Goal: Task Accomplishment & Management: Use online tool/utility

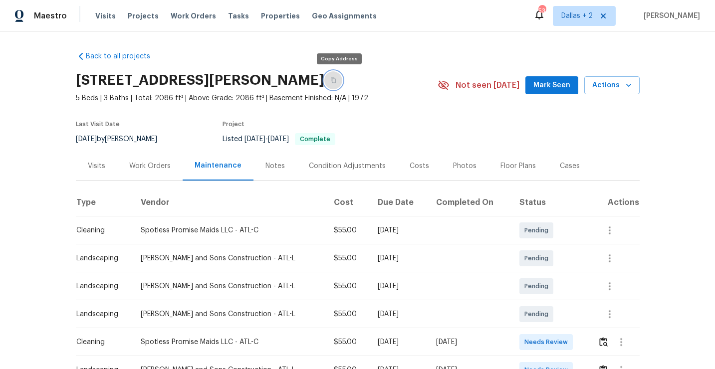
click at [335, 82] on icon "button" at bounding box center [333, 80] width 6 height 6
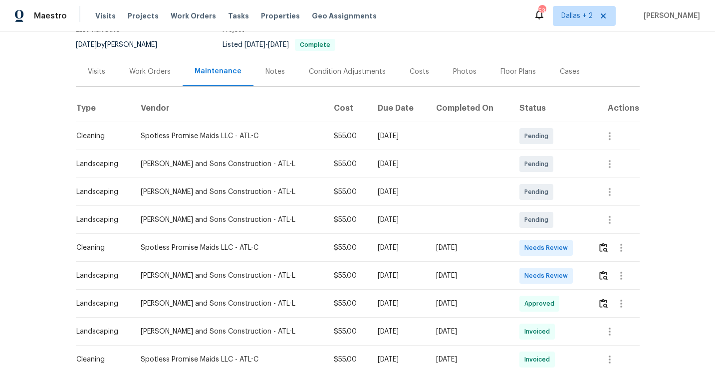
scroll to position [95, 0]
click at [599, 247] on img "button" at bounding box center [603, 246] width 8 height 9
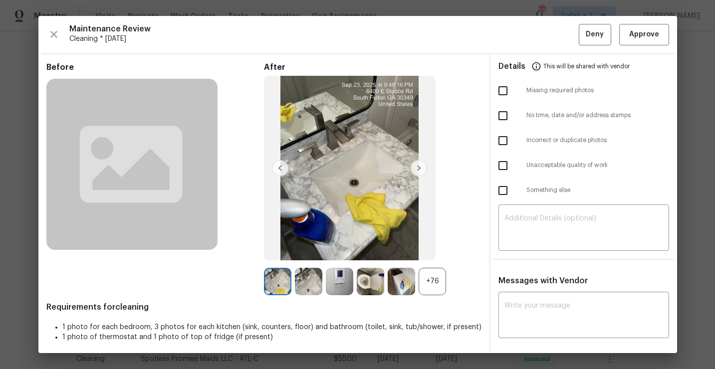
click at [433, 274] on div "+76" at bounding box center [431, 281] width 27 height 27
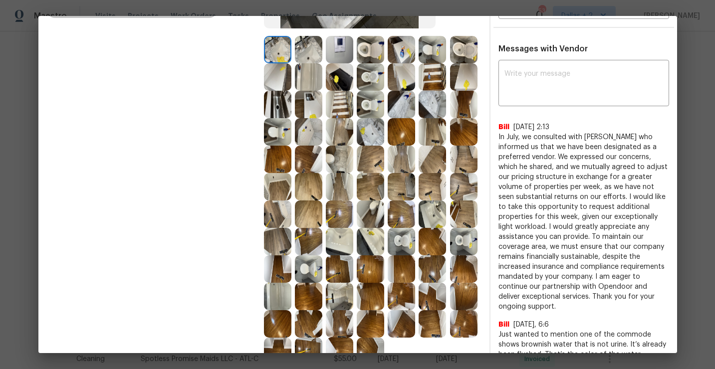
scroll to position [234, 0]
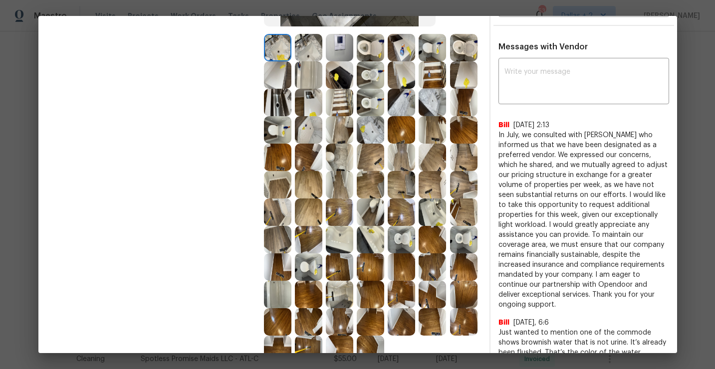
click at [374, 79] on img at bounding box center [370, 74] width 27 height 27
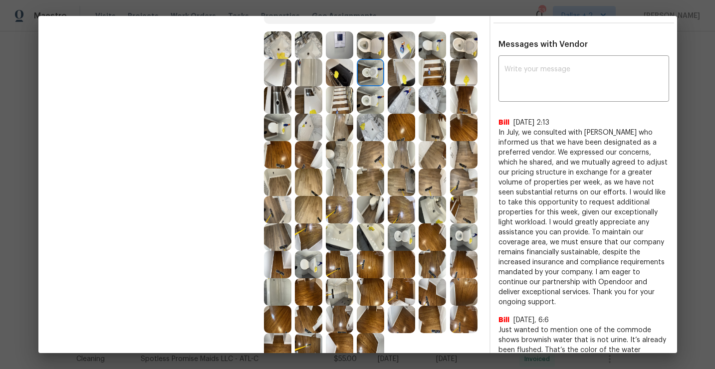
scroll to position [224, 0]
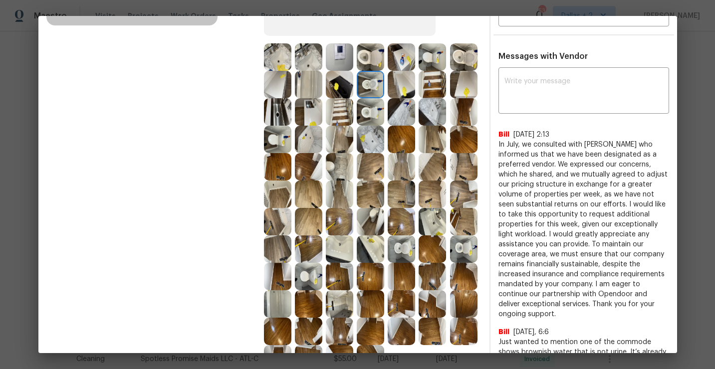
click at [404, 109] on img at bounding box center [401, 111] width 27 height 27
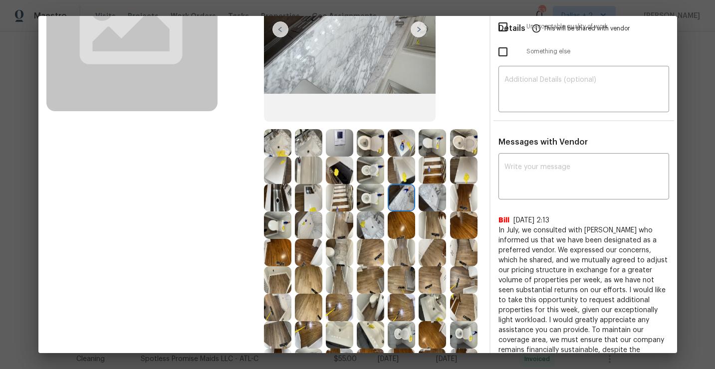
scroll to position [137, 0]
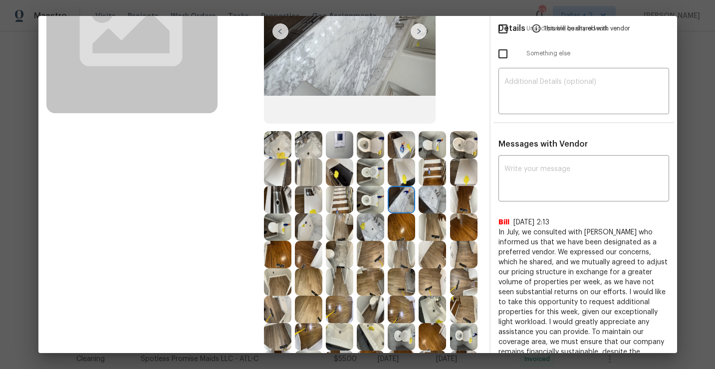
click at [280, 143] on img at bounding box center [277, 144] width 27 height 27
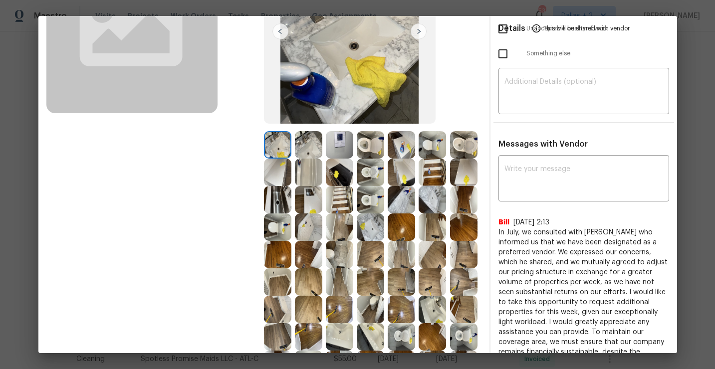
click at [398, 203] on img at bounding box center [401, 199] width 27 height 27
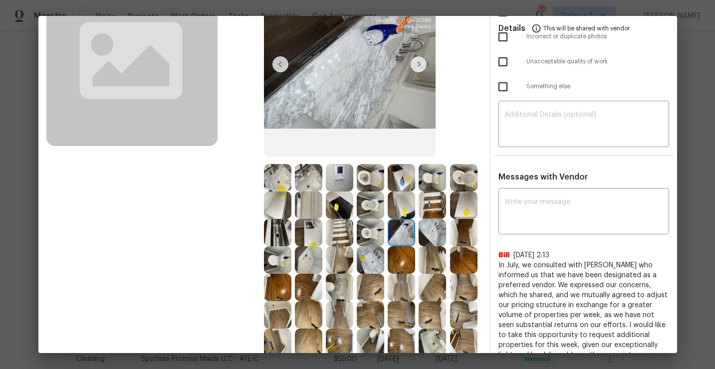
scroll to position [145, 0]
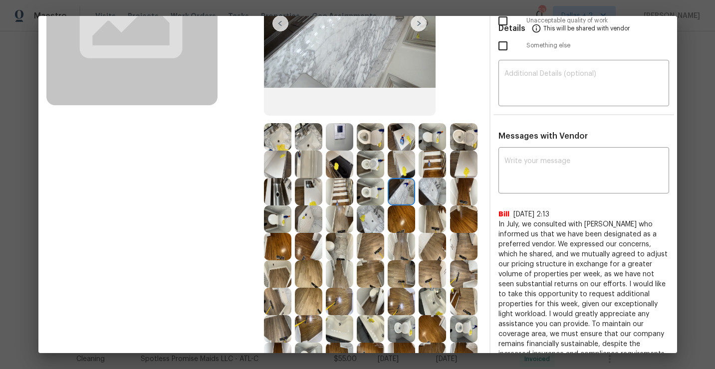
click at [272, 194] on img at bounding box center [277, 191] width 27 height 27
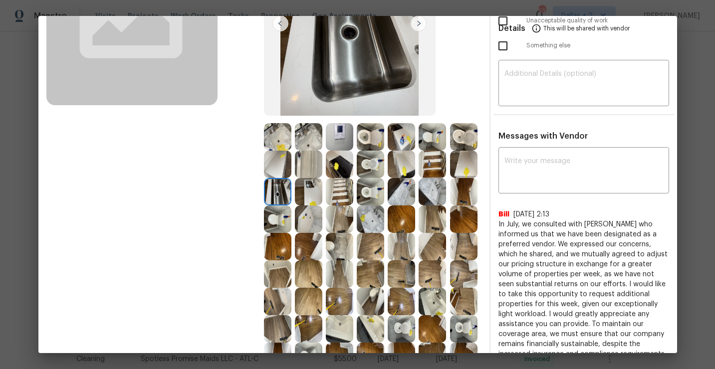
click at [308, 197] on img at bounding box center [308, 191] width 27 height 27
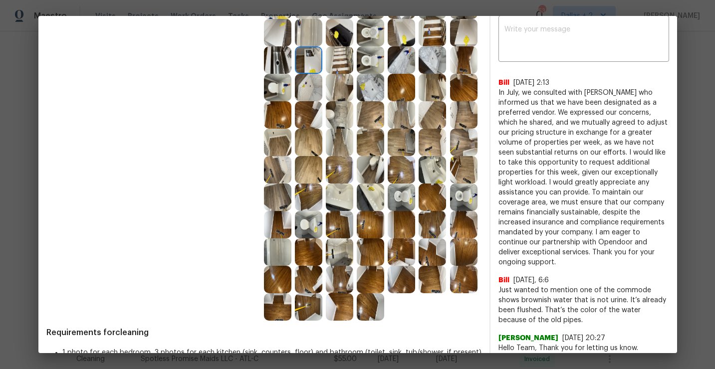
scroll to position [0, 0]
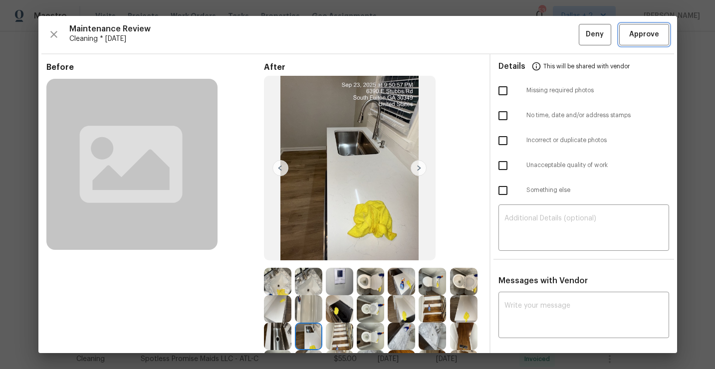
click at [657, 26] on button "Approve" at bounding box center [644, 34] width 50 height 21
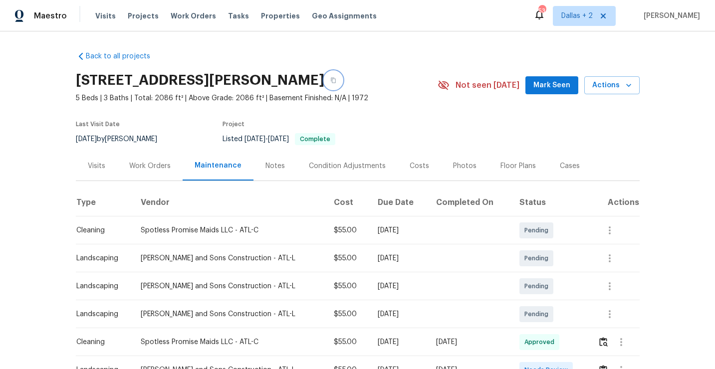
click at [335, 78] on icon "button" at bounding box center [333, 80] width 6 height 6
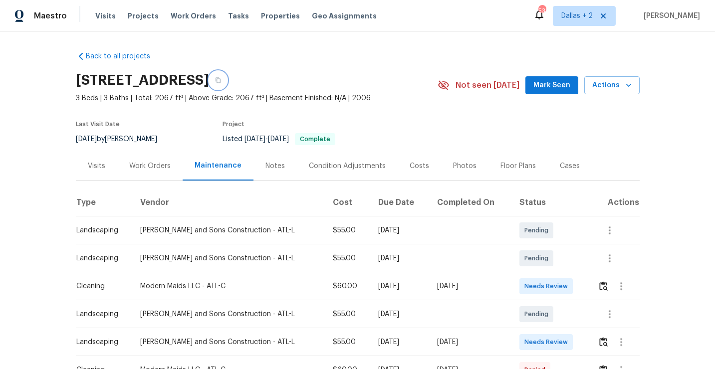
click at [221, 80] on icon "button" at bounding box center [218, 80] width 6 height 6
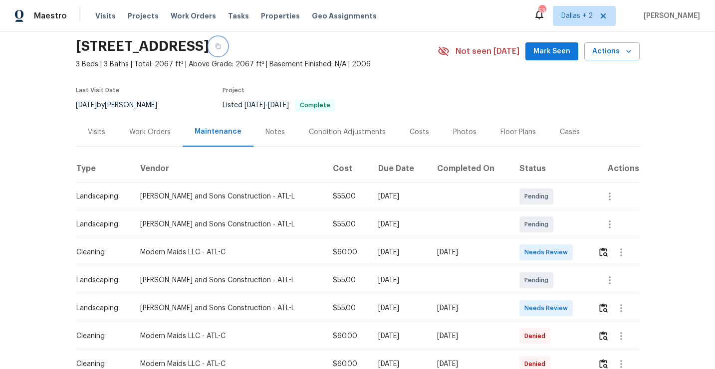
scroll to position [41, 0]
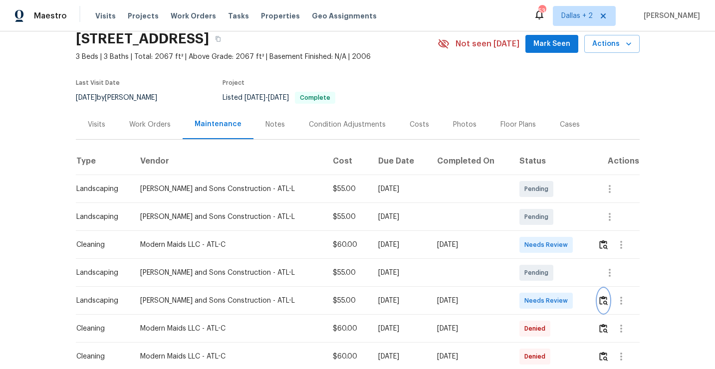
click at [599, 303] on img "button" at bounding box center [603, 300] width 8 height 9
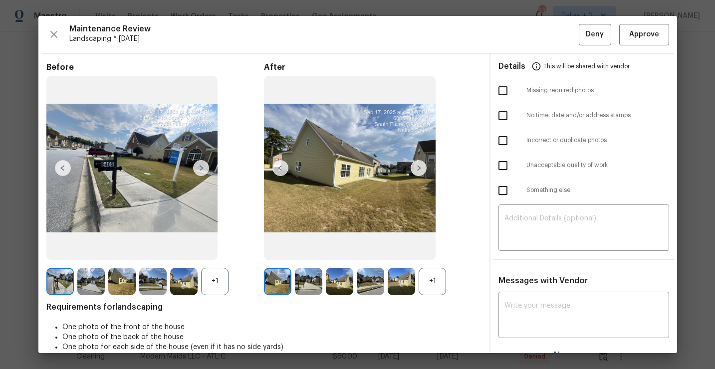
click at [434, 288] on div "+1" at bounding box center [431, 281] width 27 height 27
click at [264, 284] on img at bounding box center [277, 281] width 27 height 27
click at [291, 280] on div at bounding box center [279, 281] width 31 height 27
click at [310, 282] on img at bounding box center [308, 281] width 27 height 27
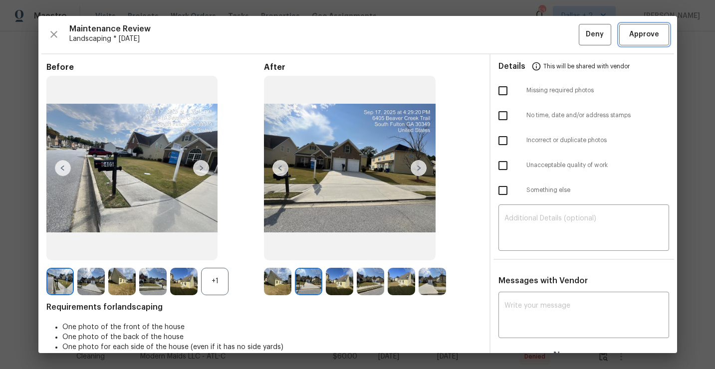
click at [629, 41] on button "Approve" at bounding box center [644, 34] width 50 height 21
click at [639, 41] on button "Approve" at bounding box center [644, 34] width 50 height 21
click at [53, 27] on button "button" at bounding box center [53, 34] width 15 height 21
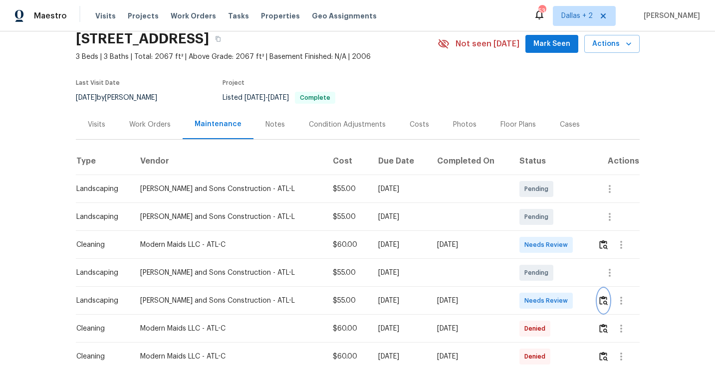
scroll to position [42, 0]
click at [607, 299] on button "button" at bounding box center [603, 300] width 11 height 24
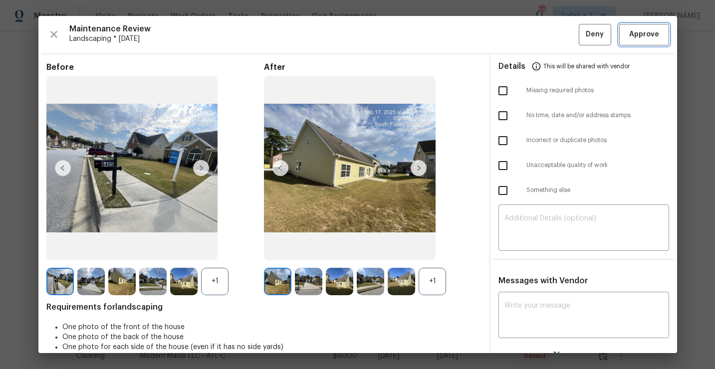
click at [632, 38] on span "Approve" at bounding box center [644, 34] width 30 height 12
click at [53, 31] on icon "button" at bounding box center [54, 34] width 12 height 12
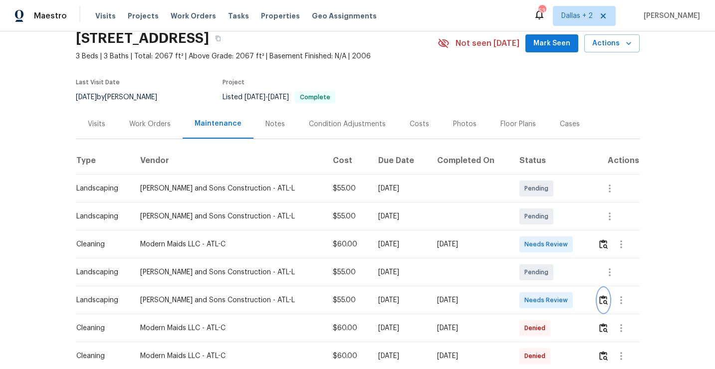
scroll to position [0, 0]
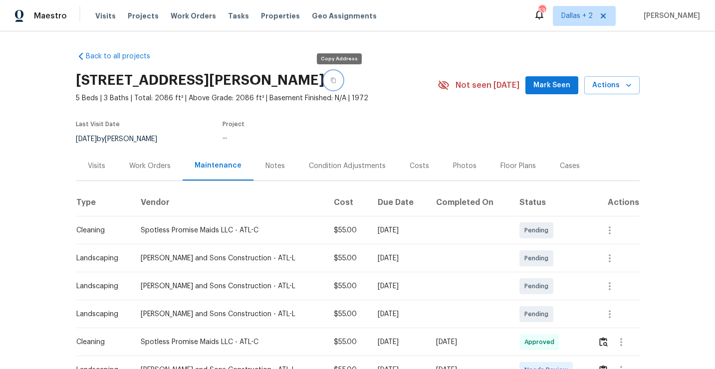
click at [340, 81] on button "button" at bounding box center [333, 80] width 18 height 18
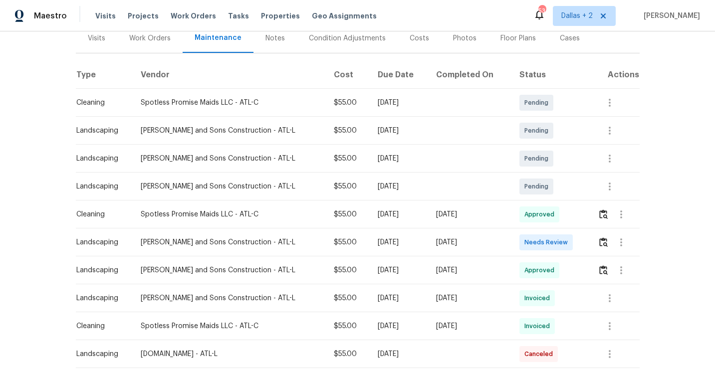
scroll to position [158, 0]
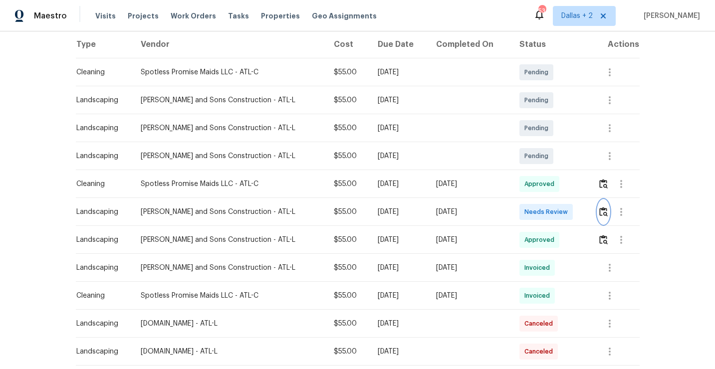
click at [604, 215] on img "button" at bounding box center [603, 211] width 8 height 9
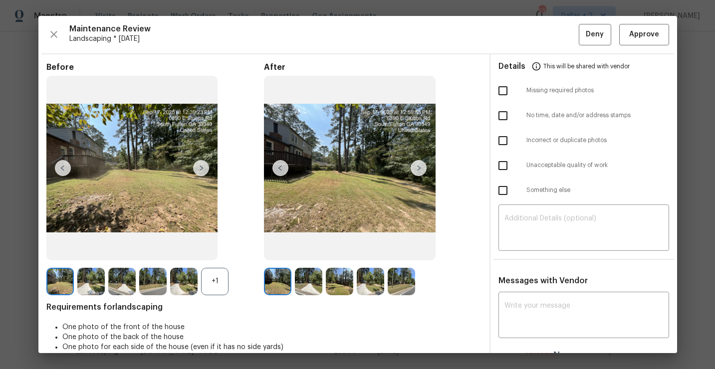
click at [210, 283] on div "+1" at bounding box center [214, 281] width 27 height 27
click at [418, 169] on img at bounding box center [418, 168] width 16 height 16
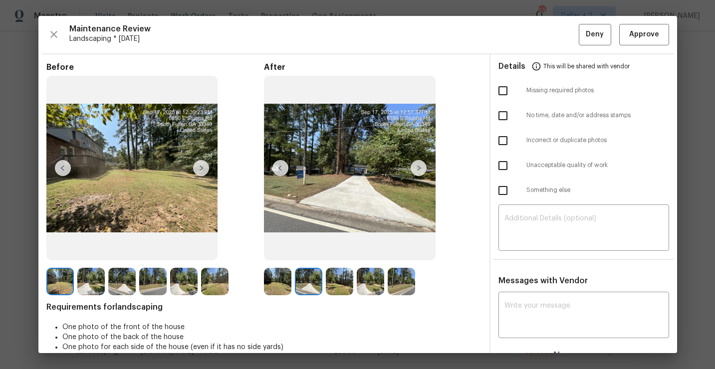
click at [418, 169] on img at bounding box center [418, 168] width 16 height 16
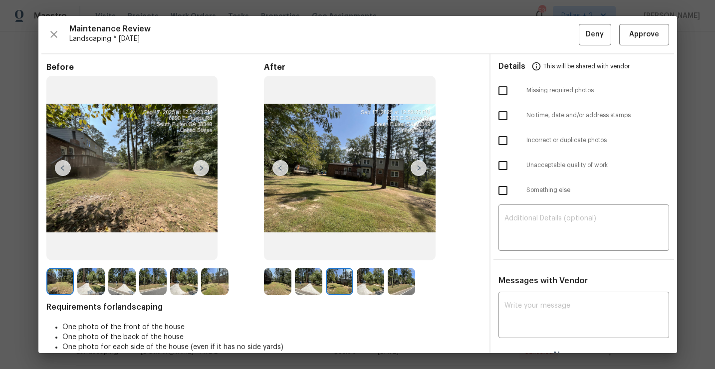
click at [418, 169] on img at bounding box center [418, 168] width 16 height 16
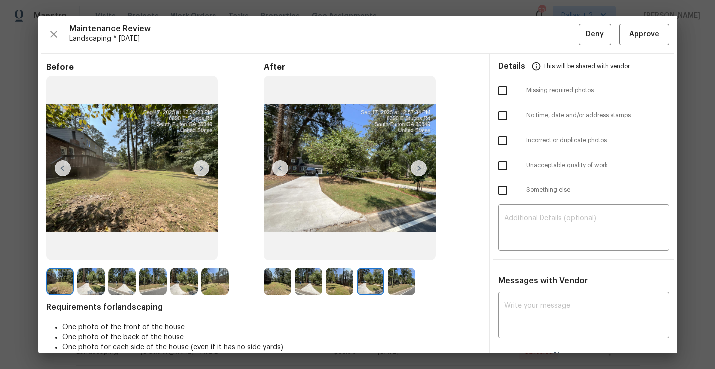
click at [418, 169] on img at bounding box center [418, 168] width 16 height 16
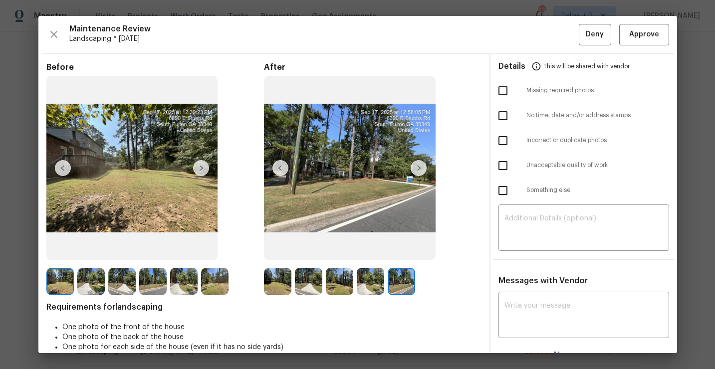
click at [61, 288] on img at bounding box center [59, 281] width 27 height 27
click at [198, 167] on img at bounding box center [201, 168] width 16 height 16
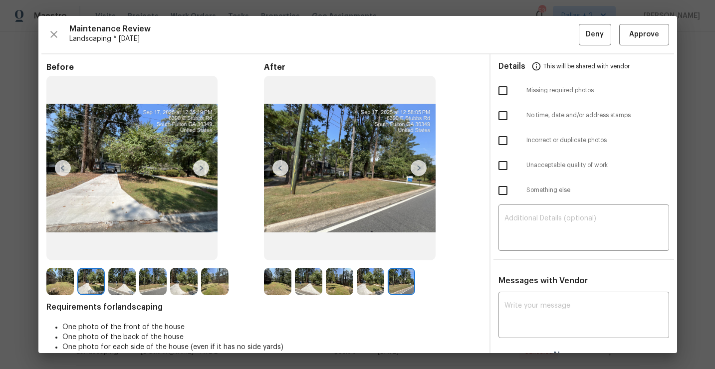
click at [199, 169] on img at bounding box center [201, 168] width 16 height 16
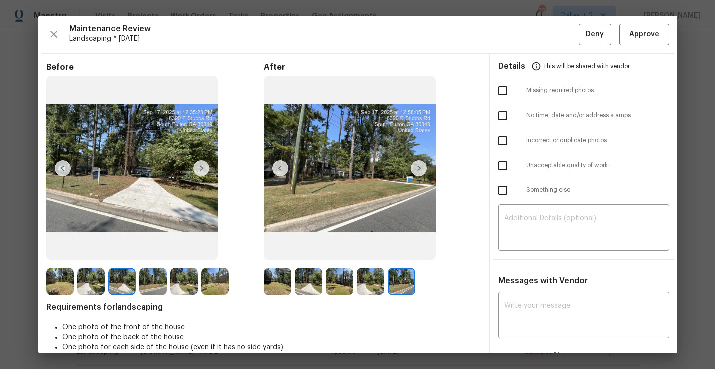
click at [117, 281] on img at bounding box center [121, 281] width 27 height 27
click at [149, 290] on img at bounding box center [152, 281] width 27 height 27
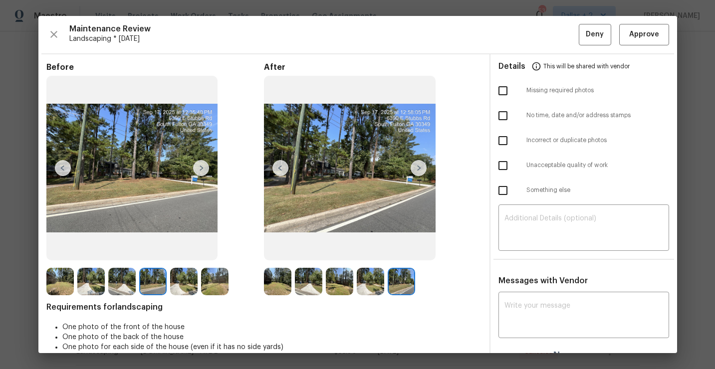
click at [184, 277] on img at bounding box center [183, 281] width 27 height 27
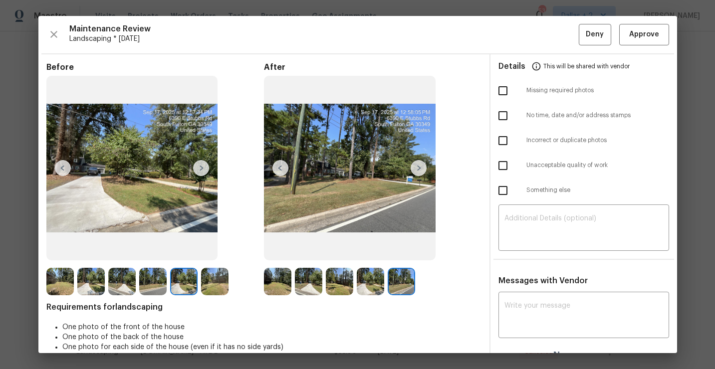
click at [207, 275] on img at bounding box center [214, 281] width 27 height 27
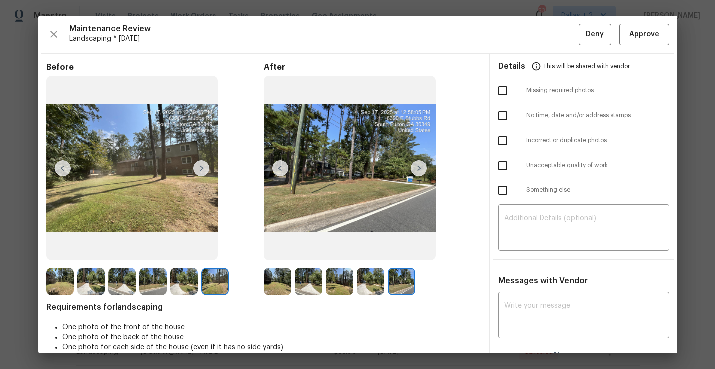
click at [285, 286] on img at bounding box center [277, 281] width 27 height 27
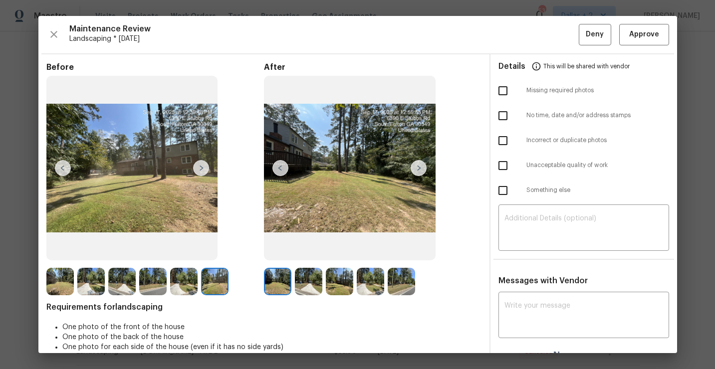
click at [416, 168] on img at bounding box center [418, 168] width 16 height 16
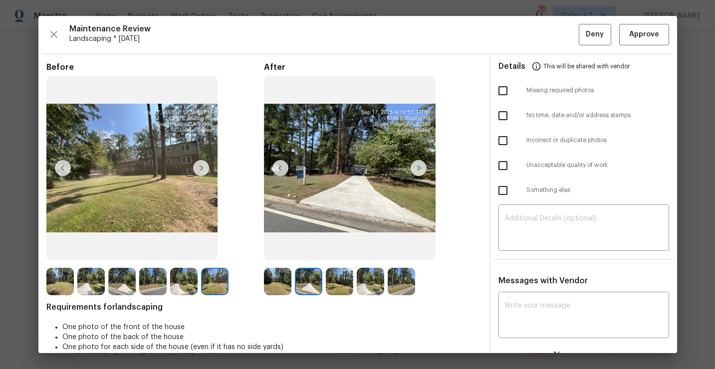
click at [416, 168] on img at bounding box center [418, 168] width 16 height 16
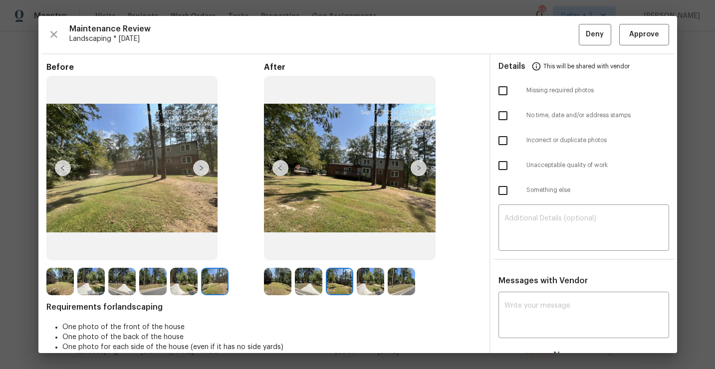
click at [416, 168] on img at bounding box center [418, 168] width 16 height 16
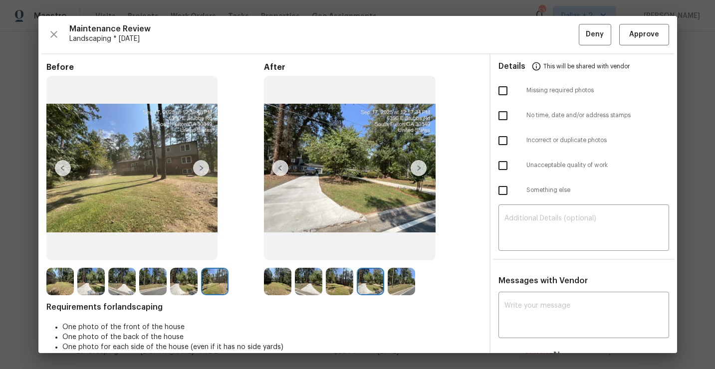
click at [416, 168] on img at bounding box center [418, 168] width 16 height 16
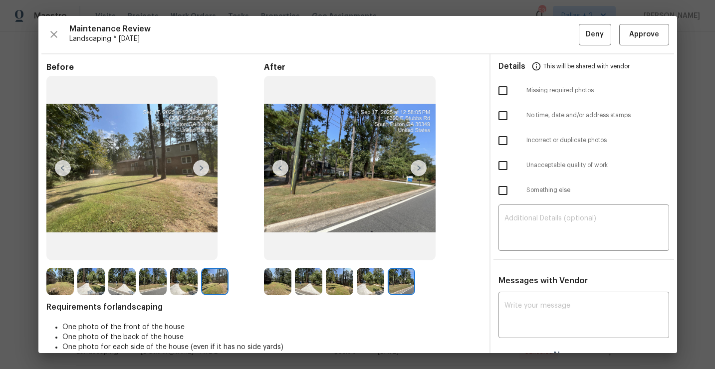
click at [416, 172] on img at bounding box center [418, 168] width 16 height 16
click at [286, 270] on img at bounding box center [277, 281] width 27 height 27
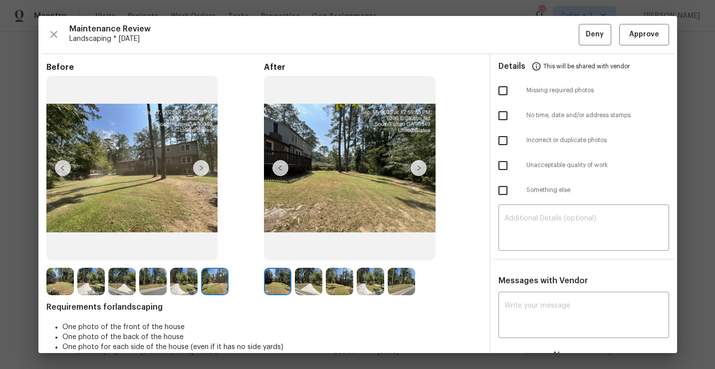
click at [367, 289] on img at bounding box center [370, 281] width 27 height 27
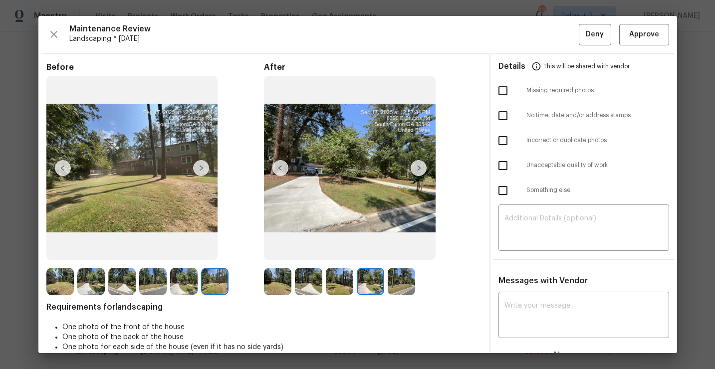
click at [398, 276] on img at bounding box center [401, 281] width 27 height 27
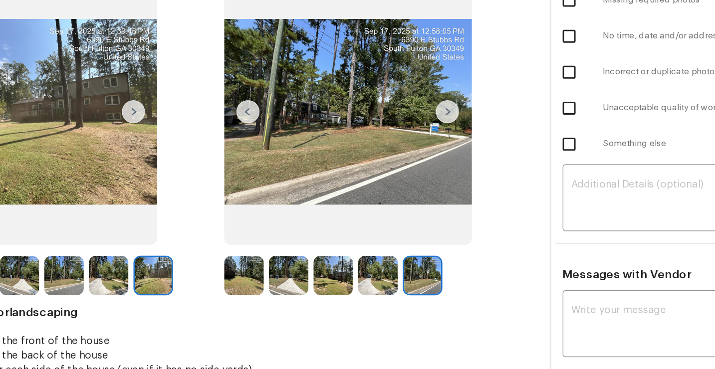
click at [271, 284] on img at bounding box center [277, 281] width 27 height 27
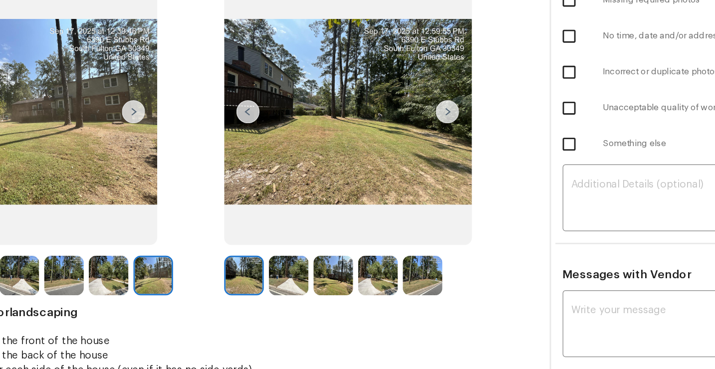
click at [308, 279] on img at bounding box center [308, 281] width 27 height 27
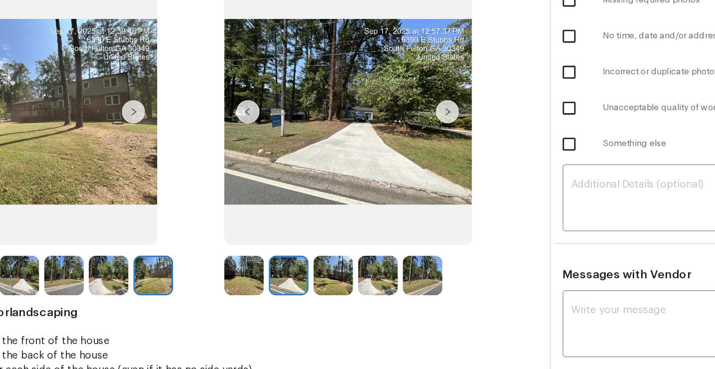
click at [339, 289] on img at bounding box center [339, 281] width 27 height 27
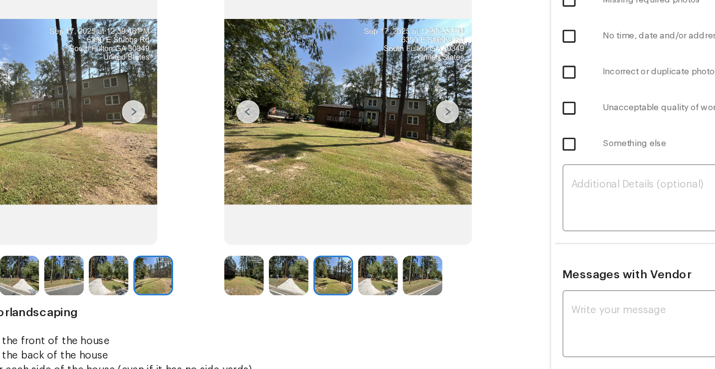
click at [368, 288] on img at bounding box center [370, 281] width 27 height 27
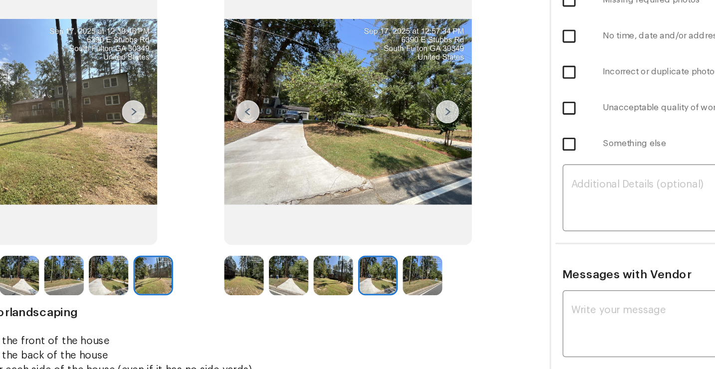
click at [404, 285] on img at bounding box center [401, 281] width 27 height 27
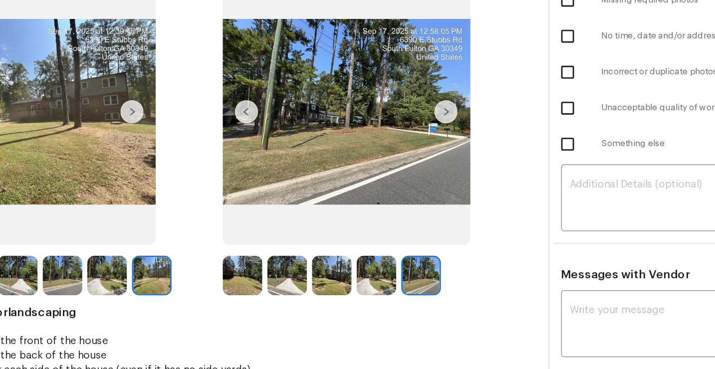
click at [281, 274] on img at bounding box center [277, 281] width 27 height 27
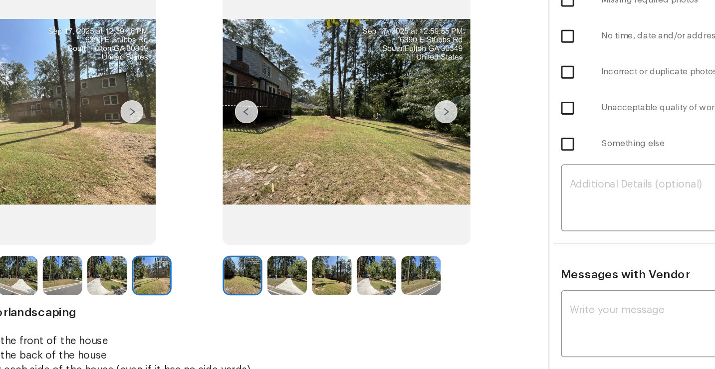
click at [418, 165] on img at bounding box center [418, 168] width 16 height 16
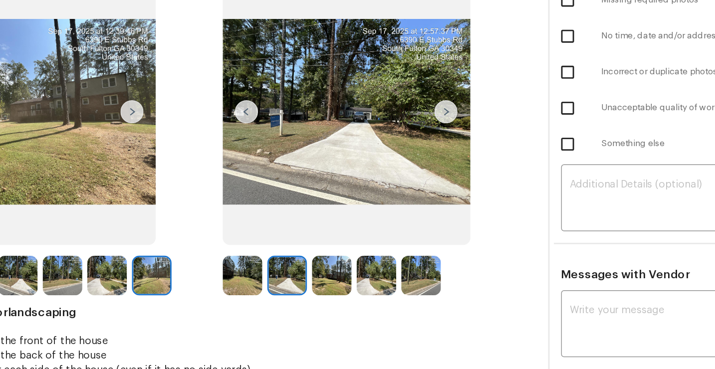
click at [418, 165] on img at bounding box center [418, 168] width 16 height 16
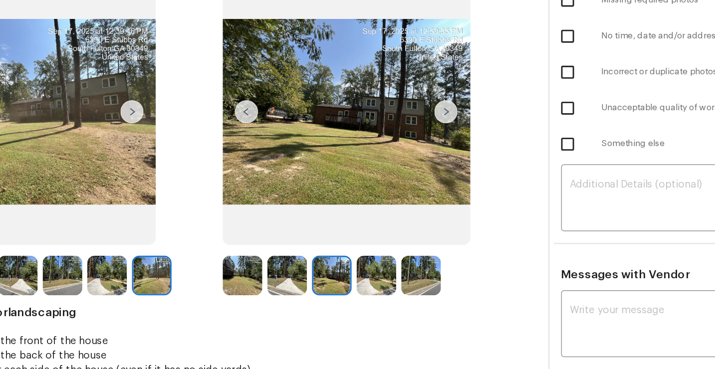
click at [418, 165] on img at bounding box center [418, 168] width 16 height 16
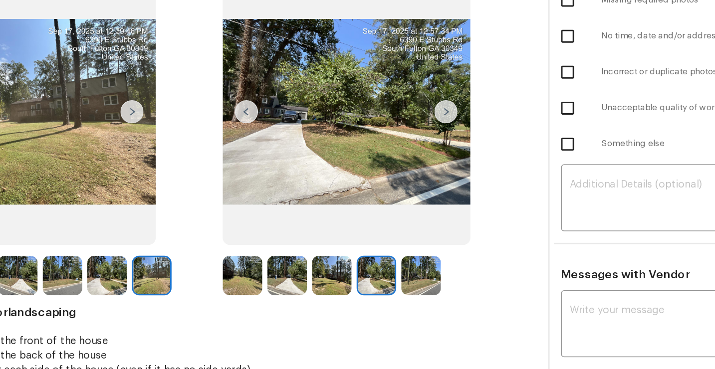
click at [418, 165] on img at bounding box center [418, 168] width 16 height 16
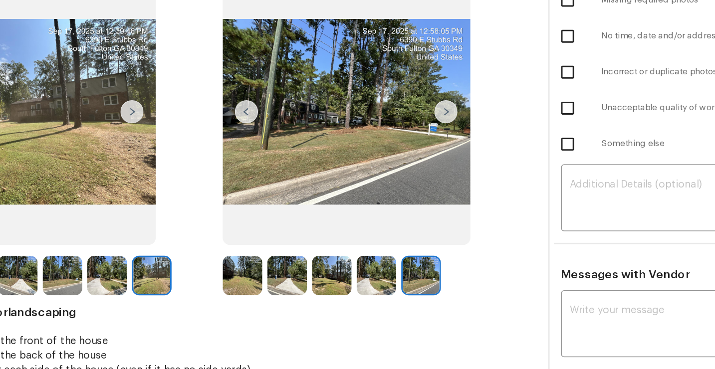
click at [418, 165] on img at bounding box center [418, 168] width 16 height 16
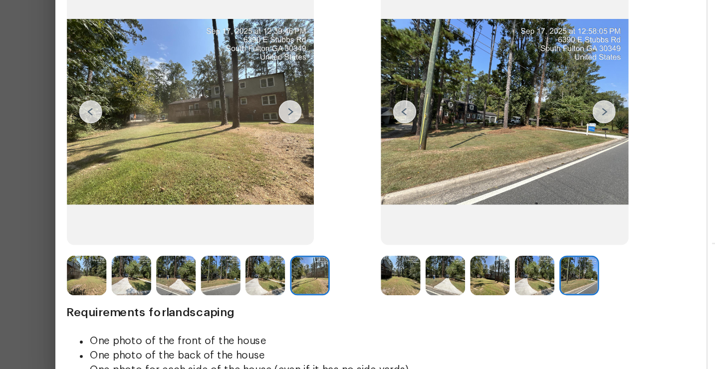
click at [55, 284] on img at bounding box center [59, 281] width 27 height 27
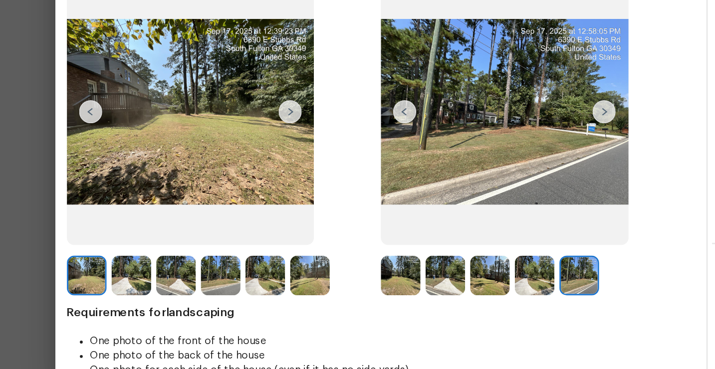
click at [86, 284] on img at bounding box center [90, 281] width 27 height 27
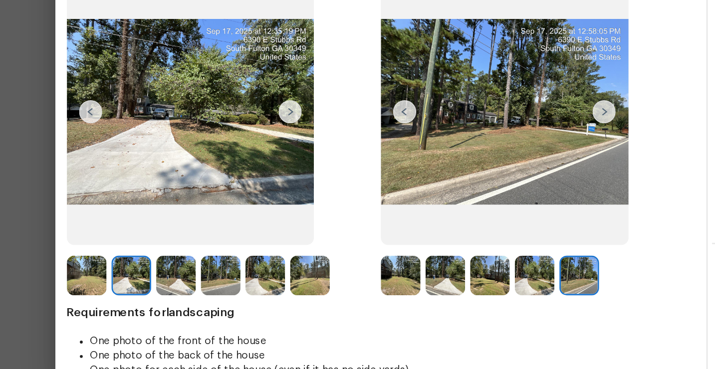
click at [117, 286] on img at bounding box center [121, 281] width 27 height 27
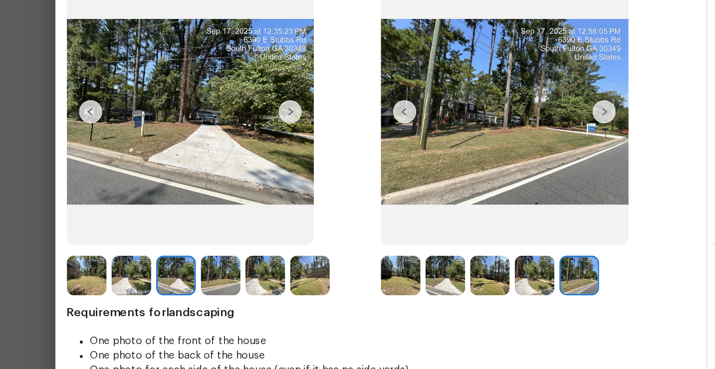
click at [150, 281] on img at bounding box center [152, 281] width 27 height 27
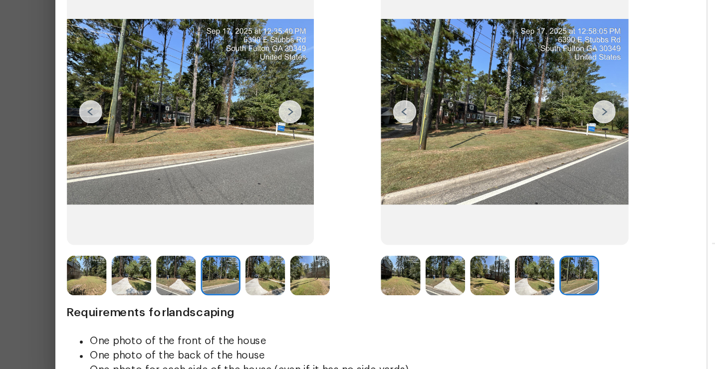
click at [127, 285] on img at bounding box center [121, 281] width 27 height 27
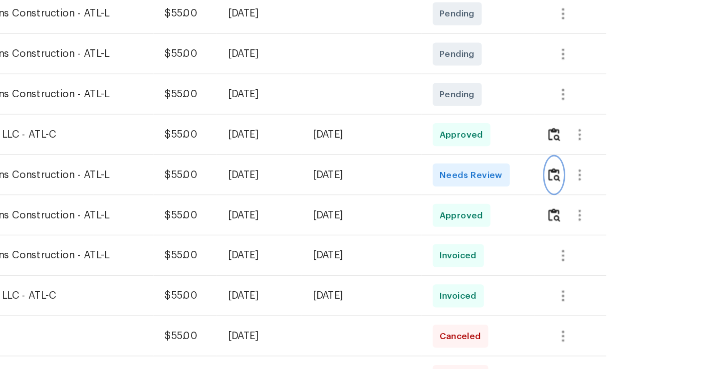
scroll to position [0, 0]
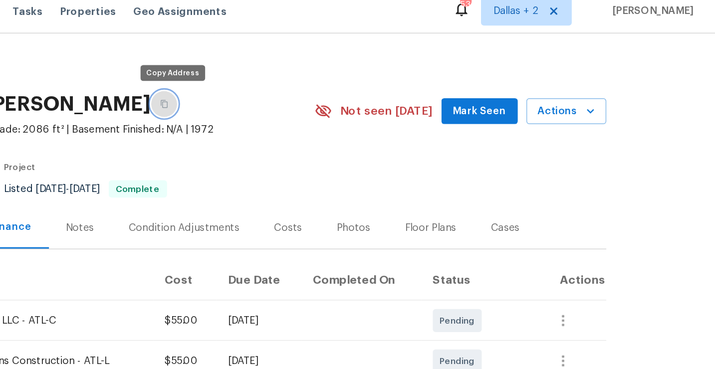
click at [341, 78] on button "button" at bounding box center [333, 80] width 18 height 18
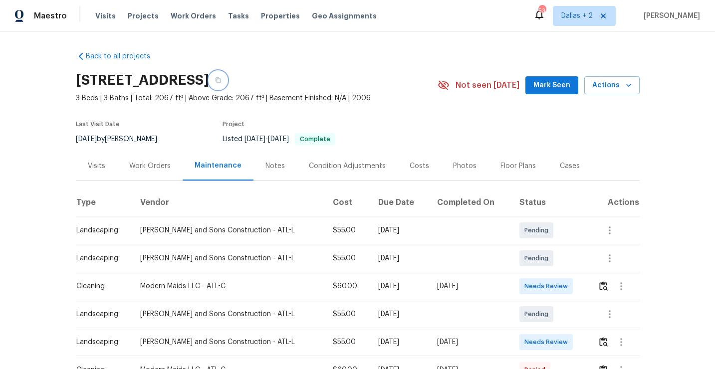
click at [221, 81] on icon "button" at bounding box center [218, 80] width 6 height 6
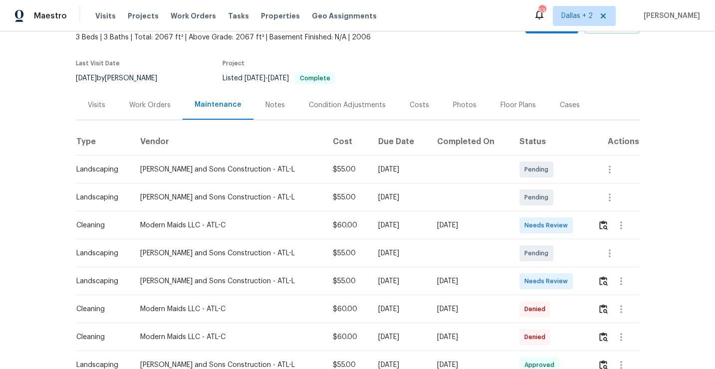
scroll to position [69, 0]
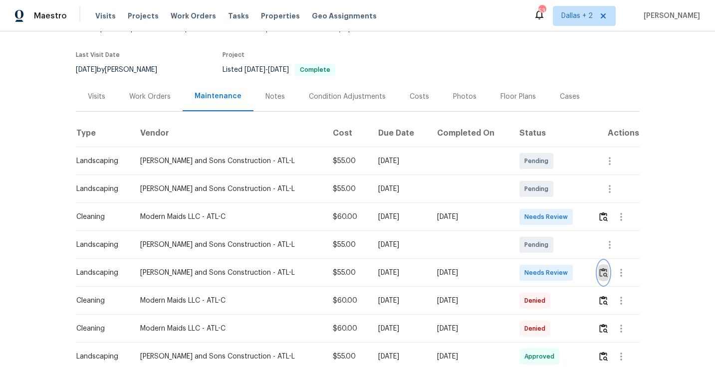
click at [602, 276] on img "button" at bounding box center [603, 272] width 8 height 9
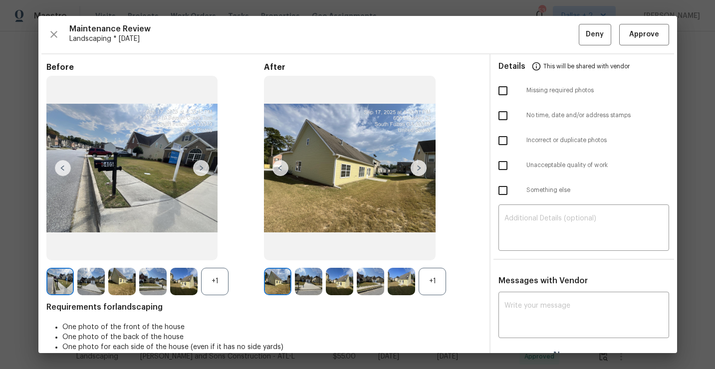
click at [438, 288] on div "+1" at bounding box center [431, 281] width 27 height 27
click at [204, 294] on div "+1" at bounding box center [214, 281] width 27 height 27
click at [421, 169] on img at bounding box center [418, 168] width 16 height 16
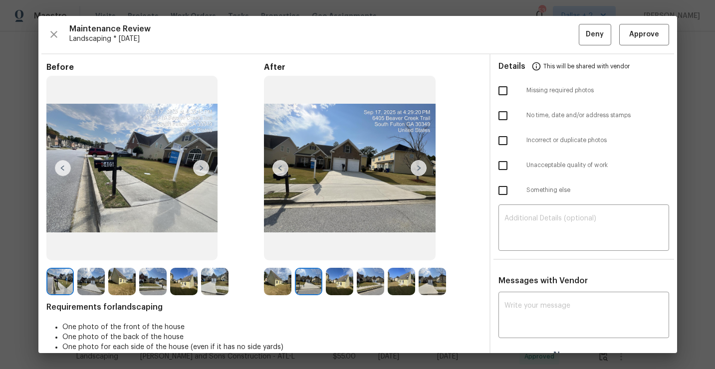
click at [421, 169] on img at bounding box center [418, 168] width 16 height 16
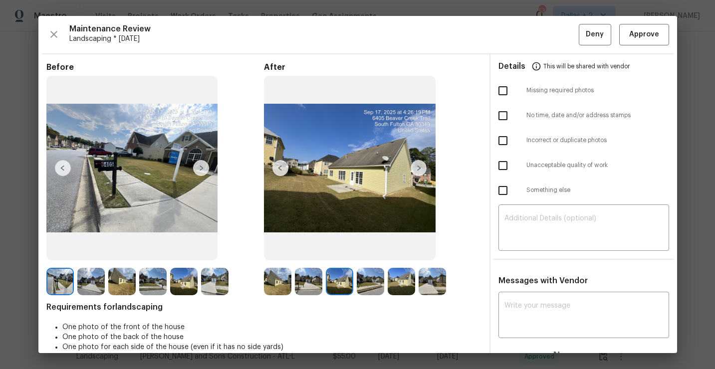
click at [421, 169] on img at bounding box center [418, 168] width 16 height 16
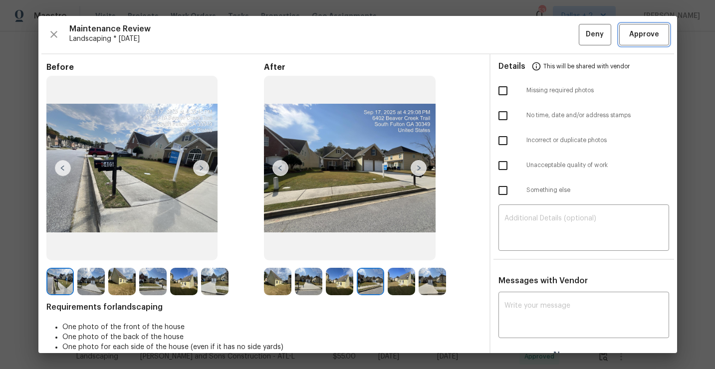
click at [630, 28] on span "Approve" at bounding box center [644, 34] width 30 height 12
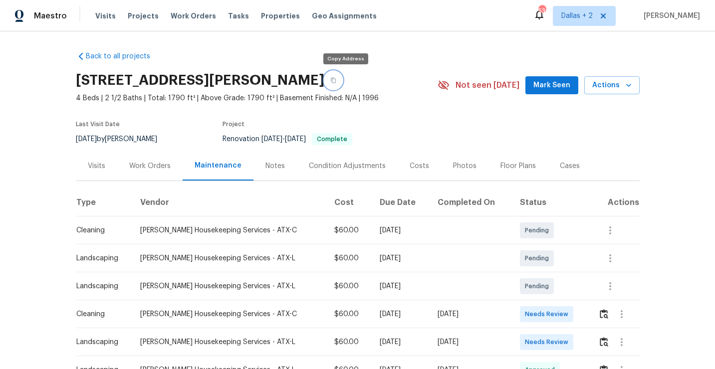
click at [340, 83] on button "button" at bounding box center [333, 80] width 18 height 18
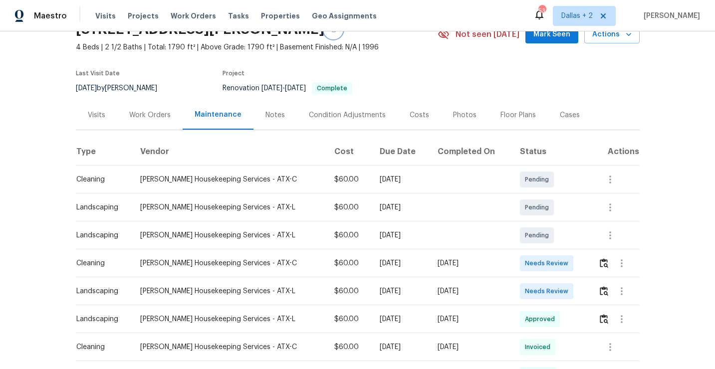
scroll to position [51, 0]
click at [605, 264] on img "button" at bounding box center [604, 262] width 8 height 9
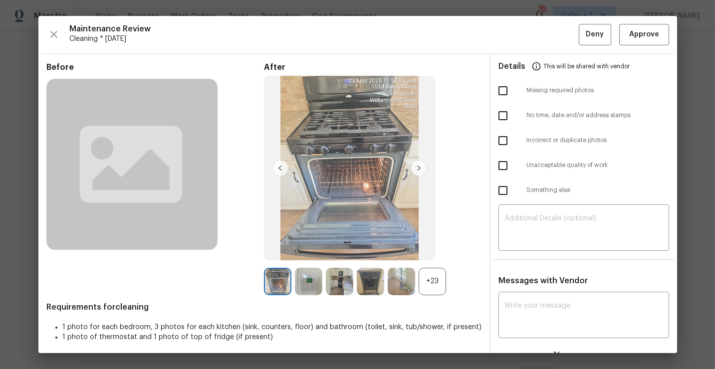
click at [413, 253] on img at bounding box center [350, 168] width 172 height 185
click at [430, 265] on div "After +23" at bounding box center [372, 178] width 217 height 233
click at [430, 273] on div "+23" at bounding box center [431, 281] width 27 height 27
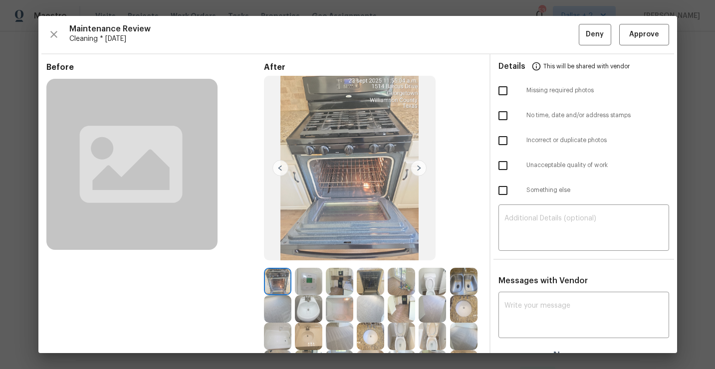
scroll to position [86, 0]
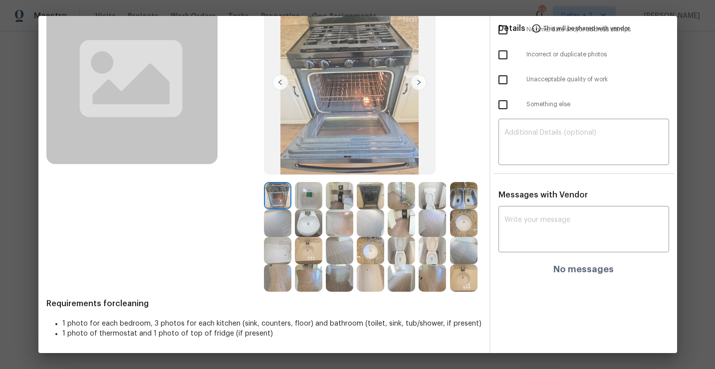
click at [333, 209] on img at bounding box center [339, 222] width 27 height 27
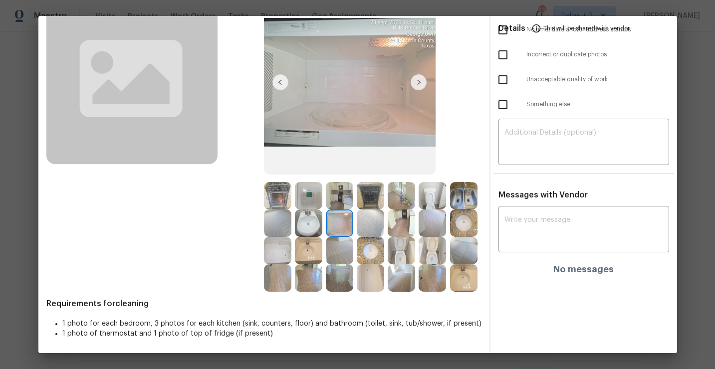
click at [341, 200] on img at bounding box center [339, 195] width 27 height 27
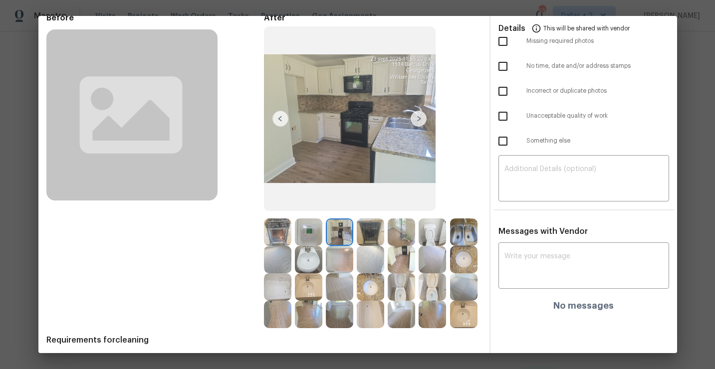
scroll to position [49, 0]
click at [306, 259] on img at bounding box center [308, 259] width 27 height 27
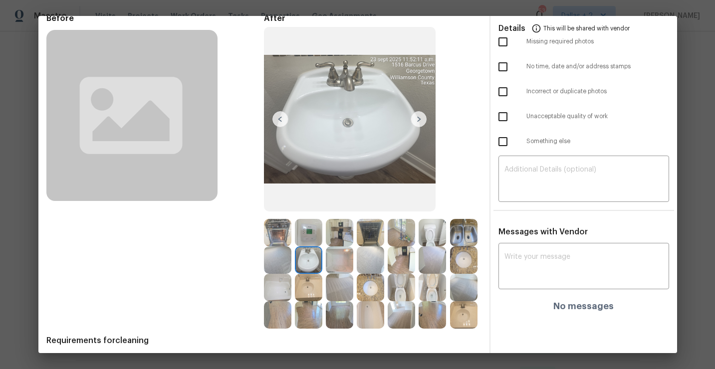
click at [438, 289] on img at bounding box center [431, 287] width 27 height 27
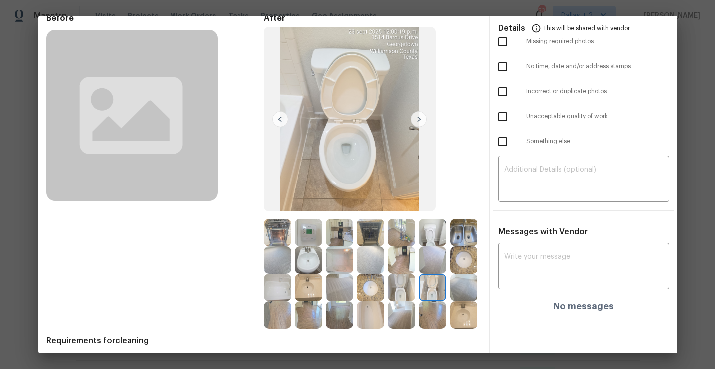
click at [275, 290] on img at bounding box center [277, 287] width 27 height 27
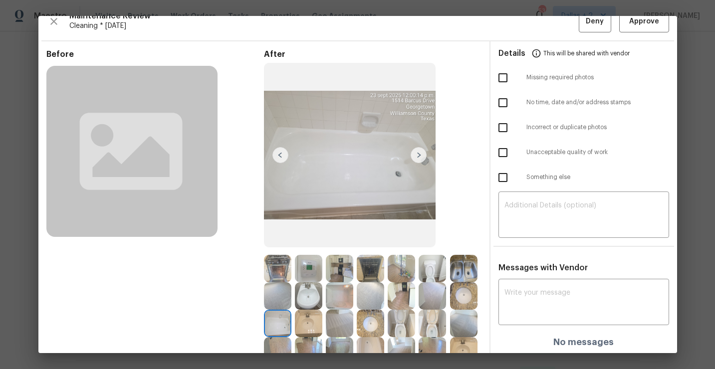
scroll to position [0, 0]
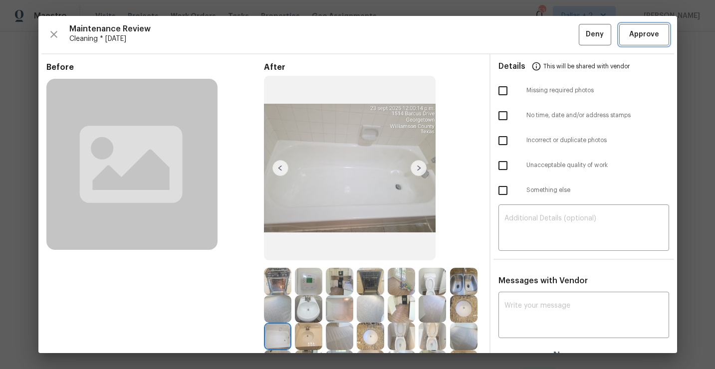
click at [648, 42] on button "Approve" at bounding box center [644, 34] width 50 height 21
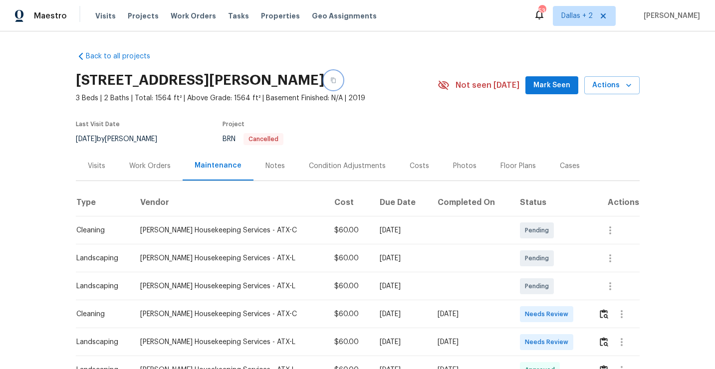
click at [331, 81] on icon "button" at bounding box center [333, 80] width 5 height 5
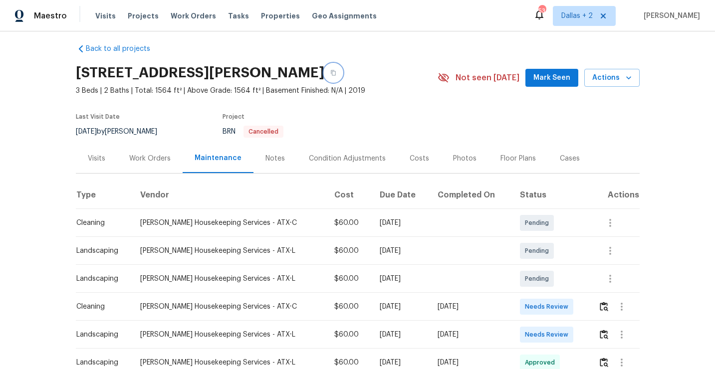
scroll to position [6, 0]
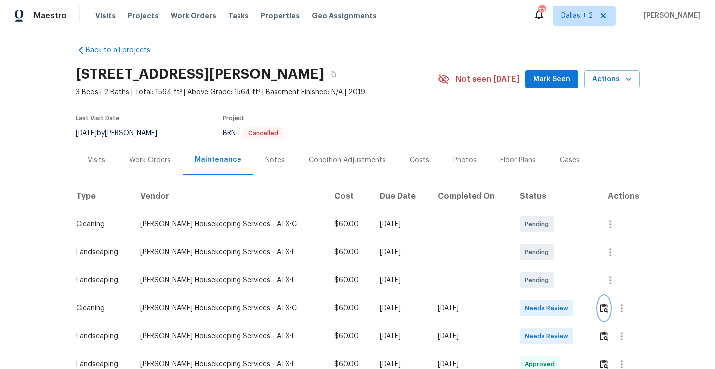
click at [602, 308] on img "button" at bounding box center [604, 307] width 8 height 9
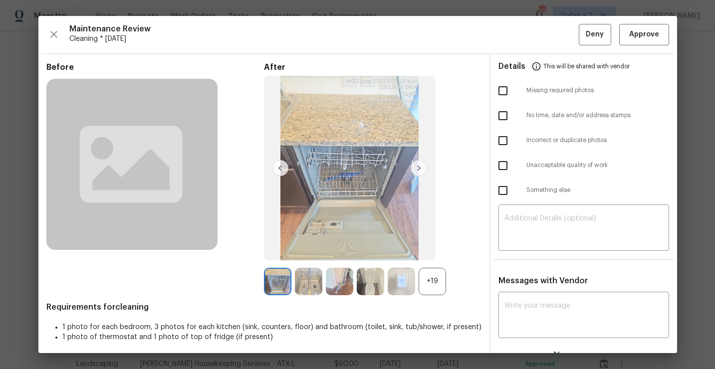
click at [431, 287] on div "+19" at bounding box center [431, 281] width 27 height 27
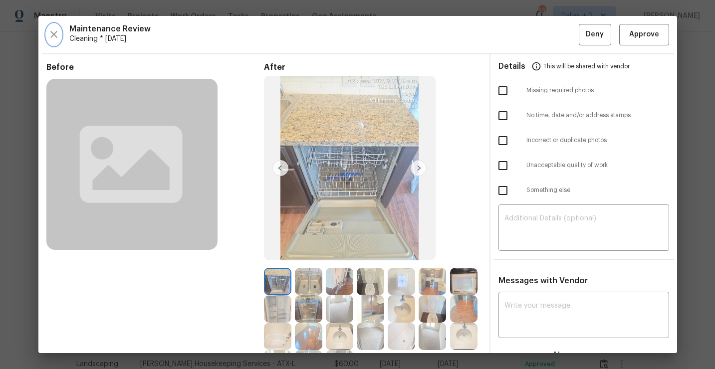
click at [51, 33] on icon "button" at bounding box center [54, 34] width 12 height 12
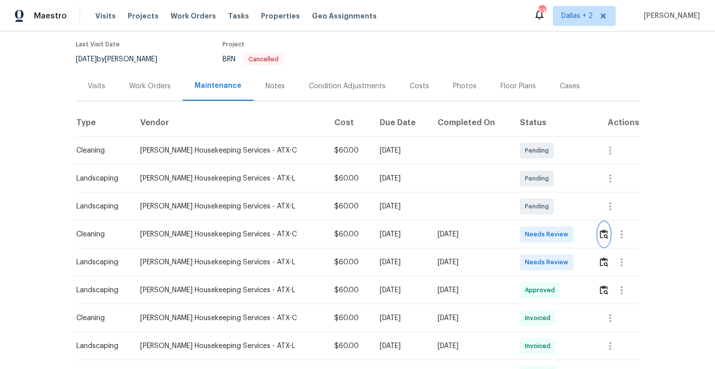
scroll to position [97, 0]
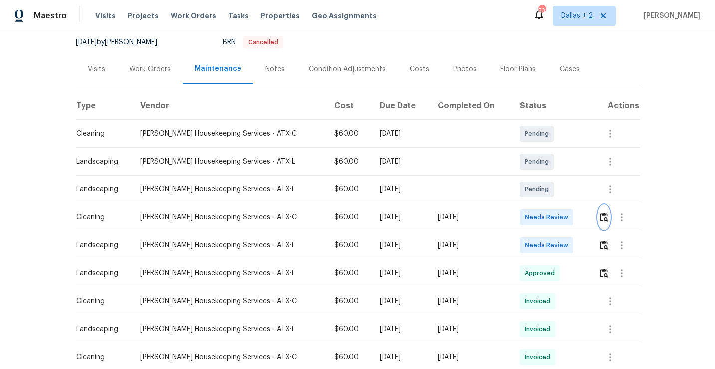
click at [600, 221] on img "button" at bounding box center [604, 216] width 8 height 9
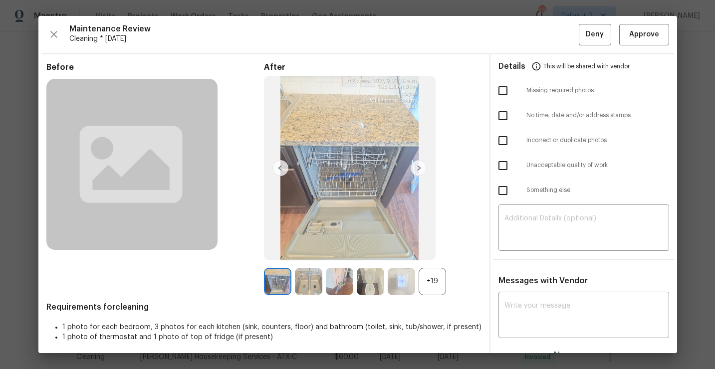
click at [436, 287] on div "+19" at bounding box center [431, 281] width 27 height 27
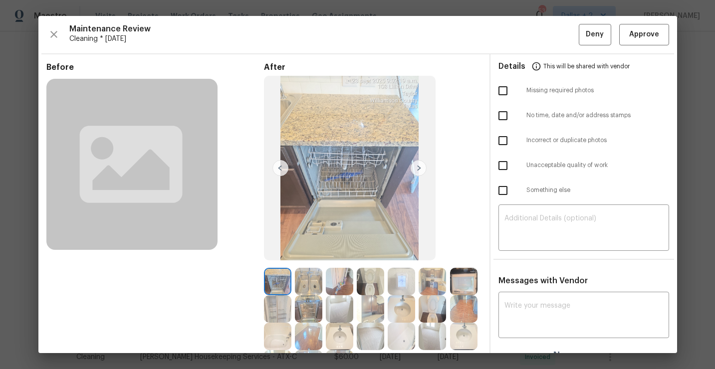
scroll to position [86, 0]
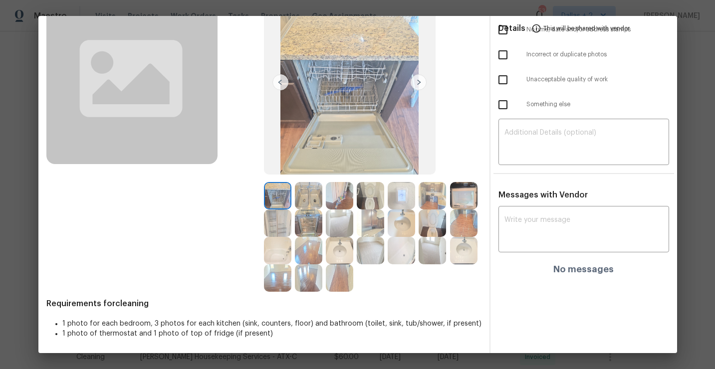
click at [375, 226] on img at bounding box center [370, 222] width 27 height 27
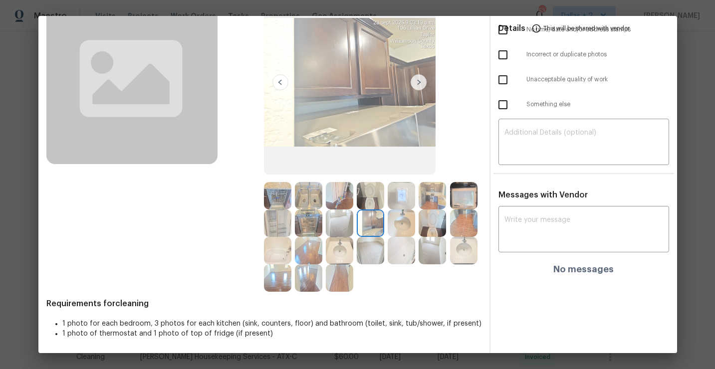
click at [435, 197] on img at bounding box center [431, 195] width 27 height 27
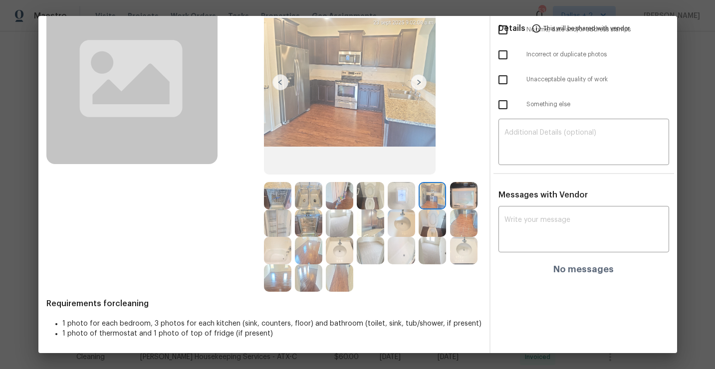
click at [368, 241] on img at bounding box center [370, 250] width 27 height 27
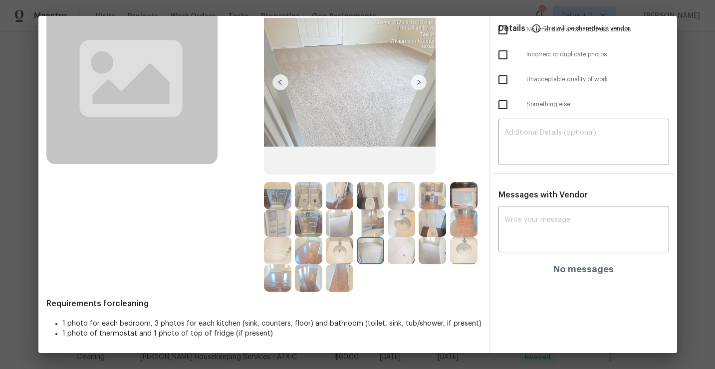
click at [378, 223] on img at bounding box center [370, 222] width 27 height 27
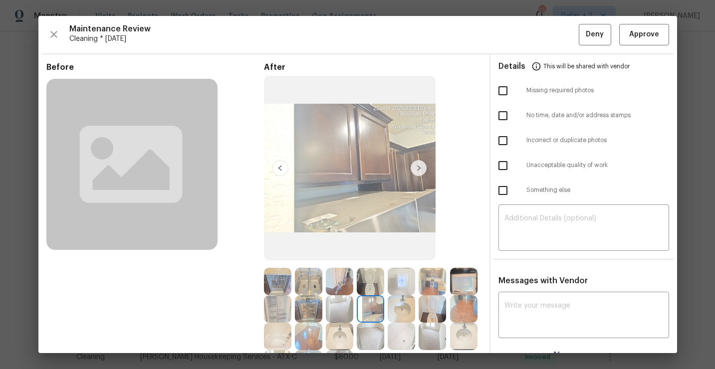
scroll to position [13, 0]
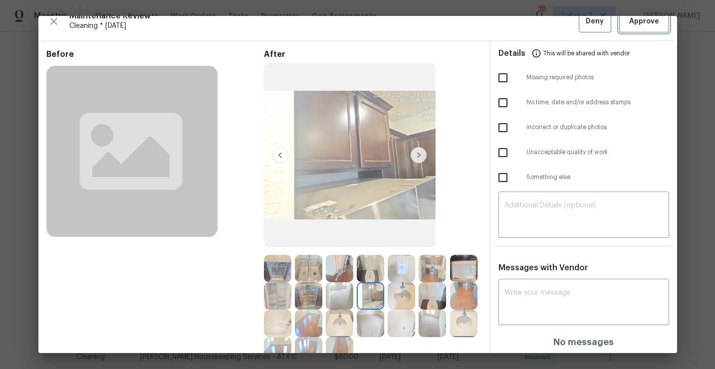
click at [638, 29] on button "Approve" at bounding box center [644, 21] width 50 height 21
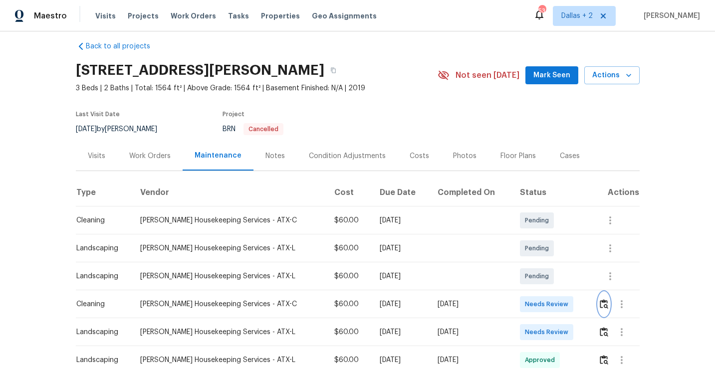
scroll to position [0, 0]
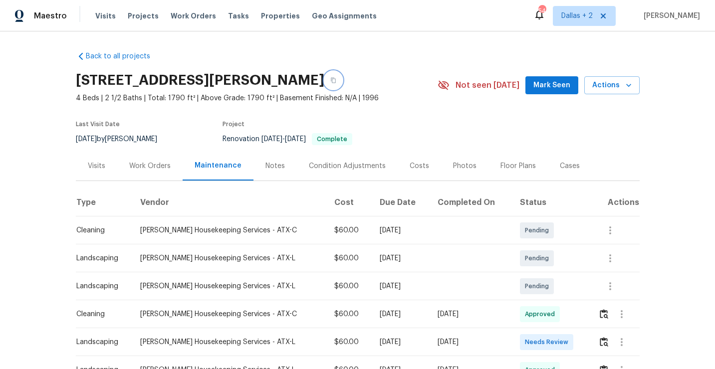
click at [342, 84] on button "button" at bounding box center [333, 80] width 18 height 18
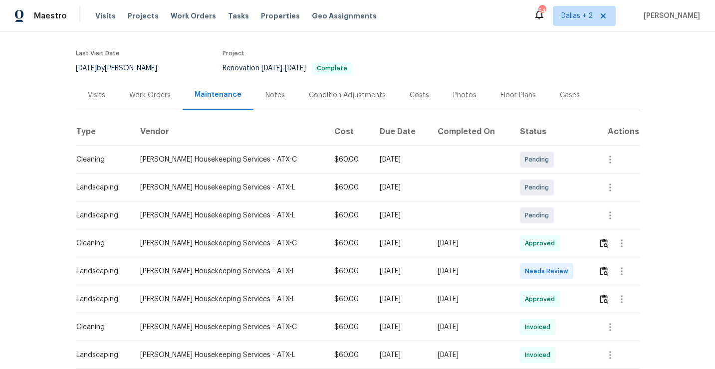
scroll to position [76, 0]
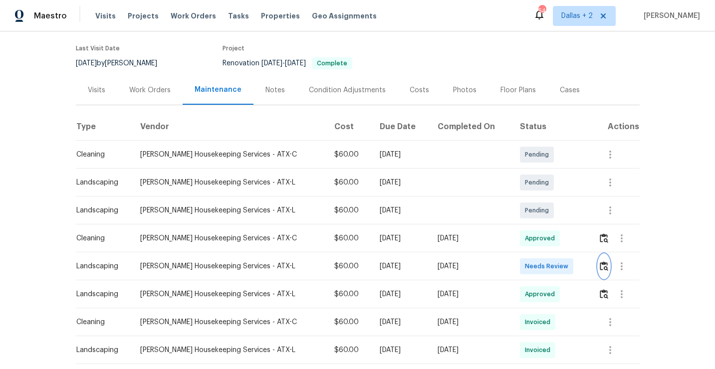
click at [602, 266] on img "button" at bounding box center [604, 265] width 8 height 9
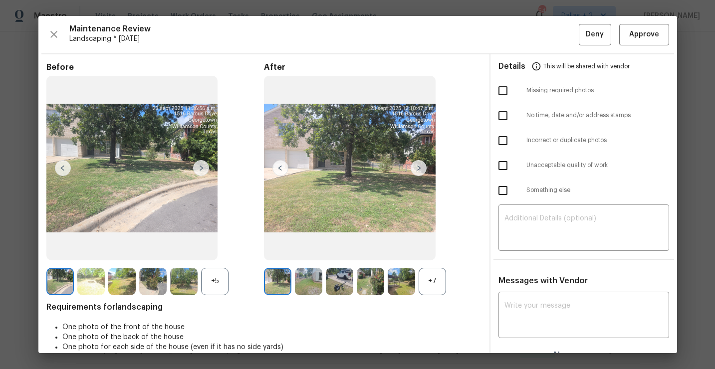
click at [438, 285] on div "+7" at bounding box center [431, 281] width 27 height 27
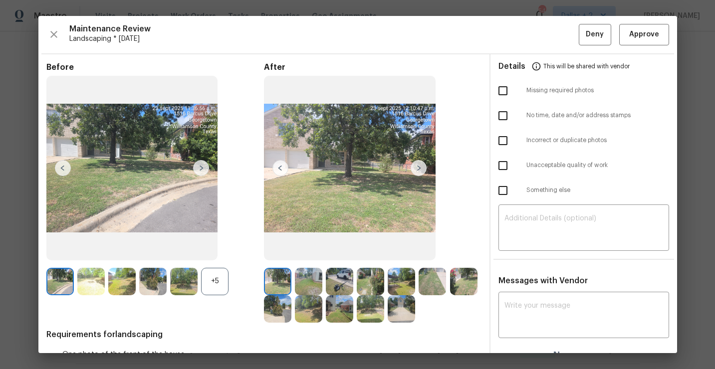
click at [221, 286] on div "+5" at bounding box center [214, 281] width 27 height 27
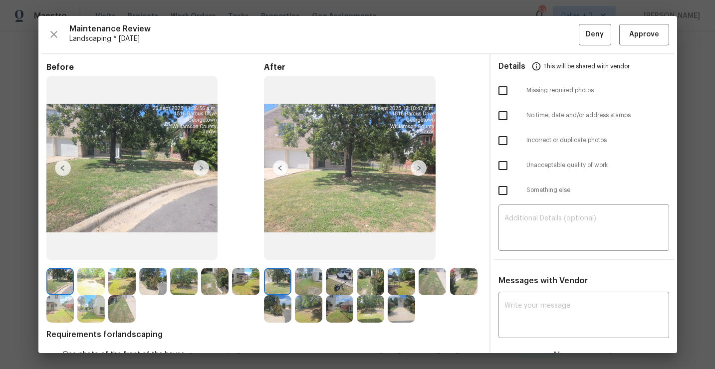
click at [421, 168] on img at bounding box center [418, 168] width 16 height 16
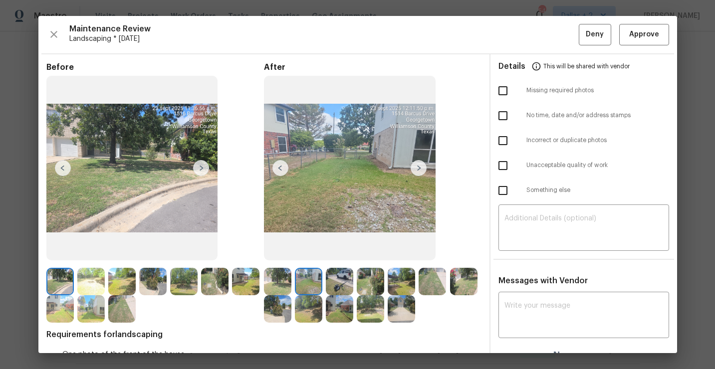
click at [417, 171] on img at bounding box center [418, 168] width 16 height 16
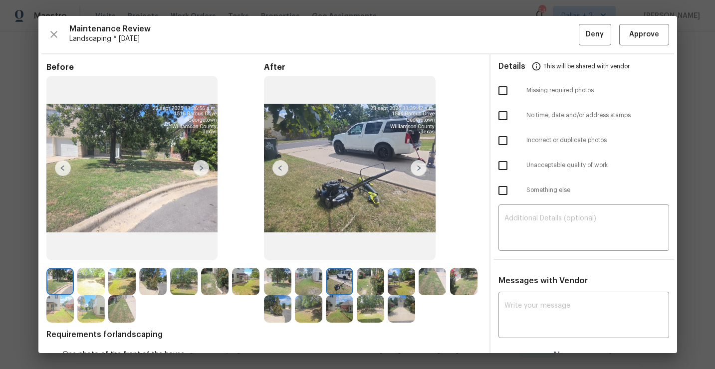
click at [198, 173] on img at bounding box center [201, 168] width 16 height 16
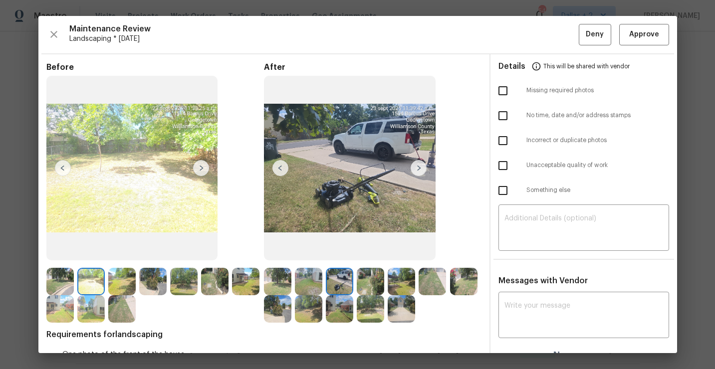
click at [55, 311] on img at bounding box center [59, 308] width 27 height 27
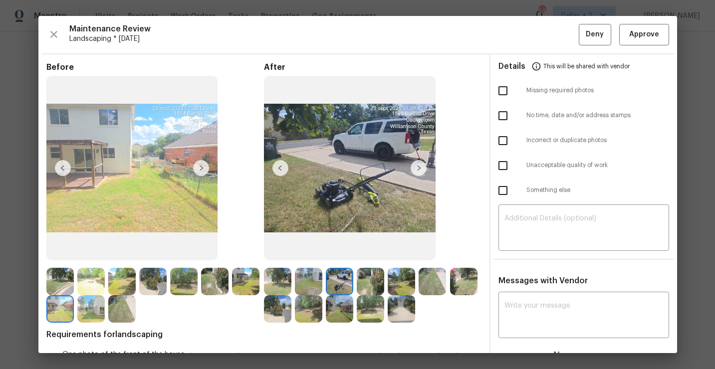
click at [420, 167] on img at bounding box center [418, 168] width 16 height 16
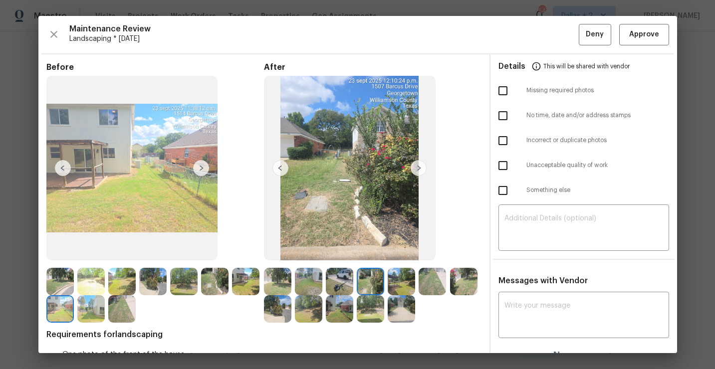
click at [420, 167] on img at bounding box center [418, 168] width 16 height 16
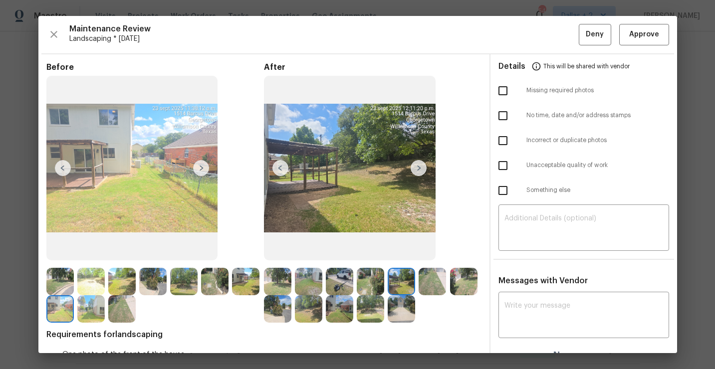
click at [434, 286] on img at bounding box center [431, 281] width 27 height 27
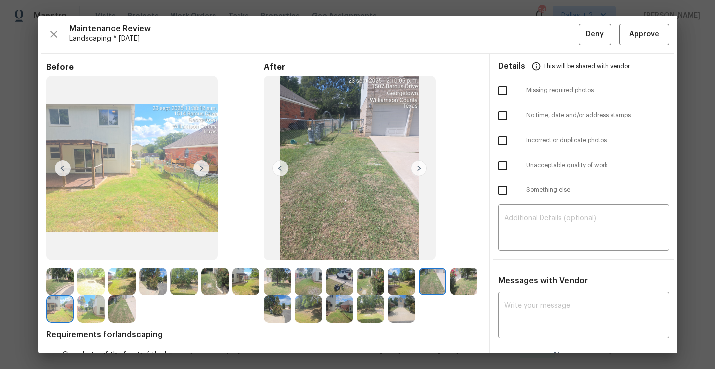
click at [463, 282] on img at bounding box center [463, 281] width 27 height 27
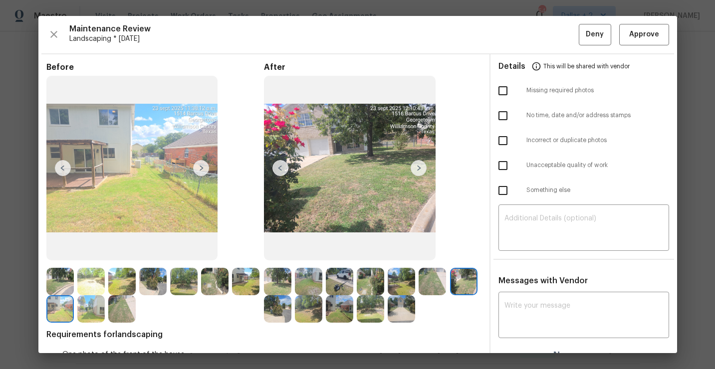
click at [267, 308] on img at bounding box center [277, 308] width 27 height 27
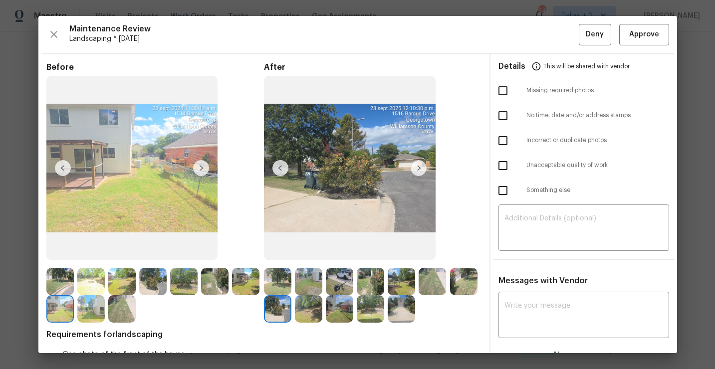
click at [419, 170] on img at bounding box center [418, 168] width 16 height 16
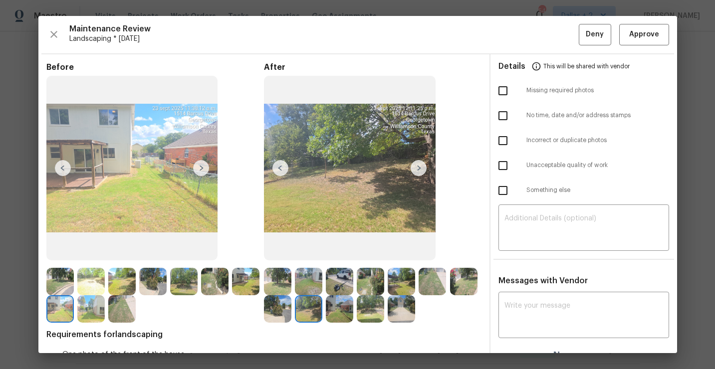
click at [419, 170] on img at bounding box center [418, 168] width 16 height 16
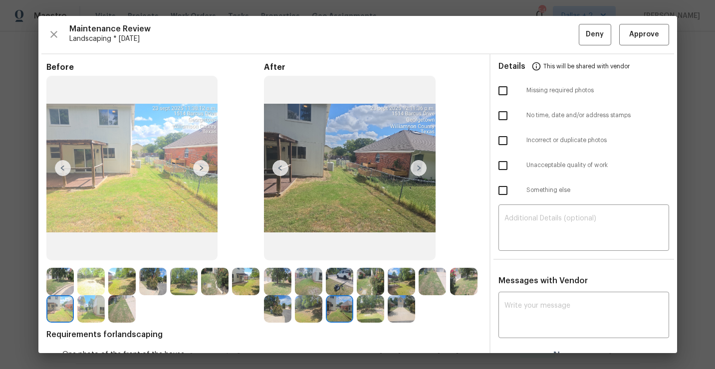
click at [419, 170] on img at bounding box center [418, 168] width 16 height 16
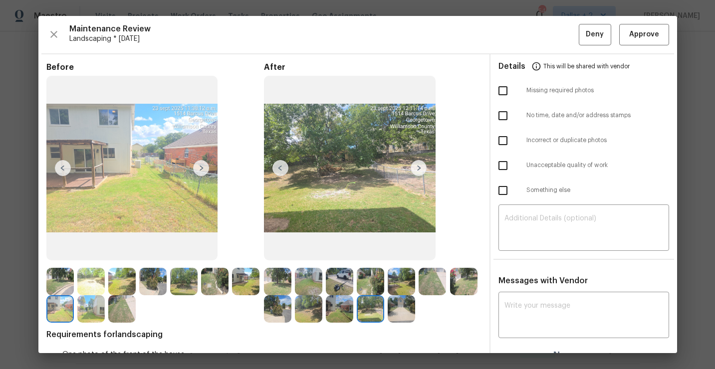
click at [419, 170] on img at bounding box center [418, 168] width 16 height 16
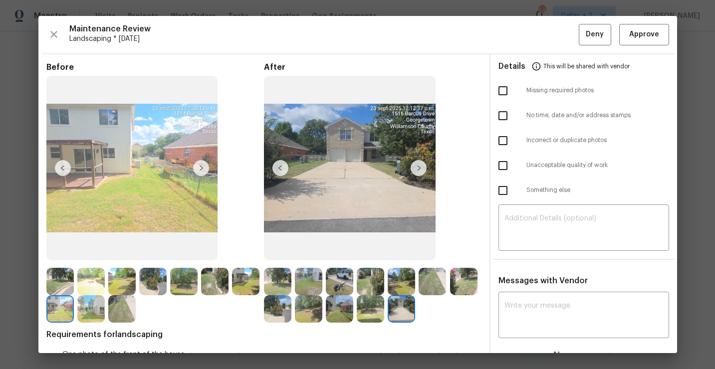
click at [287, 274] on img at bounding box center [277, 281] width 27 height 27
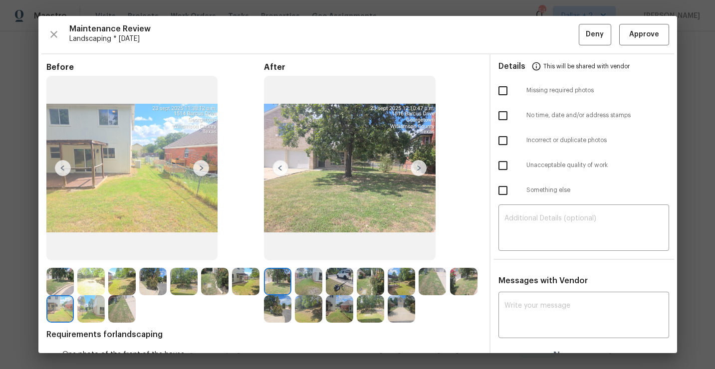
click at [416, 172] on img at bounding box center [418, 168] width 16 height 16
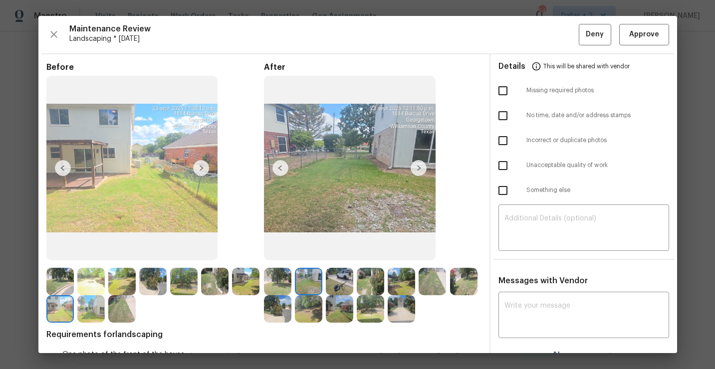
click at [55, 283] on img at bounding box center [59, 281] width 27 height 27
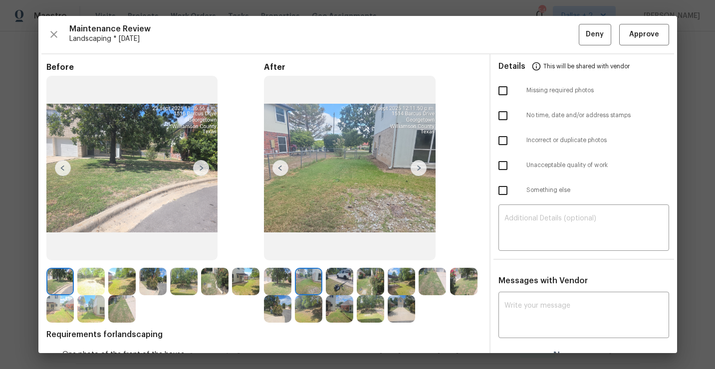
click at [199, 165] on img at bounding box center [201, 168] width 16 height 16
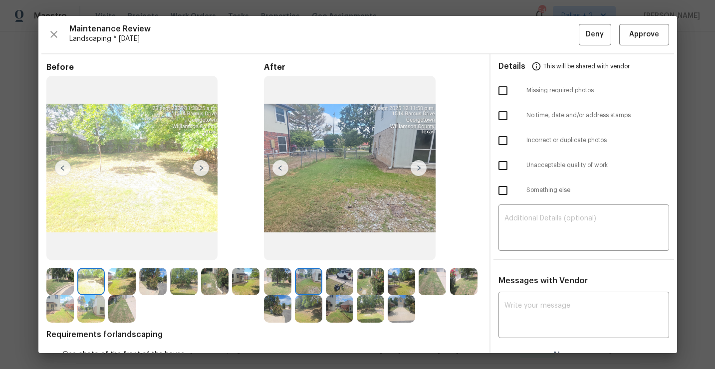
click at [202, 165] on img at bounding box center [201, 168] width 16 height 16
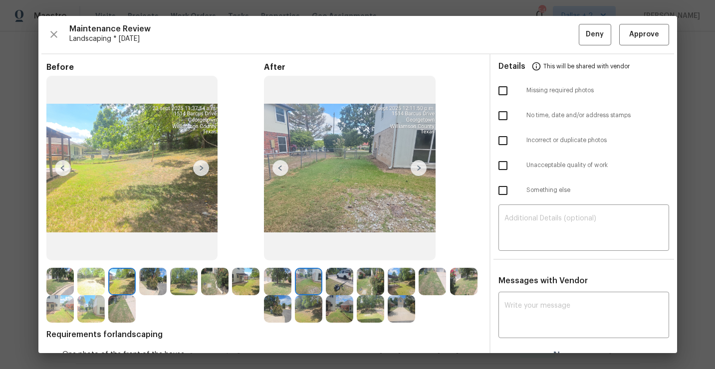
click at [156, 283] on img at bounding box center [152, 281] width 27 height 27
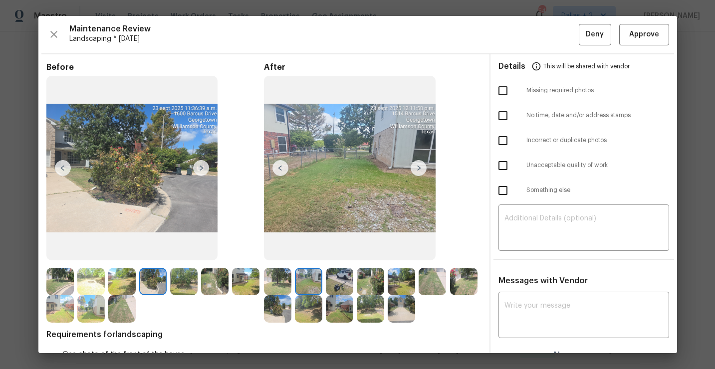
click at [201, 170] on img at bounding box center [201, 168] width 16 height 16
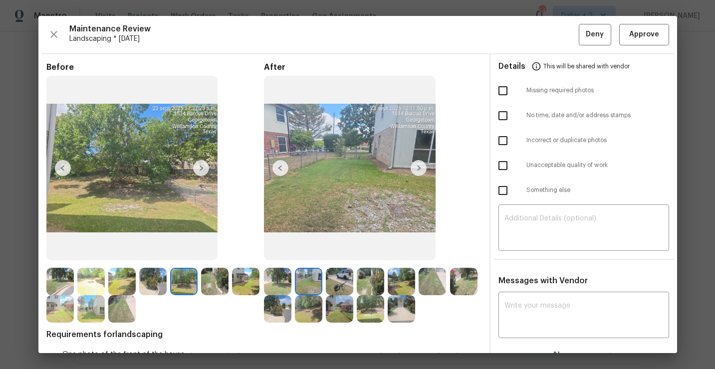
click at [201, 170] on img at bounding box center [201, 168] width 16 height 16
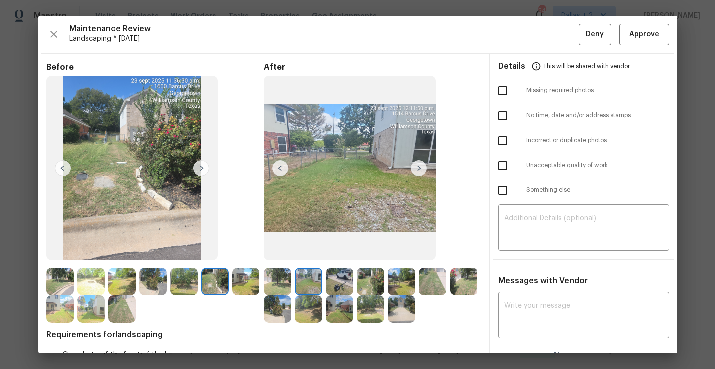
click at [202, 172] on img at bounding box center [201, 168] width 16 height 16
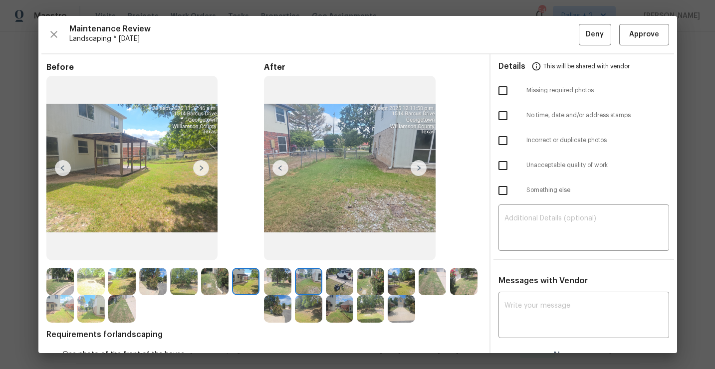
click at [63, 314] on img at bounding box center [59, 308] width 27 height 27
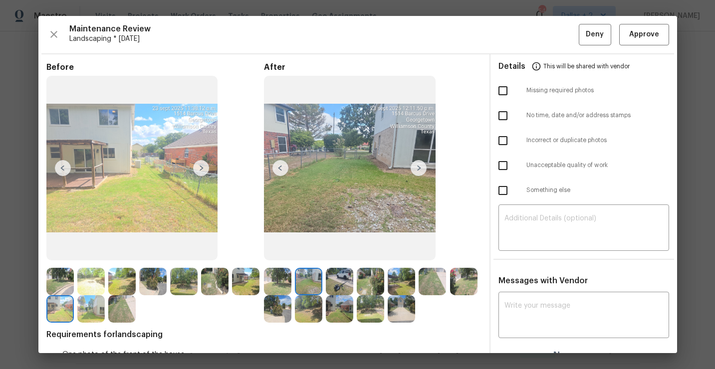
click at [91, 311] on img at bounding box center [90, 308] width 27 height 27
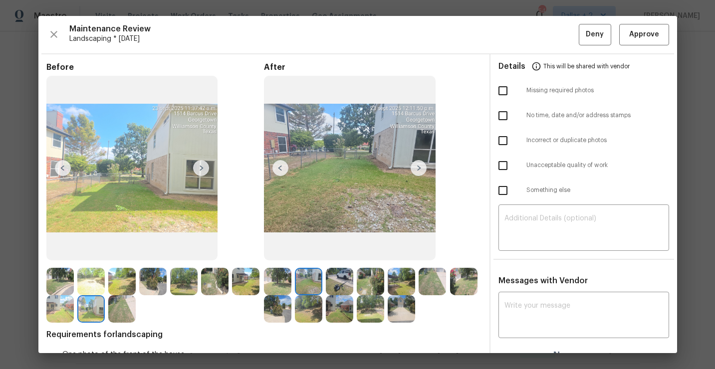
click at [123, 308] on img at bounding box center [121, 308] width 27 height 27
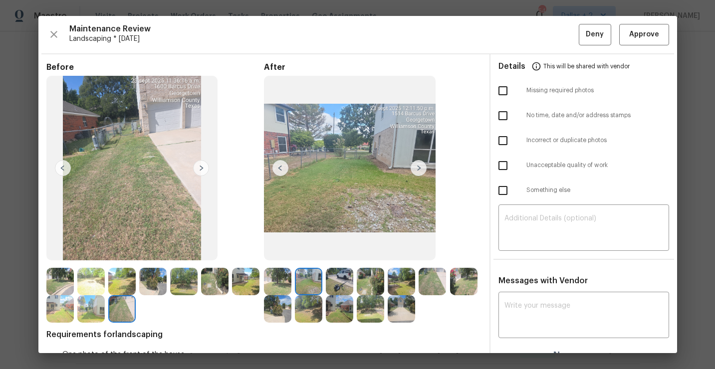
click at [274, 277] on img at bounding box center [277, 281] width 27 height 27
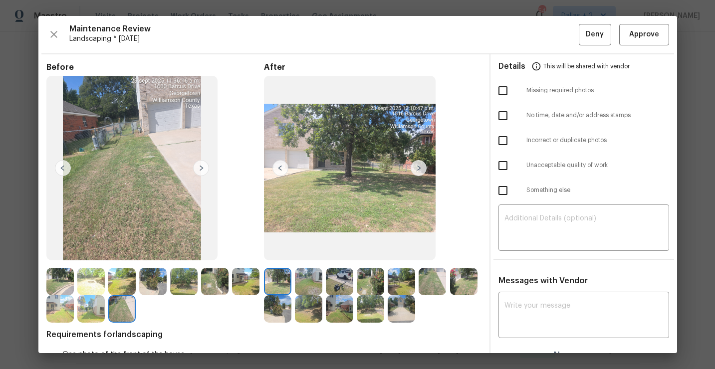
click at [415, 166] on img at bounding box center [418, 168] width 16 height 16
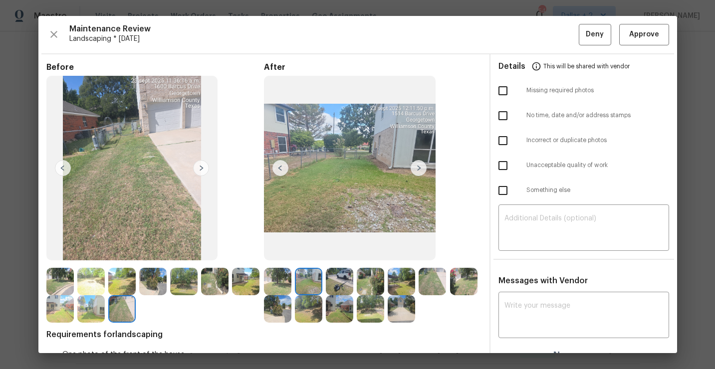
click at [415, 166] on img at bounding box center [418, 168] width 16 height 16
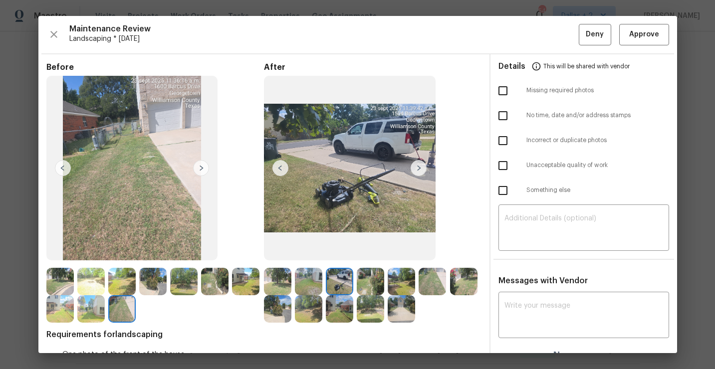
click at [283, 280] on img at bounding box center [277, 281] width 27 height 27
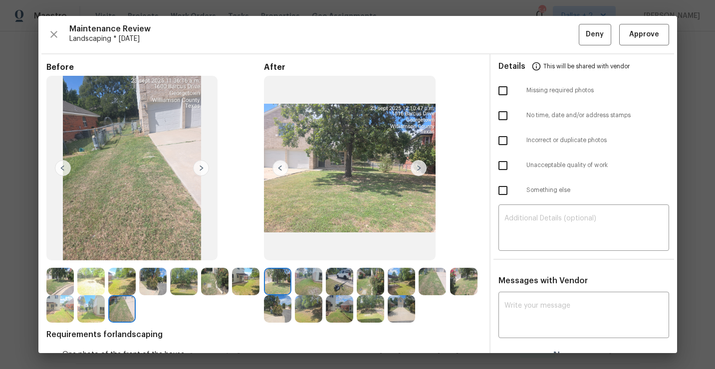
click at [420, 166] on img at bounding box center [418, 168] width 16 height 16
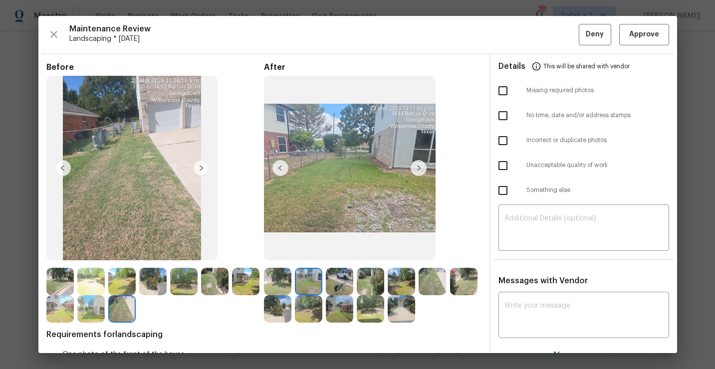
click at [420, 166] on img at bounding box center [418, 168] width 16 height 16
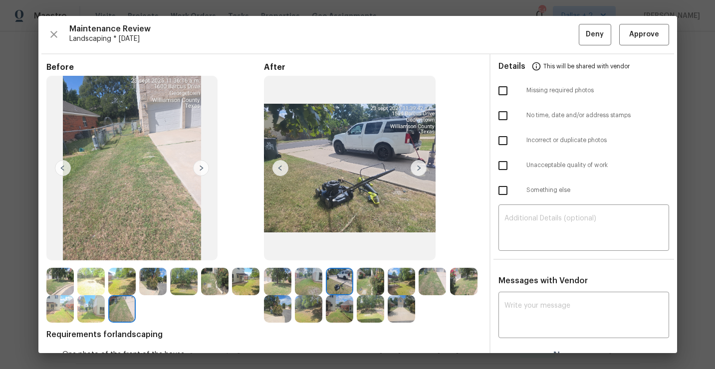
click at [362, 277] on img at bounding box center [370, 281] width 27 height 27
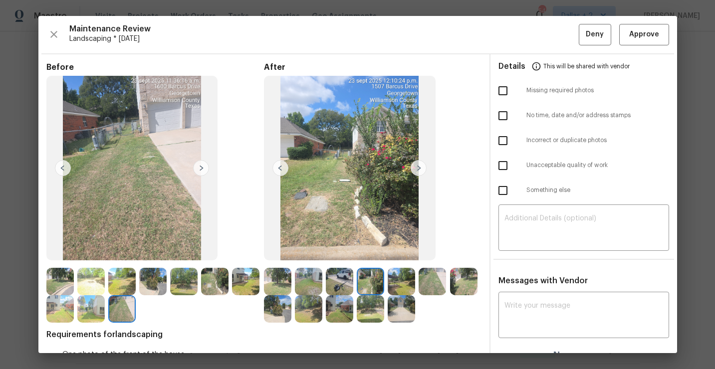
click at [408, 276] on img at bounding box center [401, 281] width 27 height 27
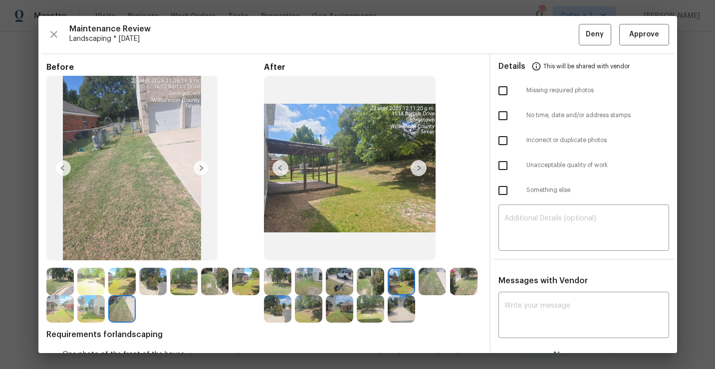
click at [425, 278] on img at bounding box center [431, 281] width 27 height 27
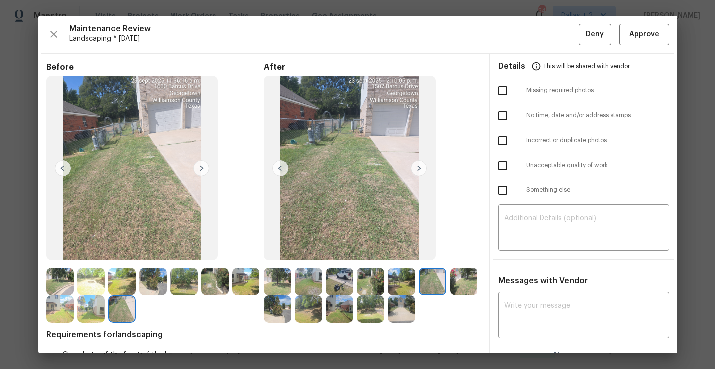
click at [415, 168] on img at bounding box center [418, 168] width 16 height 16
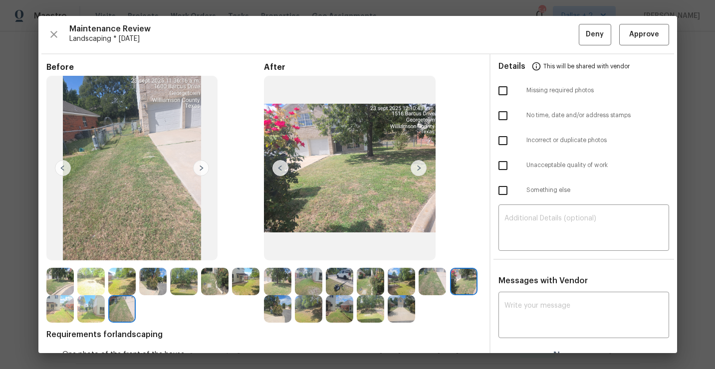
click at [418, 168] on img at bounding box center [418, 168] width 16 height 16
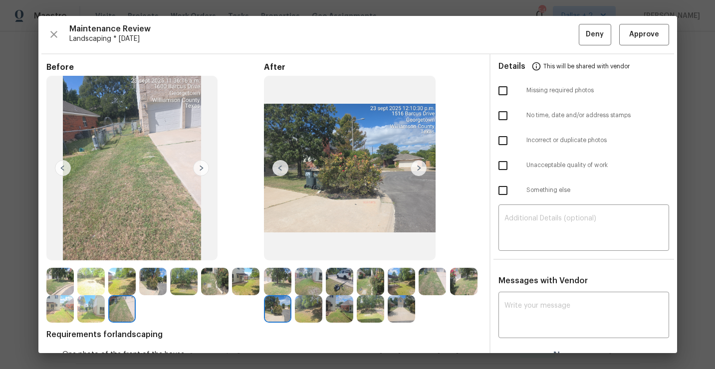
click at [418, 168] on img at bounding box center [418, 168] width 16 height 16
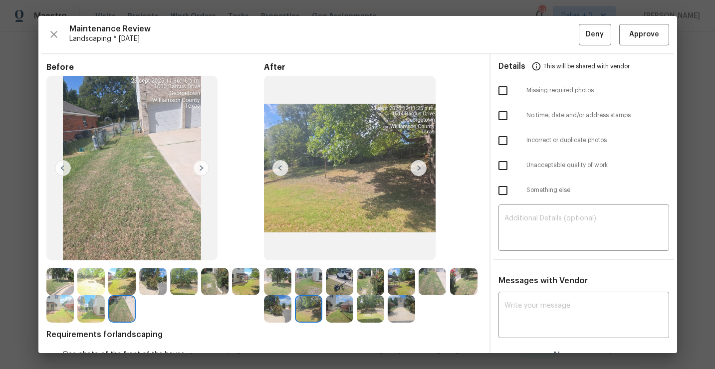
click at [418, 168] on img at bounding box center [418, 168] width 16 height 16
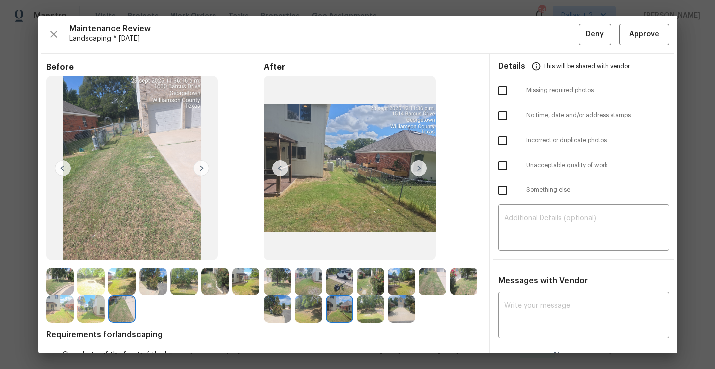
click at [418, 168] on img at bounding box center [418, 168] width 16 height 16
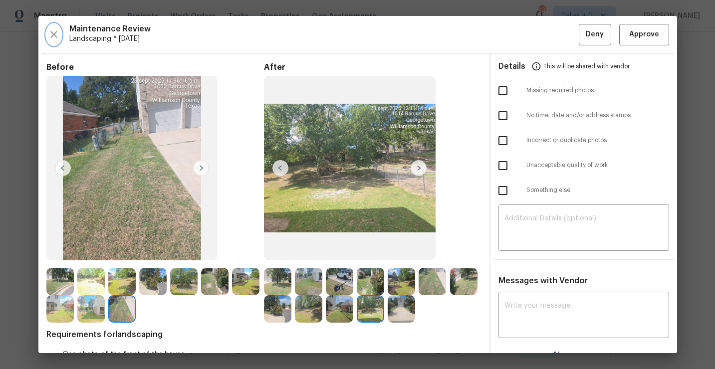
click at [55, 38] on icon "button" at bounding box center [54, 34] width 12 height 12
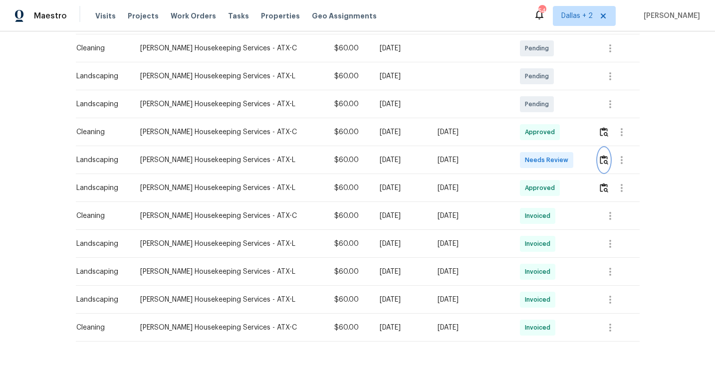
scroll to position [188, 0]
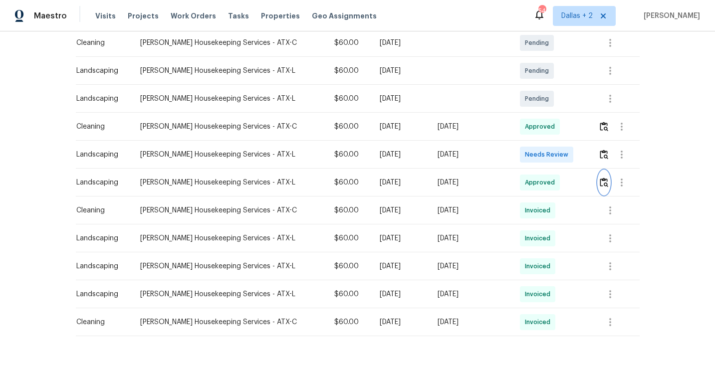
click at [602, 184] on img "button" at bounding box center [604, 182] width 8 height 9
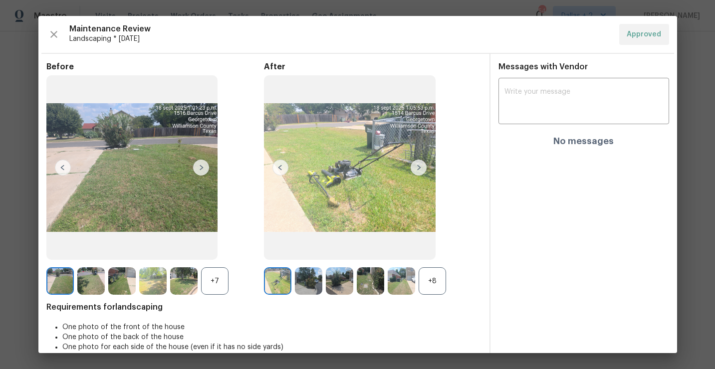
click at [434, 277] on div "+8" at bounding box center [431, 280] width 27 height 27
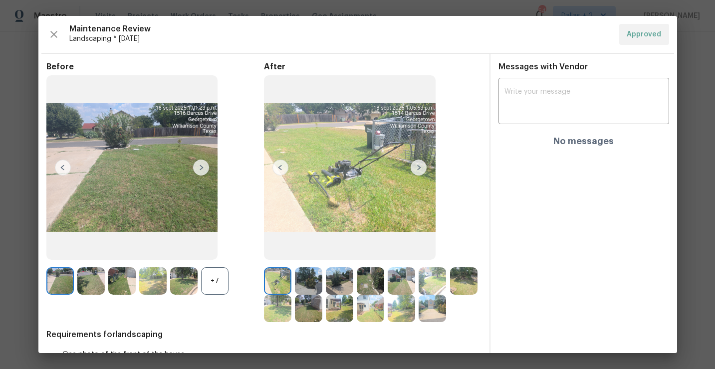
click at [222, 283] on div "+7" at bounding box center [214, 280] width 27 height 27
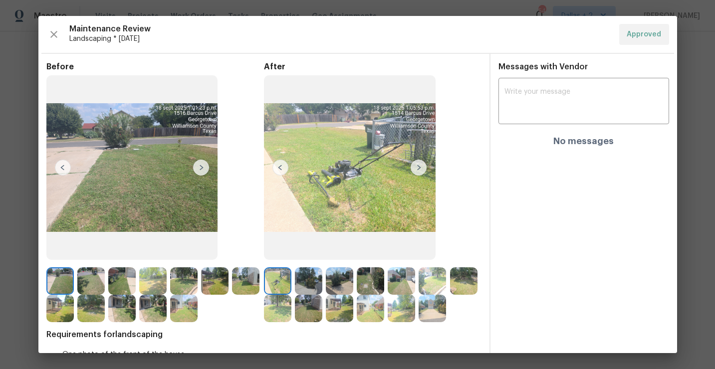
scroll to position [41, 0]
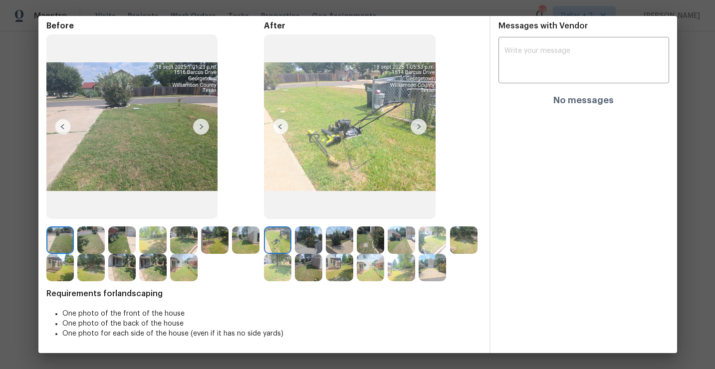
click at [198, 126] on img at bounding box center [201, 127] width 16 height 16
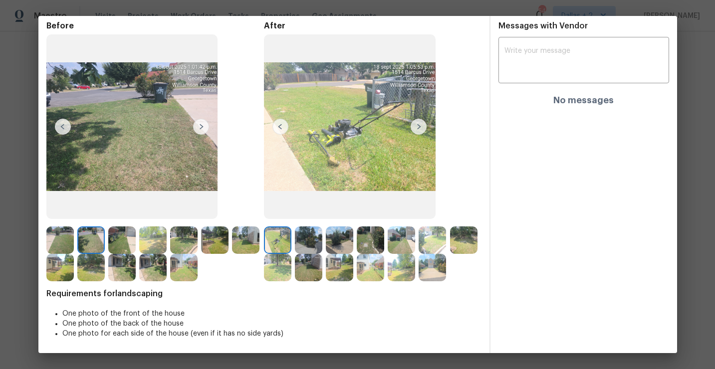
click at [127, 261] on img at bounding box center [121, 267] width 27 height 27
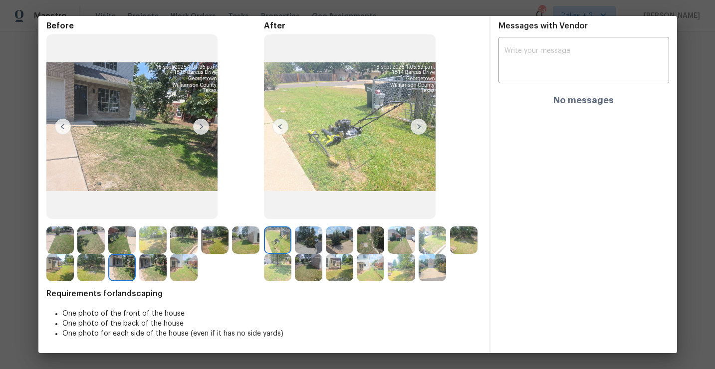
click at [416, 128] on img at bounding box center [418, 127] width 16 height 16
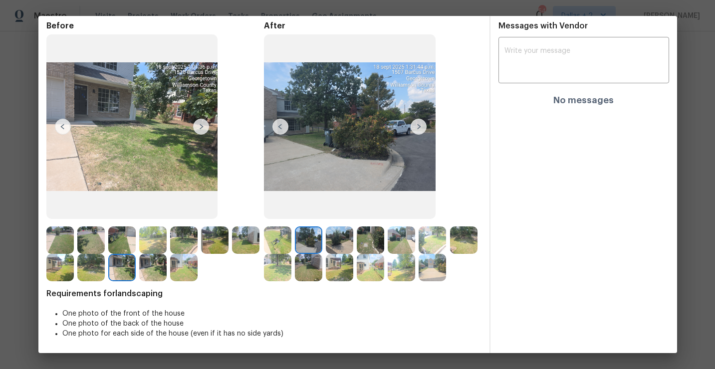
click at [421, 127] on img at bounding box center [418, 127] width 16 height 16
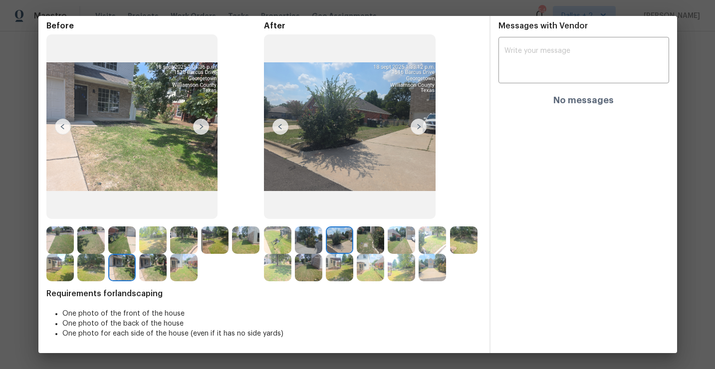
click at [423, 134] on img at bounding box center [418, 127] width 16 height 16
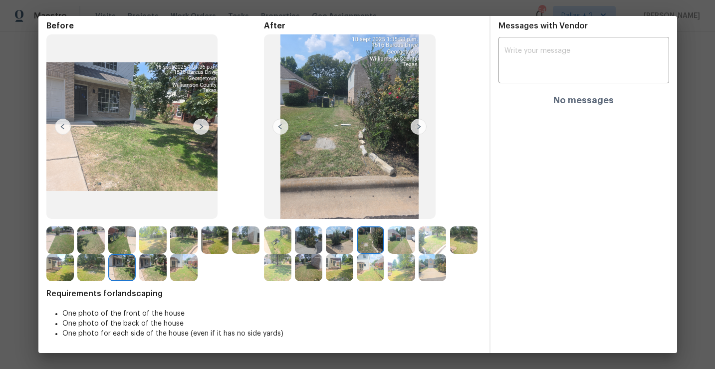
click at [419, 128] on img at bounding box center [418, 127] width 16 height 16
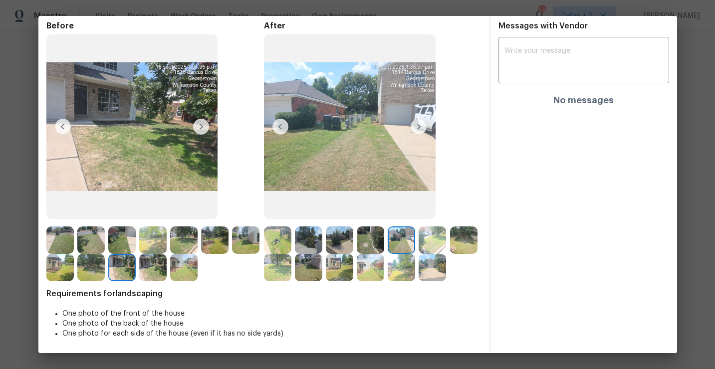
click at [419, 128] on img at bounding box center [418, 127] width 16 height 16
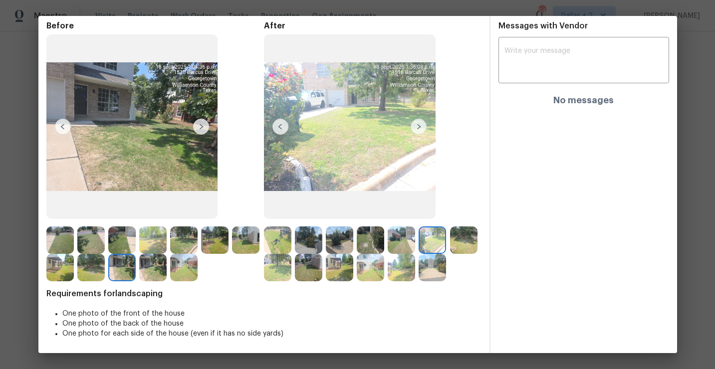
click at [421, 131] on img at bounding box center [418, 127] width 16 height 16
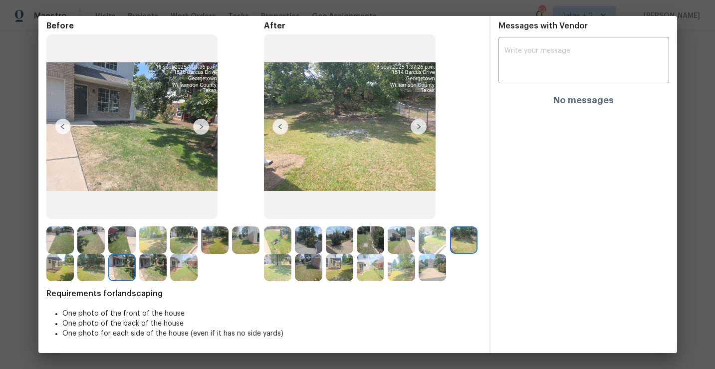
click at [276, 248] on img at bounding box center [277, 239] width 27 height 27
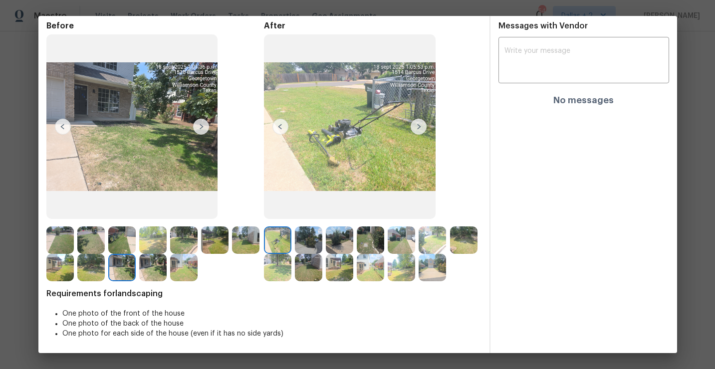
click at [417, 128] on img at bounding box center [418, 127] width 16 height 16
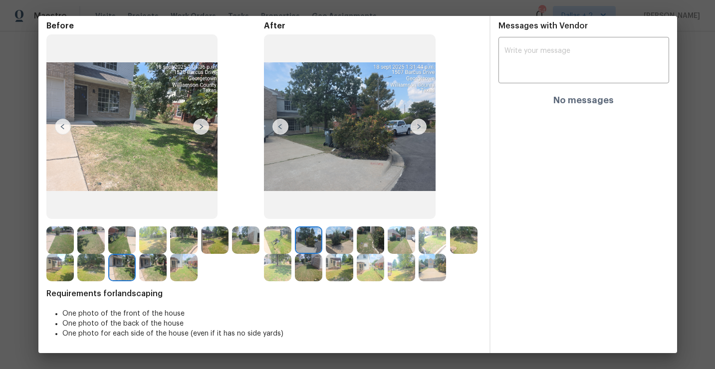
click at [417, 128] on img at bounding box center [418, 127] width 16 height 16
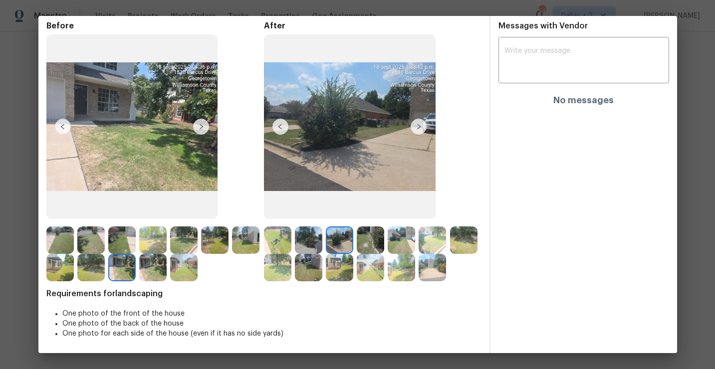
click at [417, 128] on img at bounding box center [418, 127] width 16 height 16
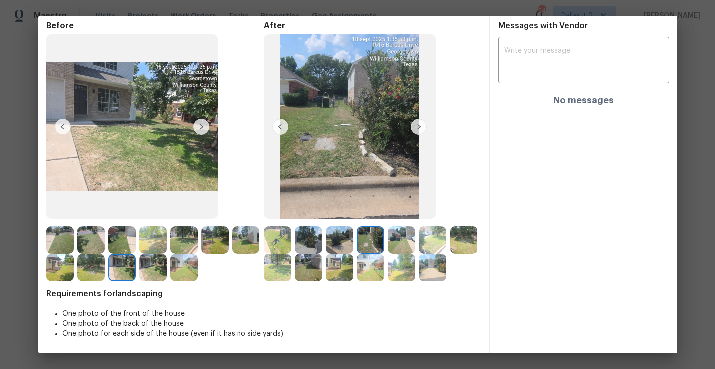
click at [417, 128] on img at bounding box center [418, 127] width 16 height 16
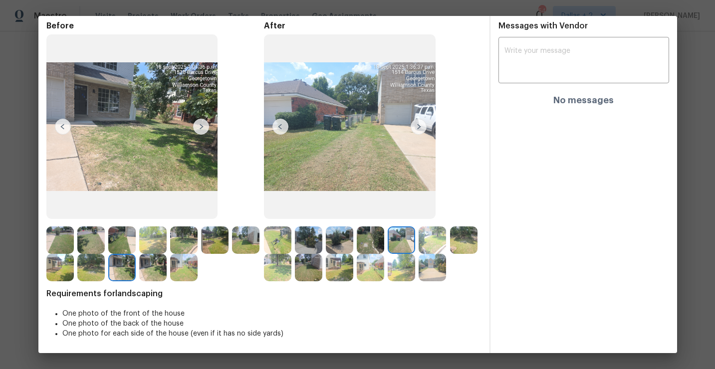
click at [416, 129] on img at bounding box center [418, 127] width 16 height 16
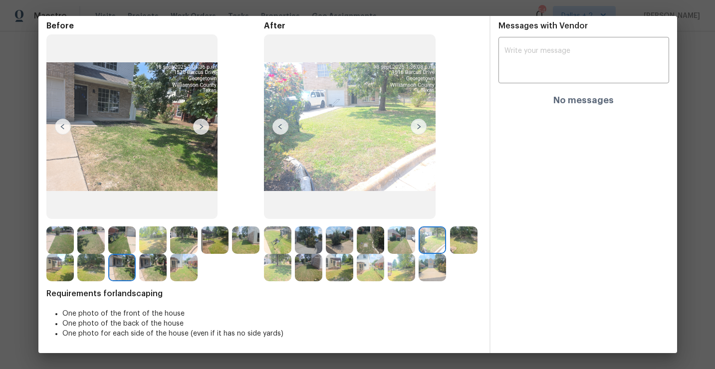
click at [416, 129] on img at bounding box center [418, 127] width 16 height 16
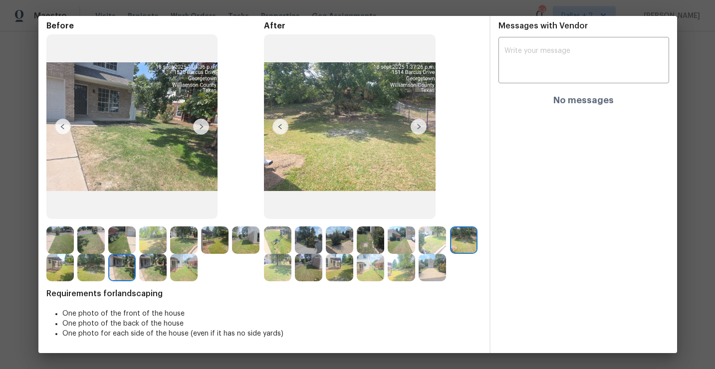
click at [416, 129] on img at bounding box center [418, 127] width 16 height 16
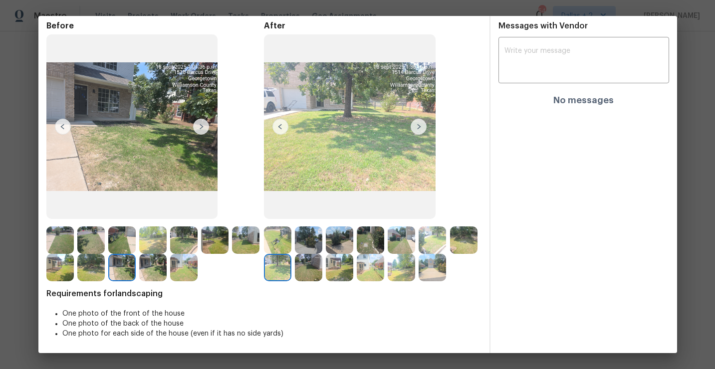
click at [416, 129] on img at bounding box center [418, 127] width 16 height 16
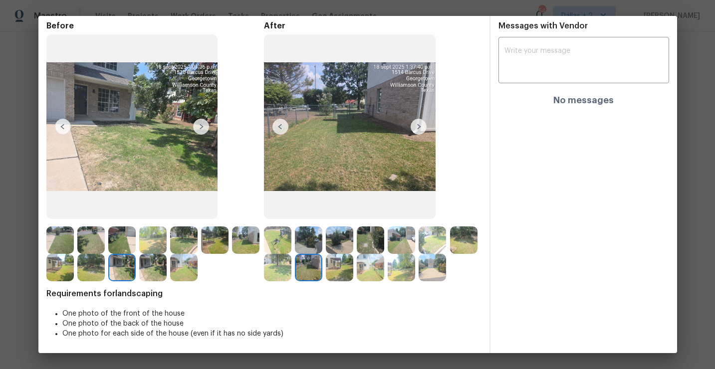
click at [339, 272] on img at bounding box center [339, 267] width 27 height 27
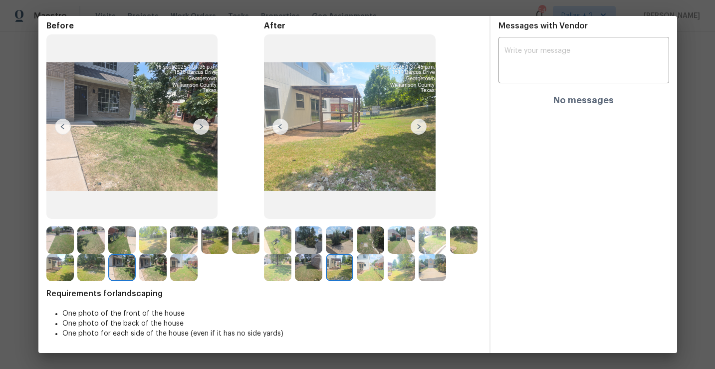
scroll to position [0, 0]
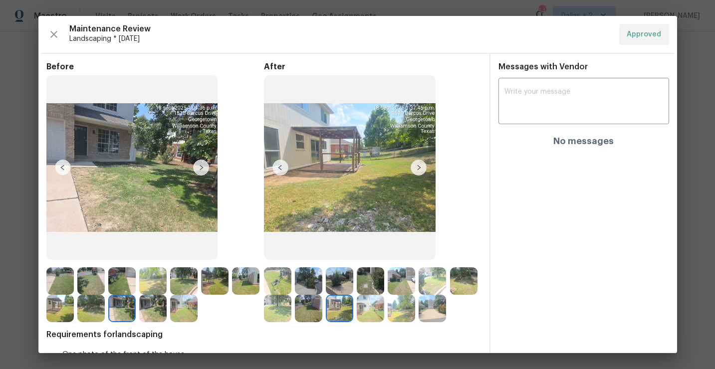
click at [279, 277] on img at bounding box center [277, 280] width 27 height 27
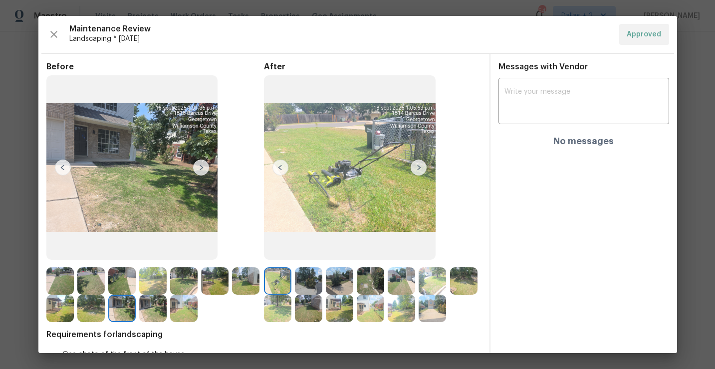
click at [421, 164] on img at bounding box center [418, 168] width 16 height 16
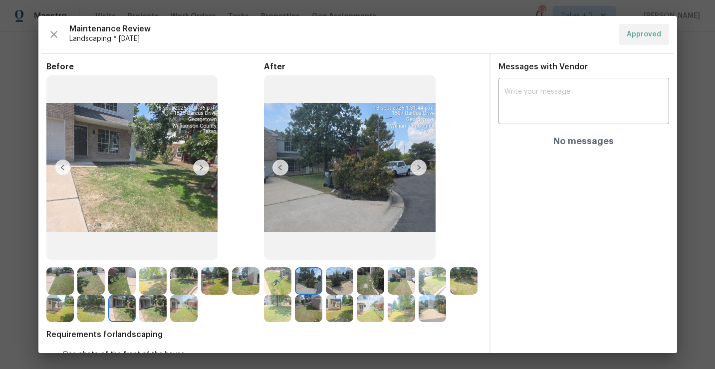
click at [421, 164] on img at bounding box center [418, 168] width 16 height 16
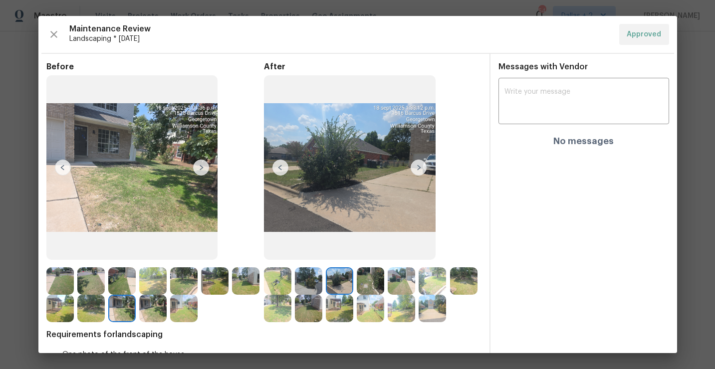
click at [421, 164] on img at bounding box center [418, 168] width 16 height 16
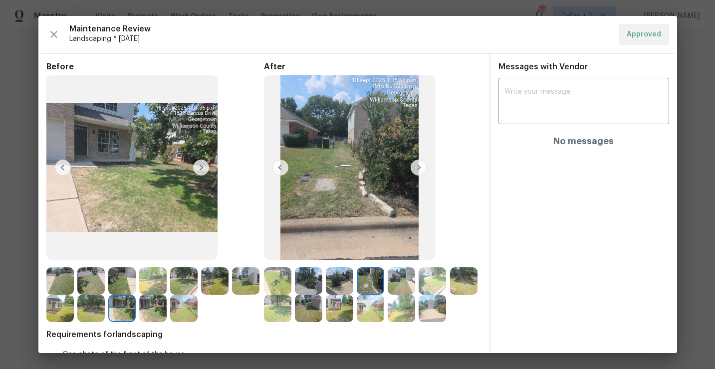
click at [421, 164] on img at bounding box center [418, 168] width 16 height 16
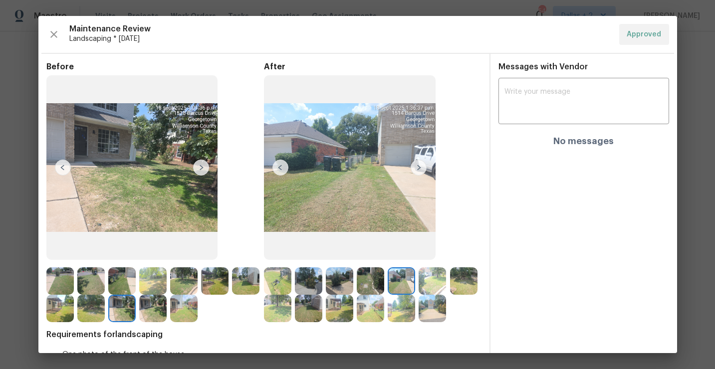
click at [421, 164] on img at bounding box center [418, 168] width 16 height 16
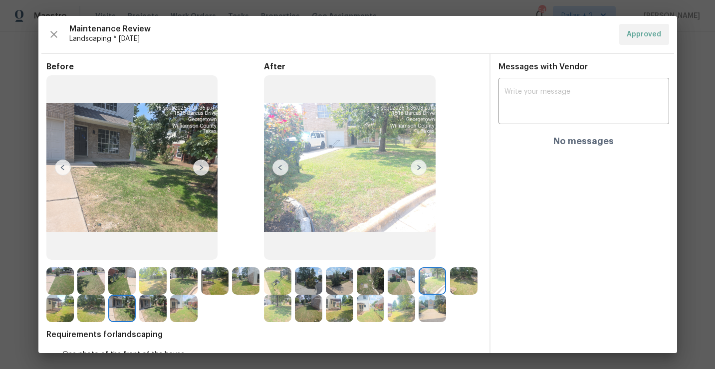
click at [277, 165] on img at bounding box center [280, 168] width 16 height 16
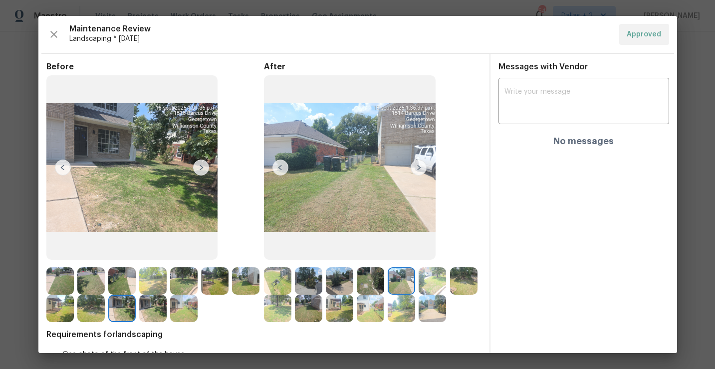
click at [418, 167] on img at bounding box center [418, 168] width 16 height 16
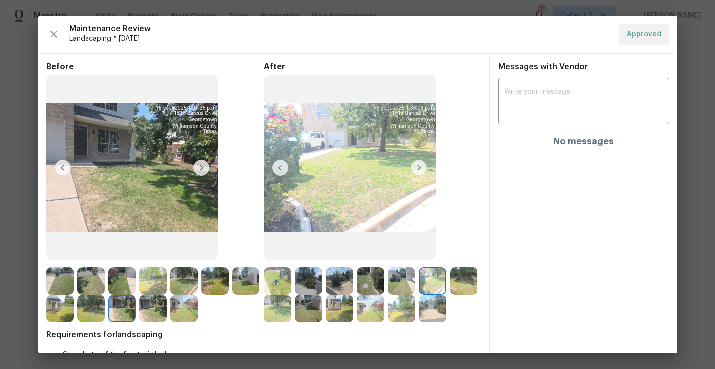
click at [418, 167] on img at bounding box center [418, 168] width 16 height 16
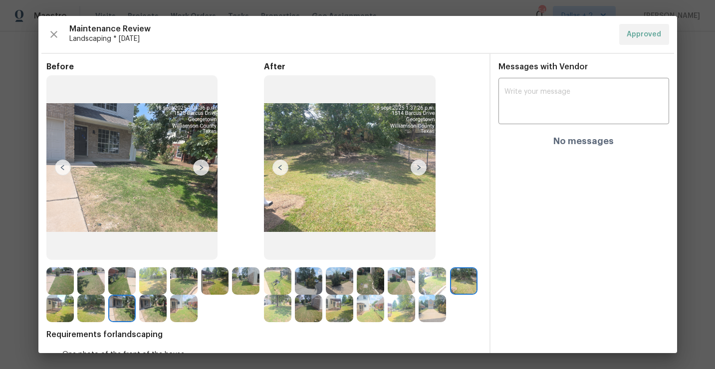
click at [418, 167] on img at bounding box center [418, 168] width 16 height 16
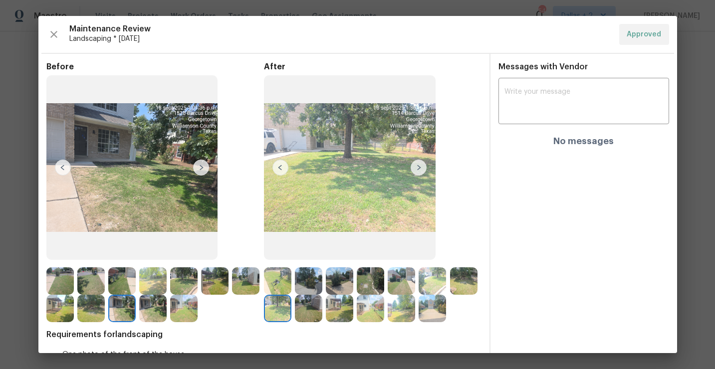
click at [313, 309] on img at bounding box center [308, 308] width 27 height 27
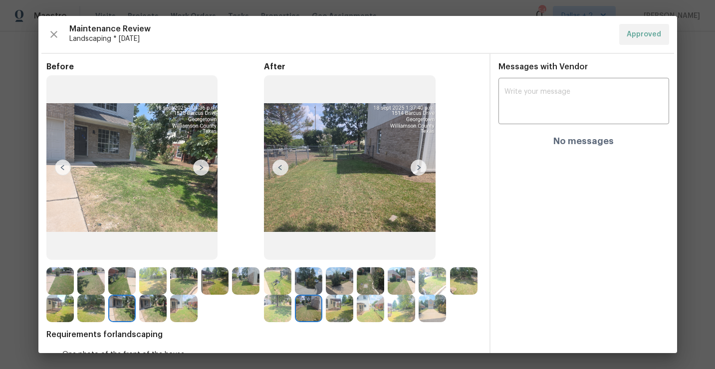
click at [422, 171] on img at bounding box center [418, 168] width 16 height 16
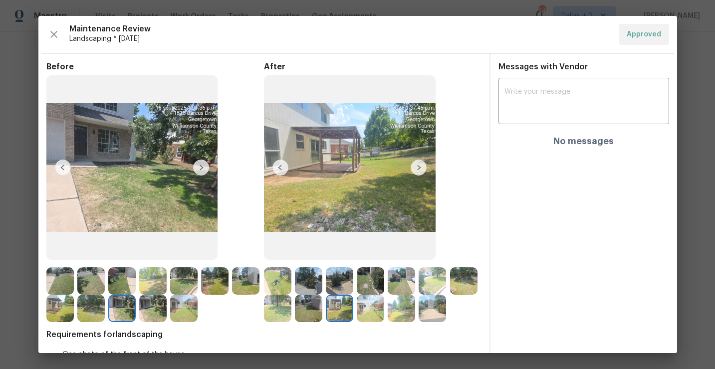
click at [422, 171] on img at bounding box center [418, 168] width 16 height 16
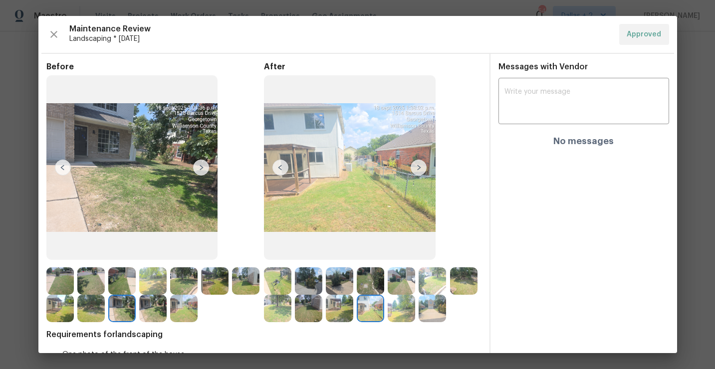
click at [422, 171] on img at bounding box center [418, 168] width 16 height 16
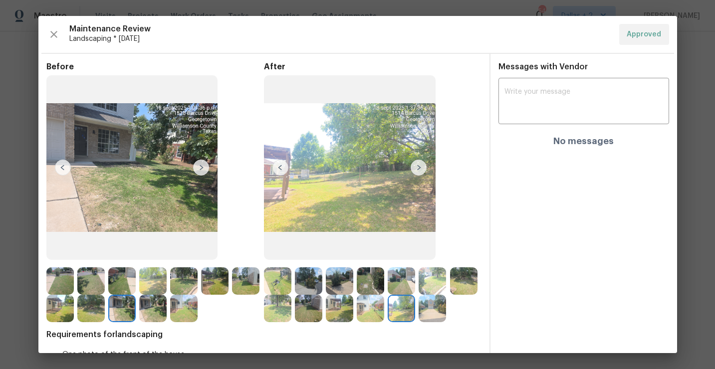
click at [152, 307] on img at bounding box center [152, 308] width 27 height 27
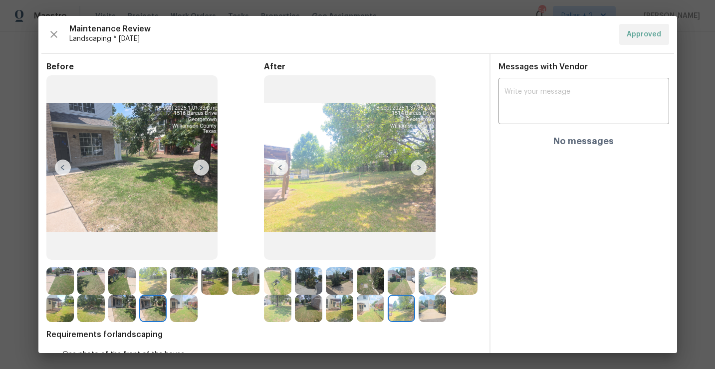
click at [180, 313] on img at bounding box center [183, 308] width 27 height 27
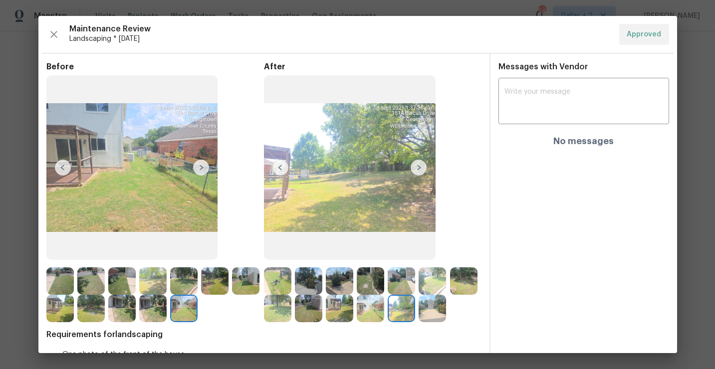
click at [276, 314] on img at bounding box center [277, 308] width 27 height 27
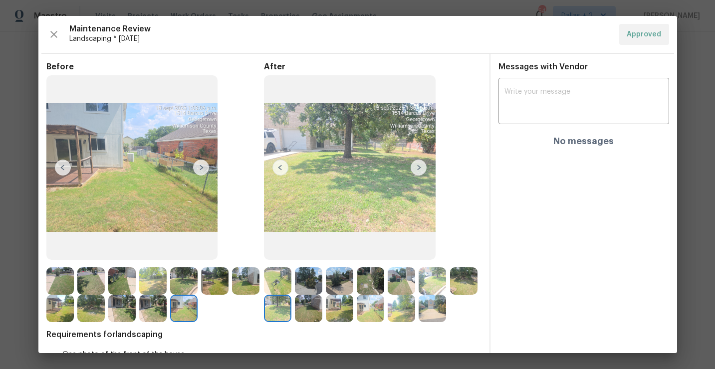
click at [315, 312] on img at bounding box center [308, 308] width 27 height 27
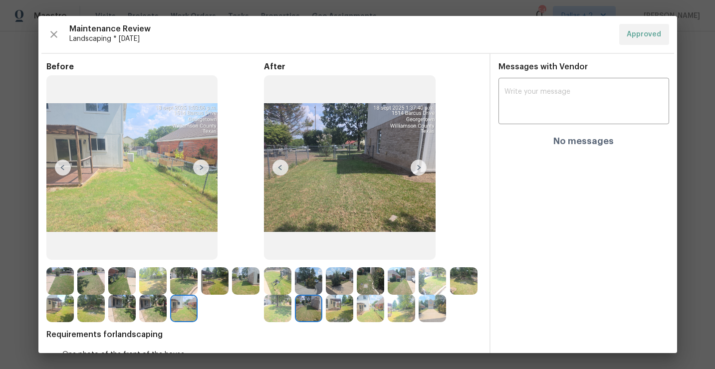
click at [267, 276] on img at bounding box center [277, 280] width 27 height 27
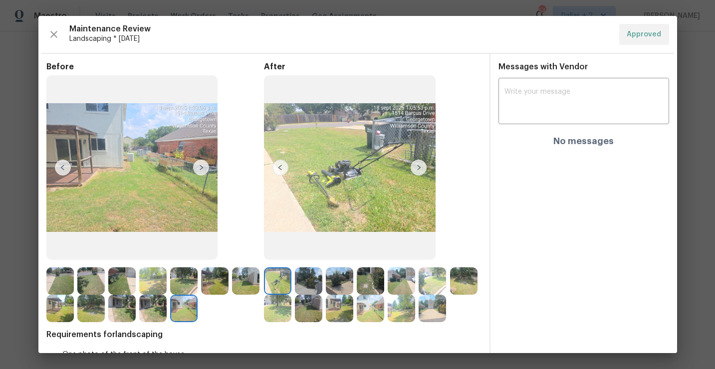
click at [311, 277] on img at bounding box center [308, 280] width 27 height 27
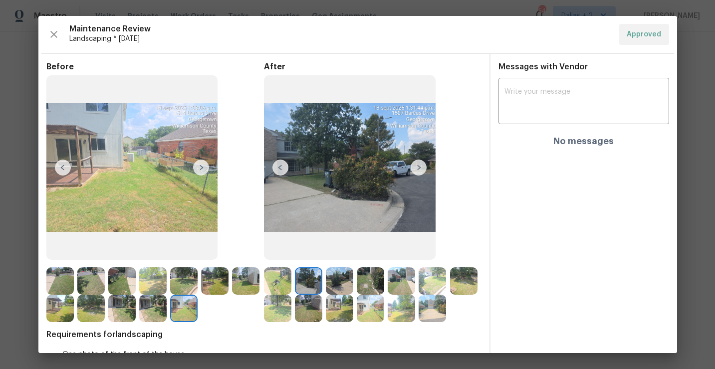
click at [340, 279] on img at bounding box center [339, 280] width 27 height 27
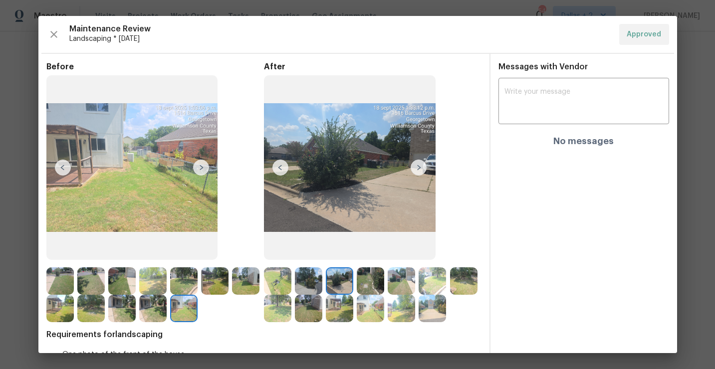
click at [373, 282] on img at bounding box center [370, 280] width 27 height 27
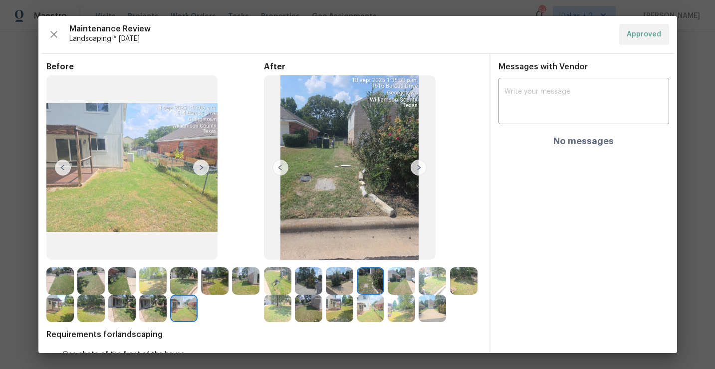
click at [404, 269] on img at bounding box center [401, 280] width 27 height 27
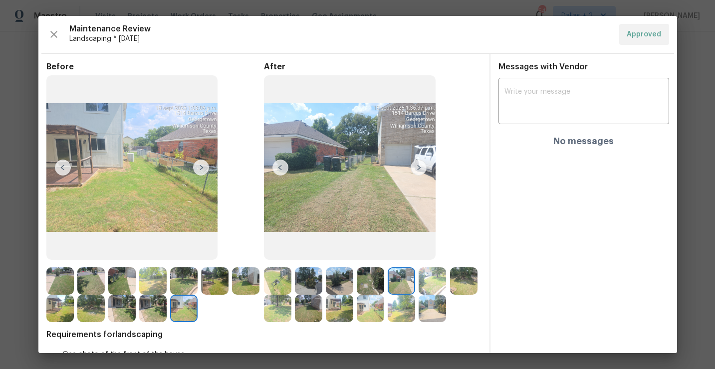
click at [429, 277] on img at bounding box center [431, 280] width 27 height 27
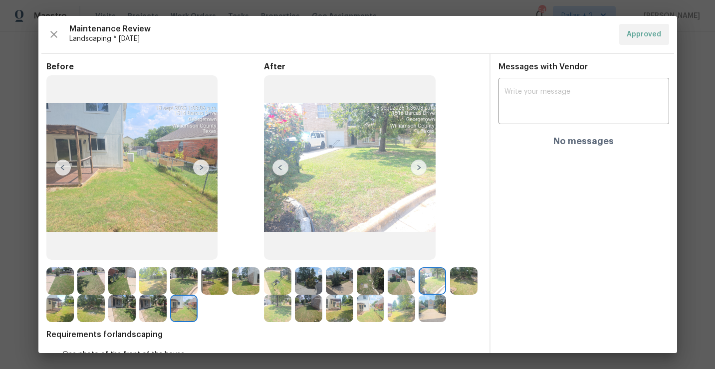
click at [450, 281] on img at bounding box center [463, 280] width 27 height 27
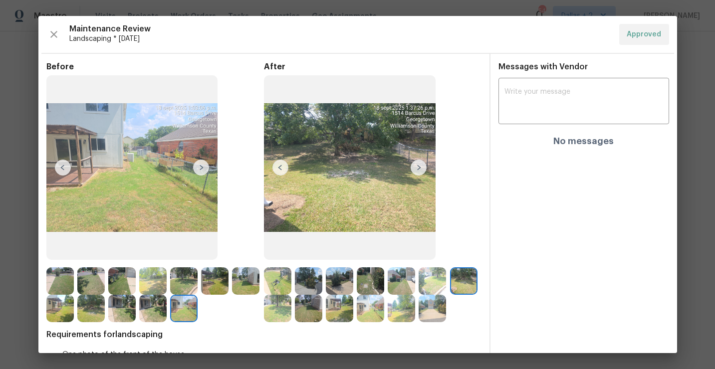
click at [467, 279] on img at bounding box center [463, 280] width 27 height 27
click at [278, 314] on img at bounding box center [277, 308] width 27 height 27
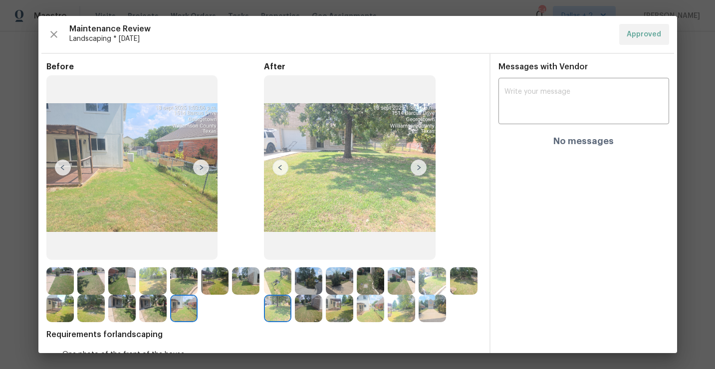
click at [310, 310] on img at bounding box center [308, 308] width 27 height 27
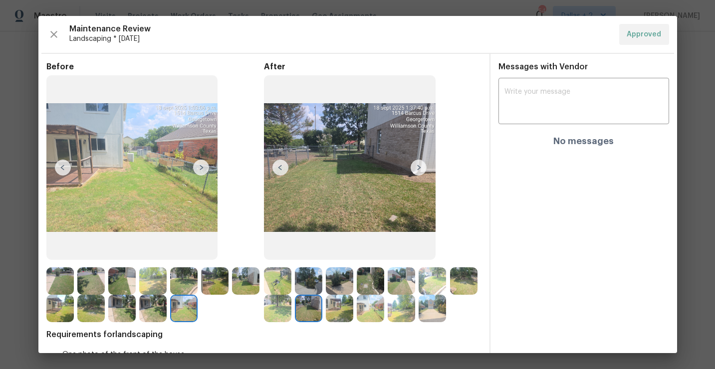
click at [342, 309] on img at bounding box center [339, 308] width 27 height 27
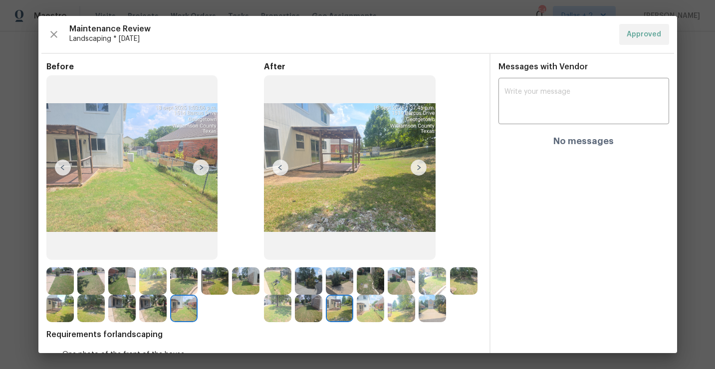
click at [376, 304] on img at bounding box center [370, 308] width 27 height 27
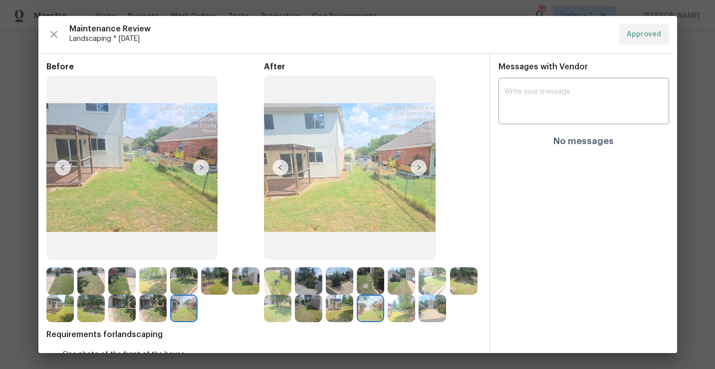
click at [413, 295] on div at bounding box center [403, 308] width 31 height 27
click at [404, 307] on img at bounding box center [401, 308] width 27 height 27
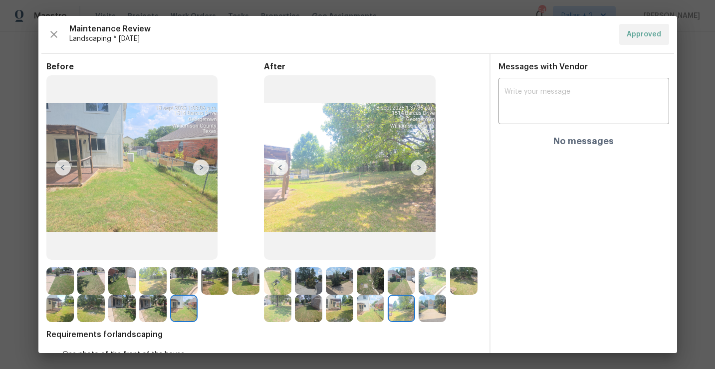
click at [437, 303] on img at bounding box center [431, 308] width 27 height 27
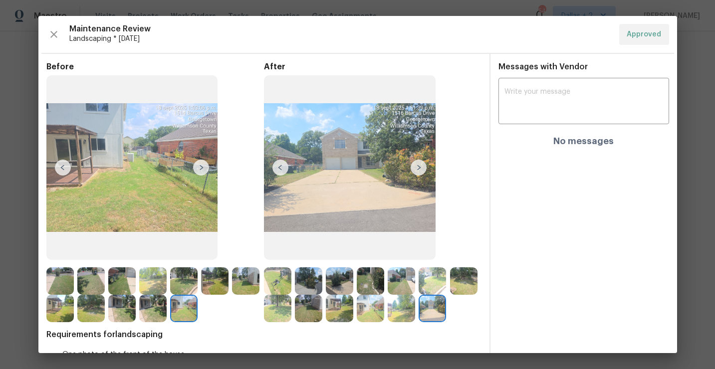
click at [57, 281] on img at bounding box center [59, 280] width 27 height 27
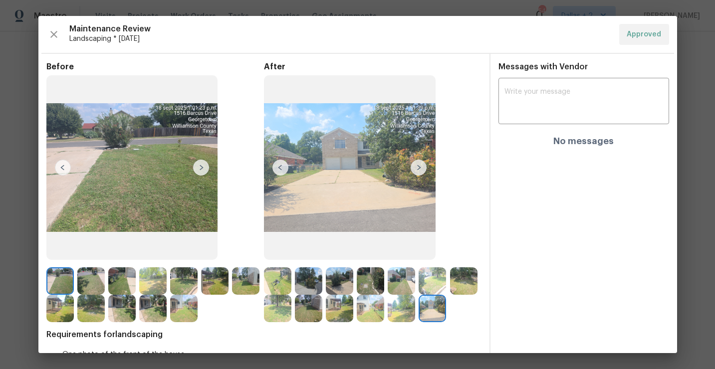
scroll to position [41, 0]
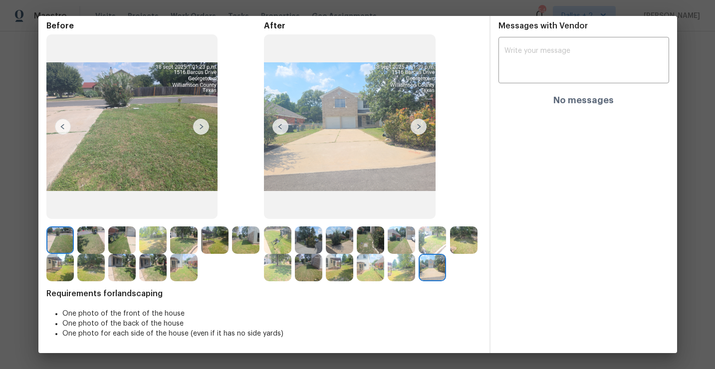
click at [59, 269] on img at bounding box center [59, 267] width 27 height 27
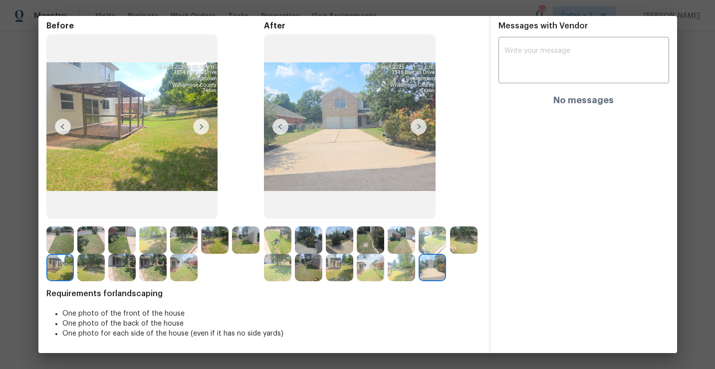
click at [81, 269] on img at bounding box center [90, 267] width 27 height 27
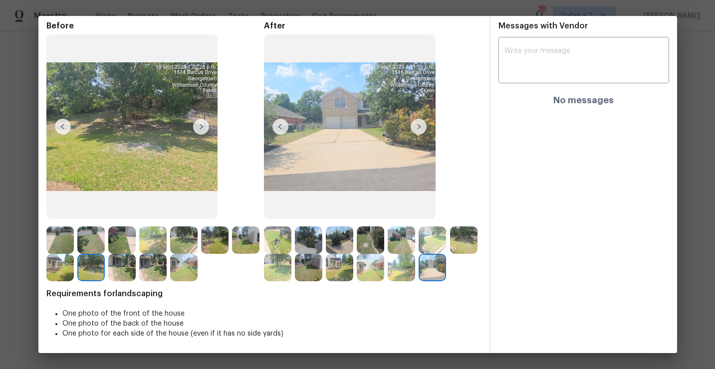
click at [114, 274] on img at bounding box center [121, 267] width 27 height 27
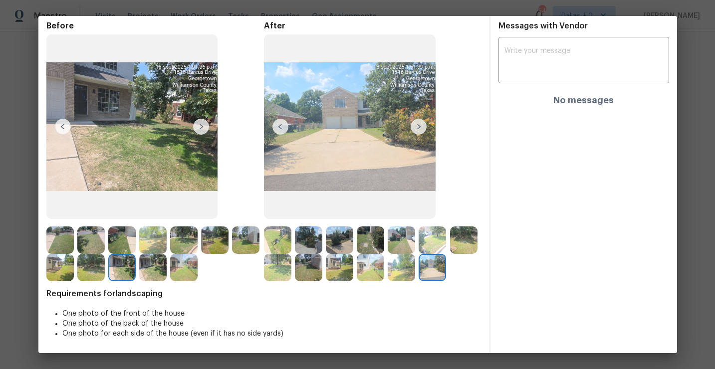
click at [157, 262] on img at bounding box center [152, 267] width 27 height 27
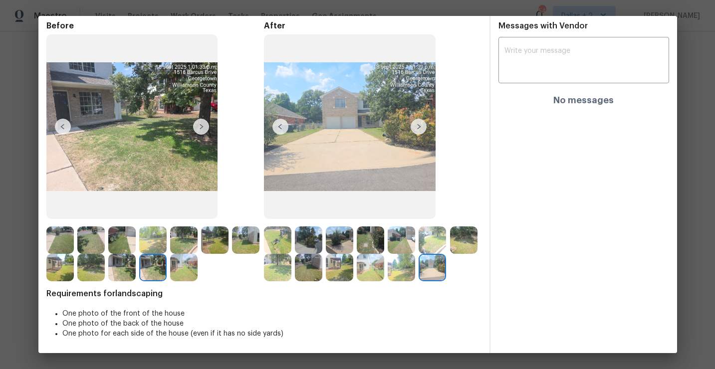
click at [185, 267] on img at bounding box center [183, 267] width 27 height 27
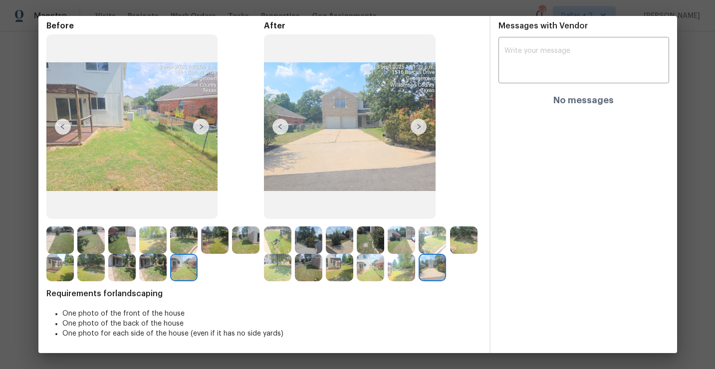
click at [278, 236] on img at bounding box center [277, 239] width 27 height 27
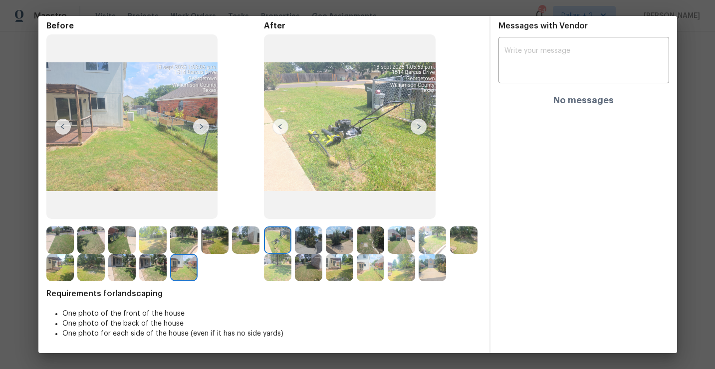
scroll to position [0, 0]
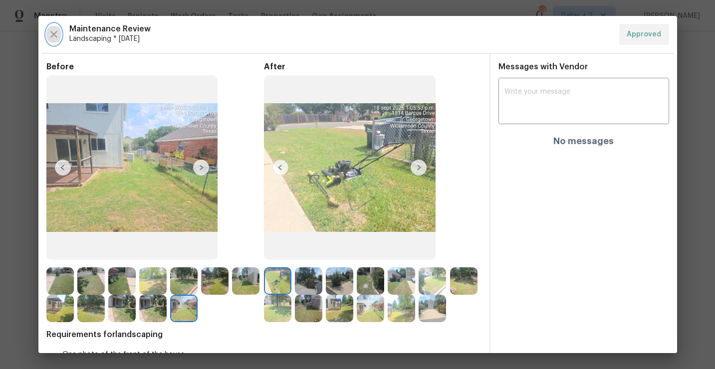
click at [46, 35] on button "button" at bounding box center [53, 34] width 15 height 21
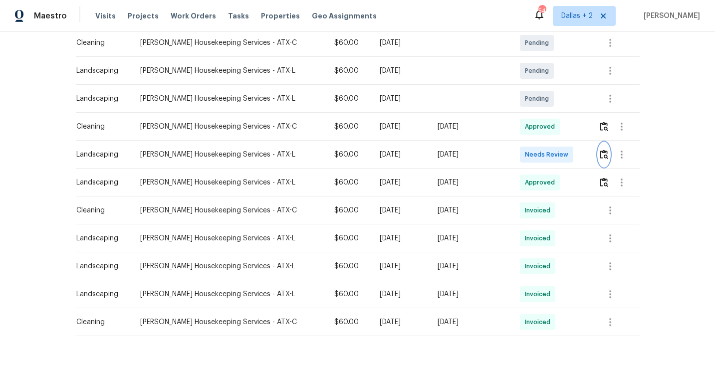
click at [603, 154] on img "button" at bounding box center [604, 154] width 8 height 9
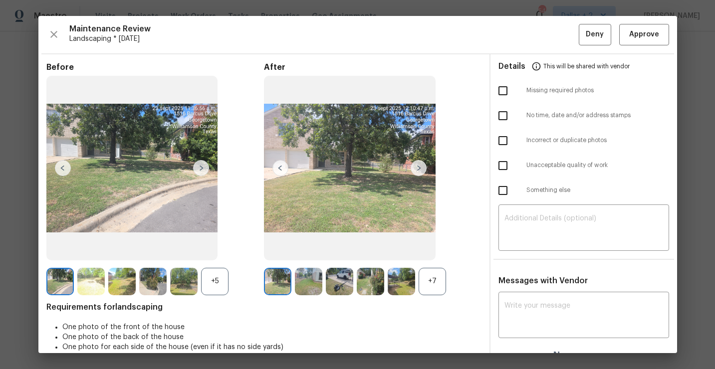
click at [433, 291] on div "+7" at bounding box center [431, 281] width 27 height 27
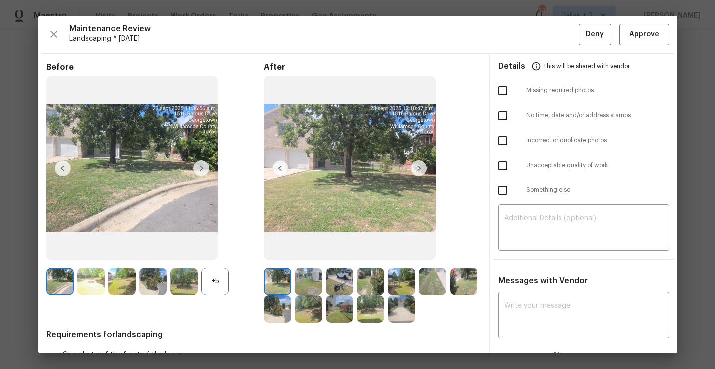
scroll to position [41, 0]
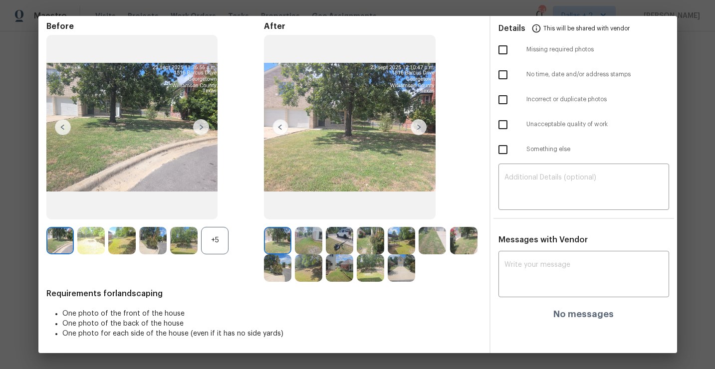
click at [339, 265] on img at bounding box center [339, 267] width 27 height 27
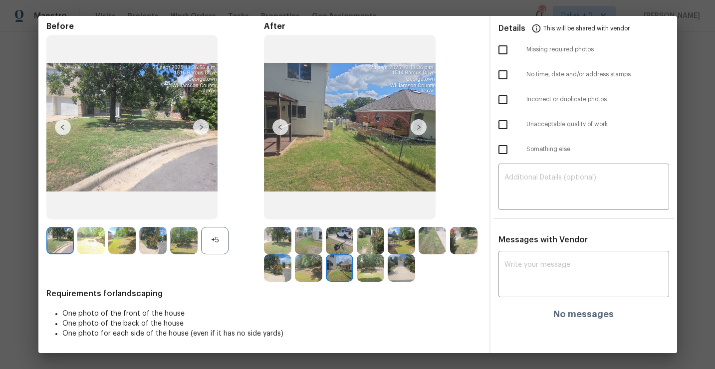
click at [278, 256] on img at bounding box center [277, 267] width 27 height 27
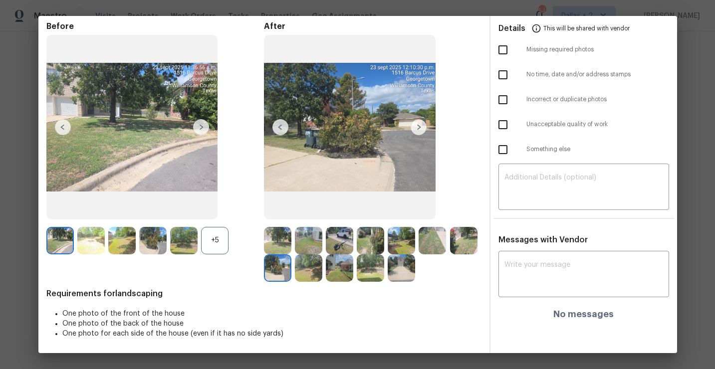
click at [273, 219] on div "After" at bounding box center [372, 151] width 217 height 260
click at [308, 237] on img at bounding box center [308, 240] width 27 height 27
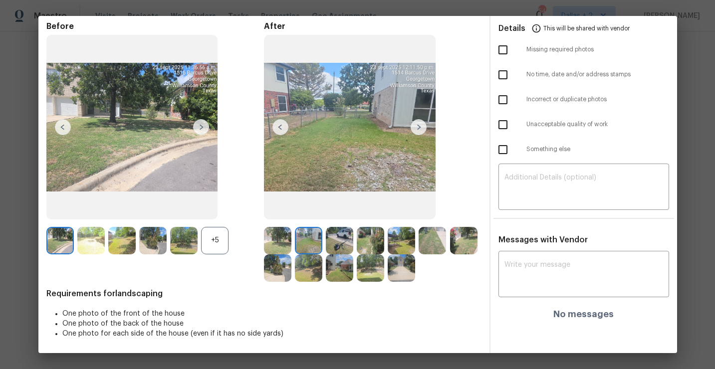
click at [274, 236] on img at bounding box center [277, 240] width 27 height 27
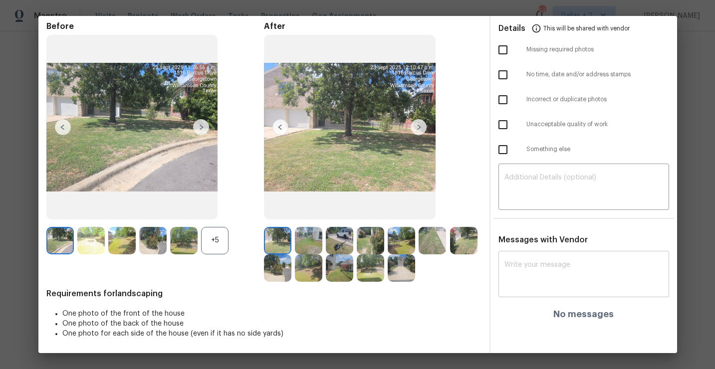
click at [548, 271] on textarea at bounding box center [583, 275] width 159 height 28
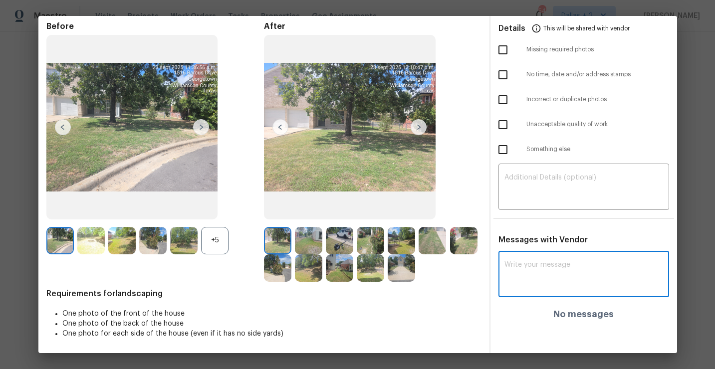
paste textarea "Maintenance Audit Team: Hello!"
click at [604, 271] on textarea "Maintenance Audit Team: Hello! I kindly request you to share the house number" at bounding box center [565, 275] width 123 height 28
click at [611, 279] on textarea "Maintenance Audit Team: Hello! I kindly request you to share the picture of the…" at bounding box center [565, 275] width 123 height 28
click at [614, 276] on textarea "Maintenance Audit Team: Hello! I kindly request you to share the picture of the…" at bounding box center [565, 275] width 123 height 28
click at [608, 271] on textarea "Maintenance Audit Team: Hello! I kindly request you to share the picture of the…" at bounding box center [565, 275] width 123 height 28
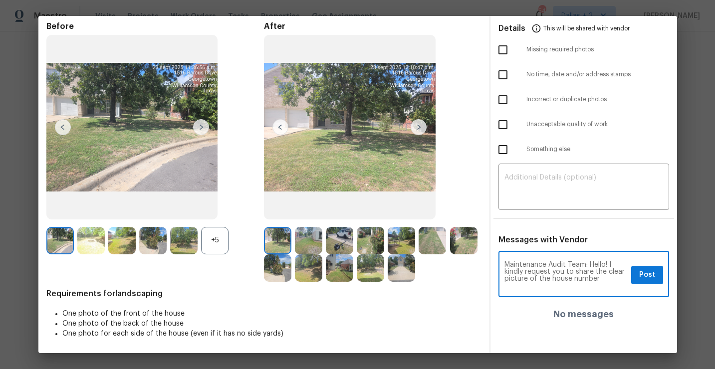
click at [608, 283] on textarea "Maintenance Audit Team: Hello! I kindly request you to share the clear picture …" at bounding box center [565, 275] width 123 height 28
click at [599, 279] on textarea "Maintenance Audit Team: Hello! I kindly request you to share the clear picture …" at bounding box center [565, 275] width 123 height 28
click at [610, 287] on textarea "Maintenance Audit Team: Hello! I kindly request you to share the clear picture …" at bounding box center [565, 275] width 123 height 28
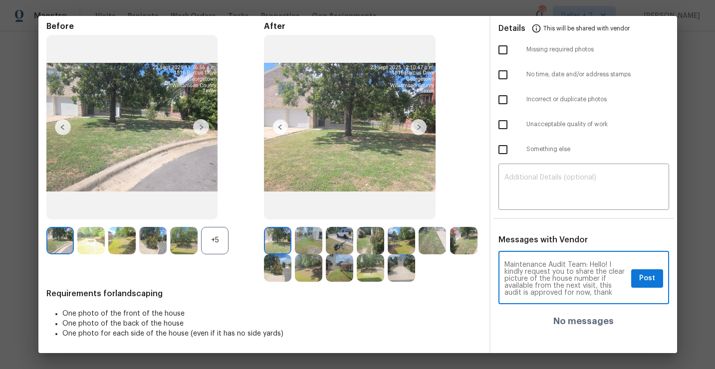
type textarea "Maintenance Audit Team: Hello! I kindly request you to share the clear picture …"
click at [652, 287] on div "Maintenance Audit Team: Hello! I kindly request you to share the clear picture …" at bounding box center [583, 278] width 171 height 51
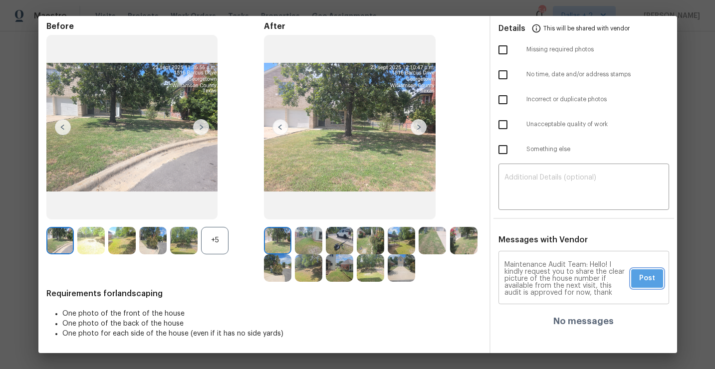
click at [651, 277] on span "Post" at bounding box center [647, 278] width 16 height 12
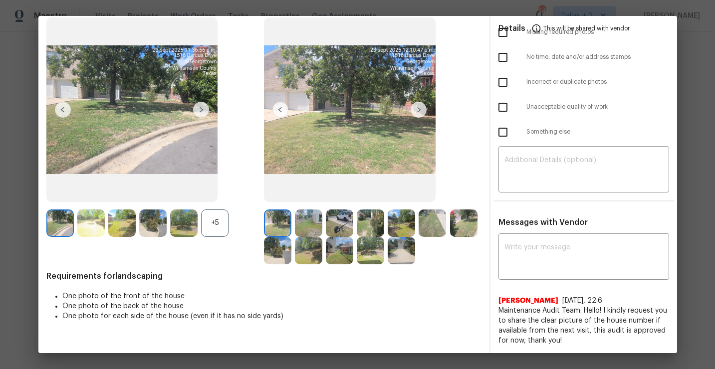
scroll to position [0, 0]
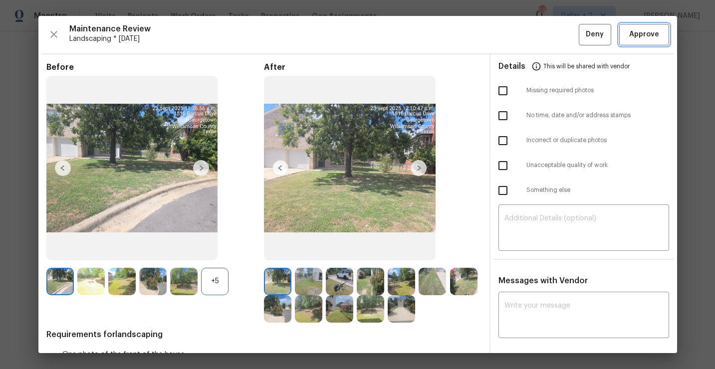
click at [637, 33] on span "Approve" at bounding box center [644, 34] width 30 height 12
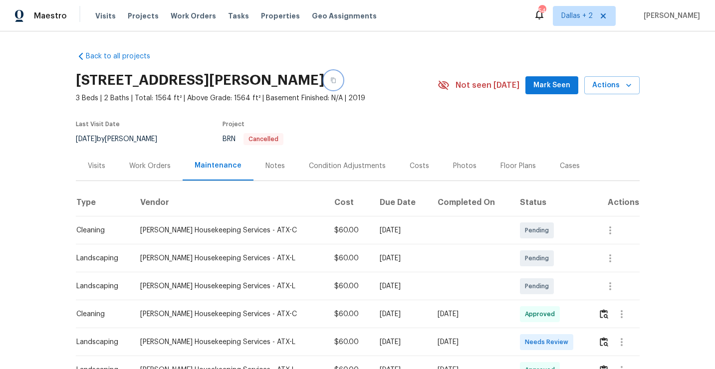
click at [324, 79] on button "button" at bounding box center [333, 80] width 18 height 18
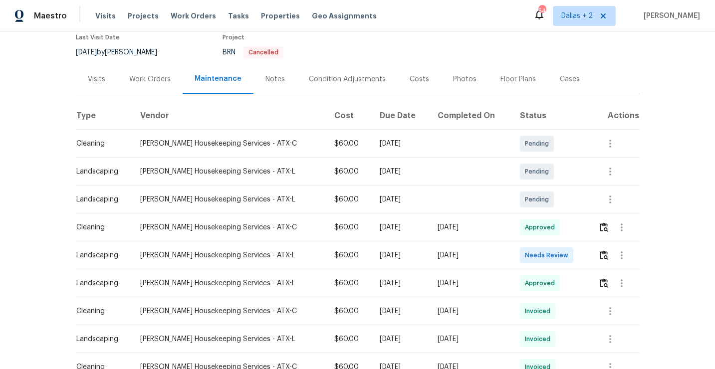
scroll to position [106, 0]
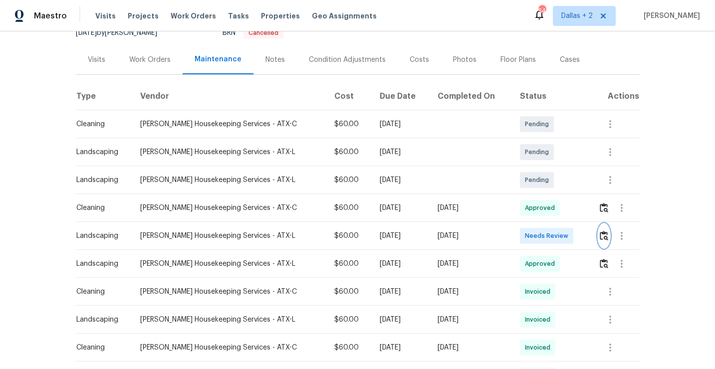
click at [598, 239] on button "button" at bounding box center [603, 236] width 11 height 24
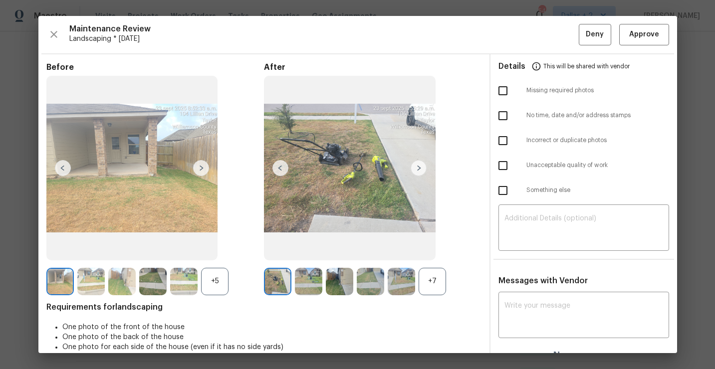
click at [434, 274] on div "+7" at bounding box center [431, 281] width 27 height 27
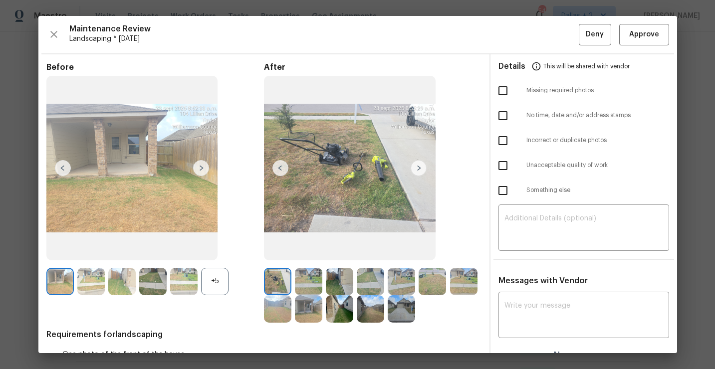
click at [213, 285] on div "+5" at bounding box center [214, 281] width 27 height 27
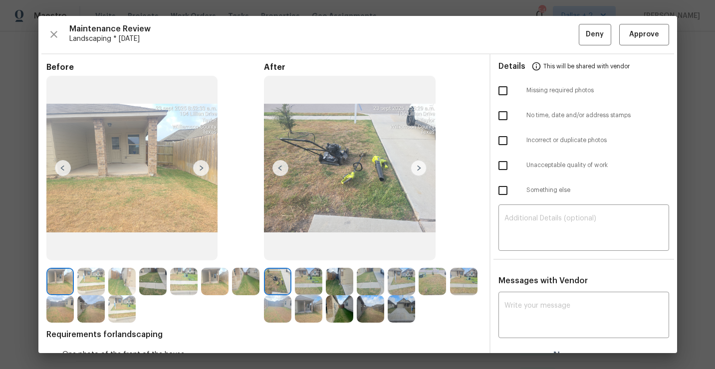
click at [90, 277] on img at bounding box center [90, 281] width 27 height 27
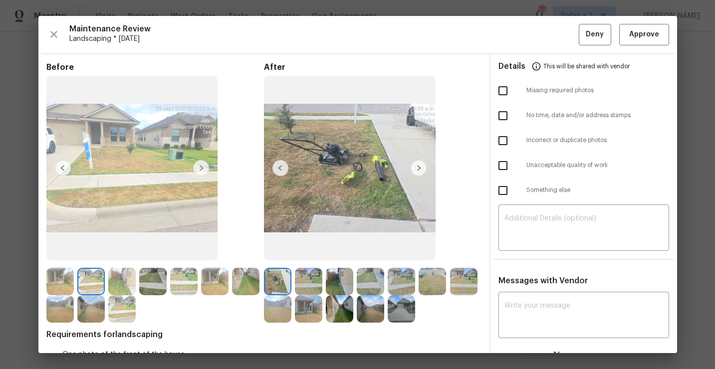
click at [201, 171] on img at bounding box center [201, 168] width 16 height 16
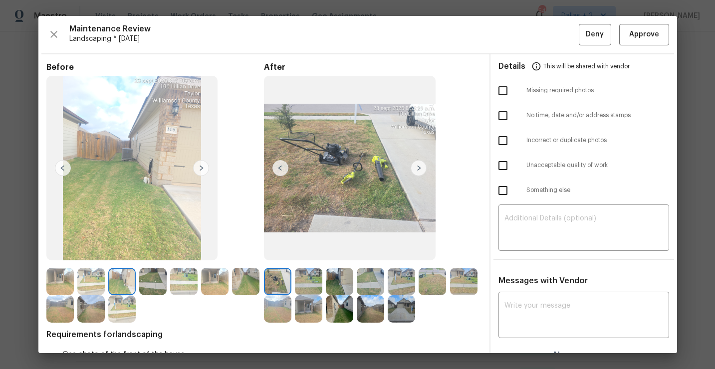
click at [336, 318] on img at bounding box center [339, 308] width 27 height 27
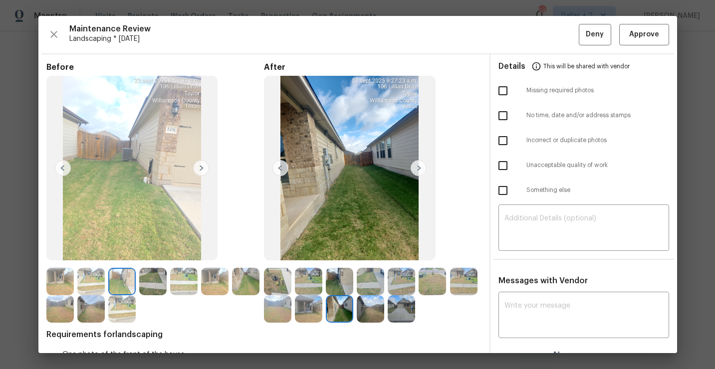
click at [405, 281] on img at bounding box center [401, 281] width 27 height 27
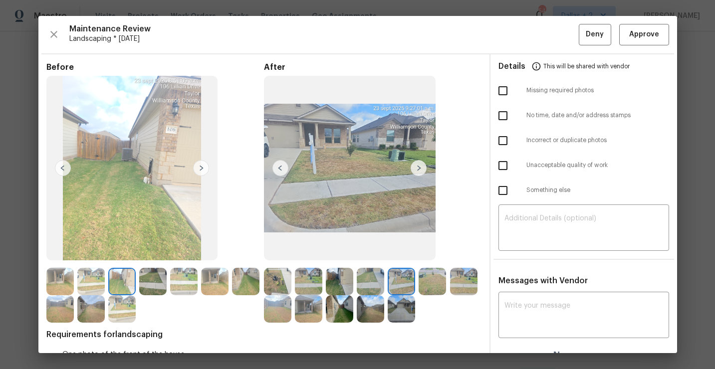
click at [460, 278] on img at bounding box center [463, 281] width 27 height 27
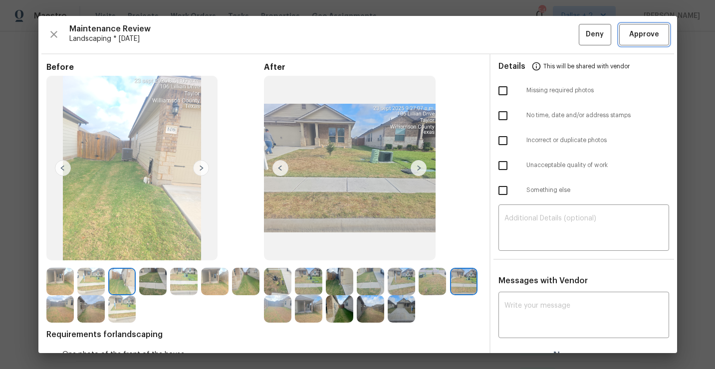
click at [651, 25] on button "Approve" at bounding box center [644, 34] width 50 height 21
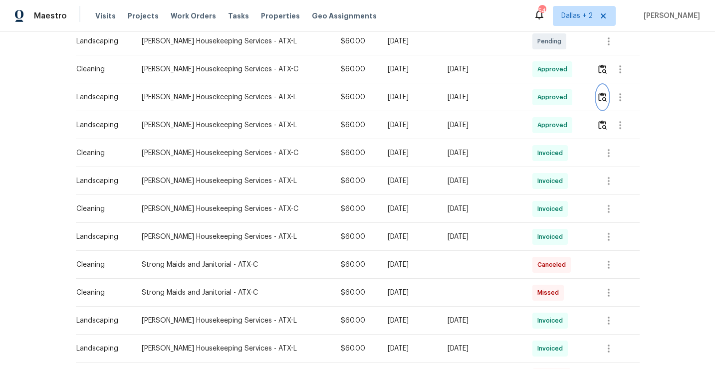
scroll to position [0, 0]
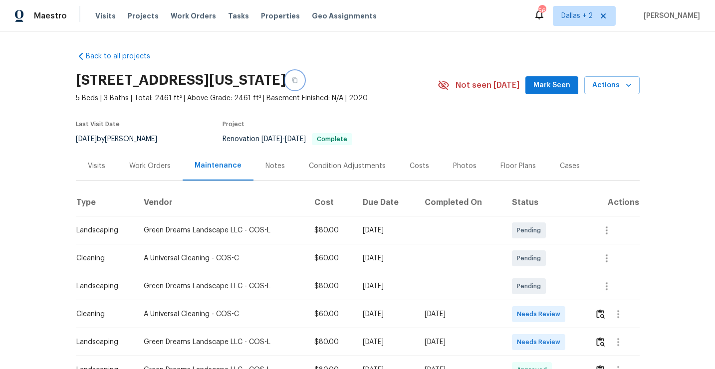
click at [304, 82] on button "button" at bounding box center [295, 80] width 18 height 18
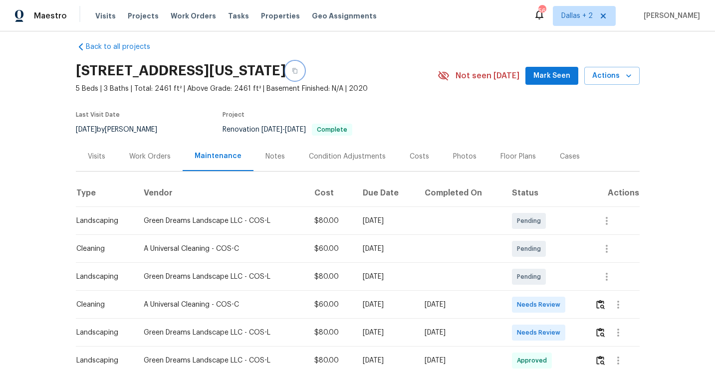
scroll to position [9, 0]
click at [600, 333] on img "button" at bounding box center [600, 332] width 8 height 9
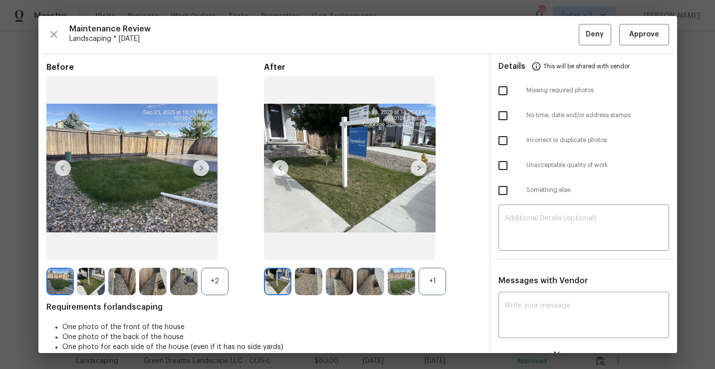
click at [45, 31] on div "Maintenance Review Landscaping * [DATE] Deny Approve Before +2 After +1 Require…" at bounding box center [357, 184] width 638 height 337
click at [55, 39] on icon "button" at bounding box center [54, 34] width 12 height 12
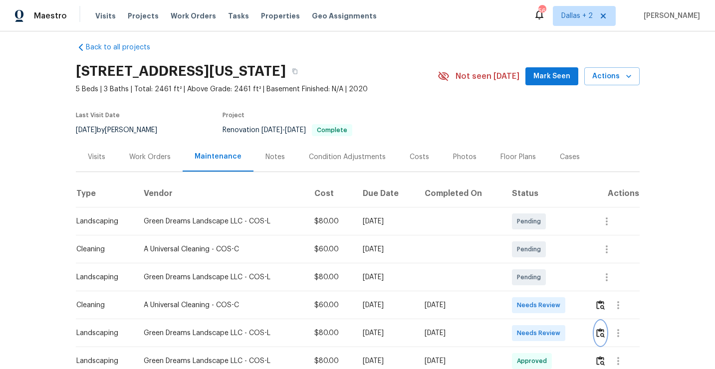
scroll to position [0, 0]
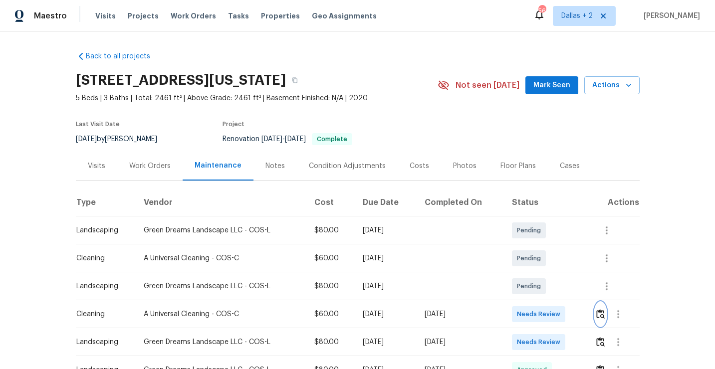
click at [604, 315] on img "button" at bounding box center [600, 313] width 8 height 9
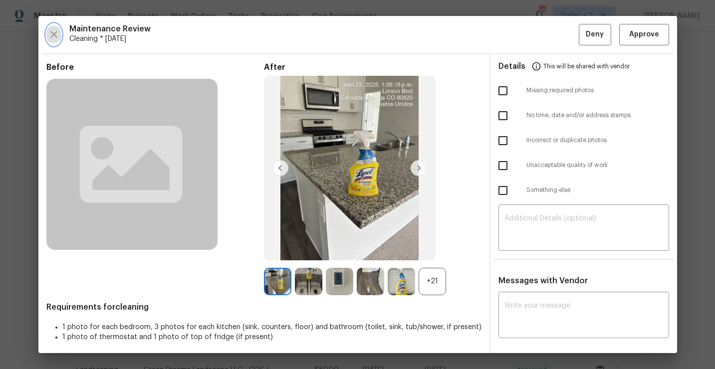
click at [54, 34] on icon "button" at bounding box center [53, 34] width 7 height 7
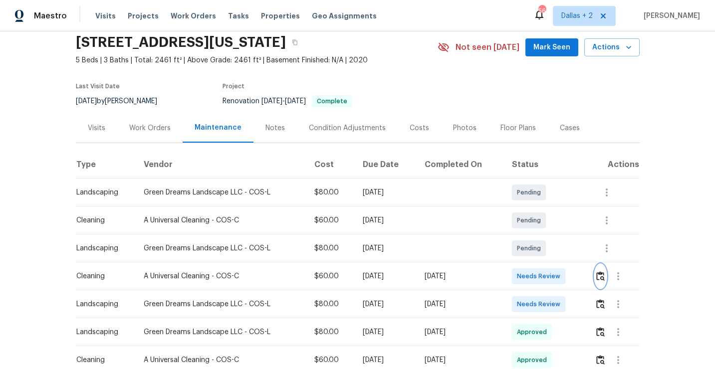
scroll to position [46, 0]
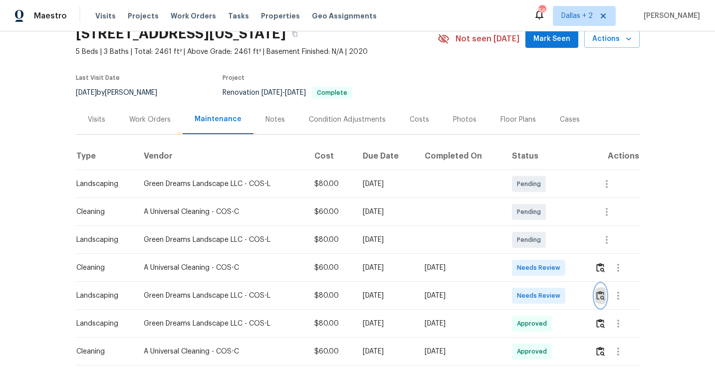
click at [603, 297] on img "button" at bounding box center [600, 295] width 8 height 9
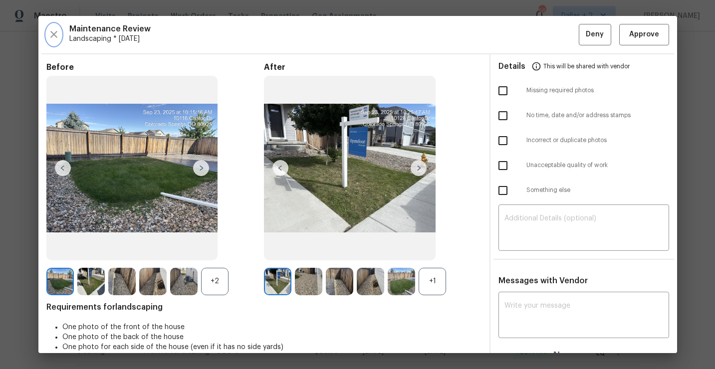
click at [49, 39] on icon "button" at bounding box center [54, 34] width 12 height 12
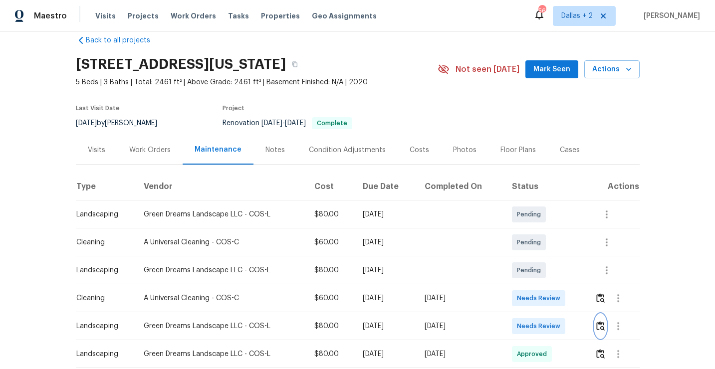
scroll to position [51, 0]
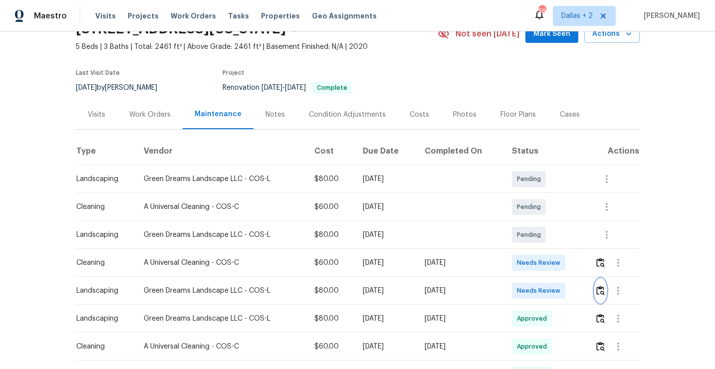
click at [603, 286] on img "button" at bounding box center [600, 290] width 8 height 9
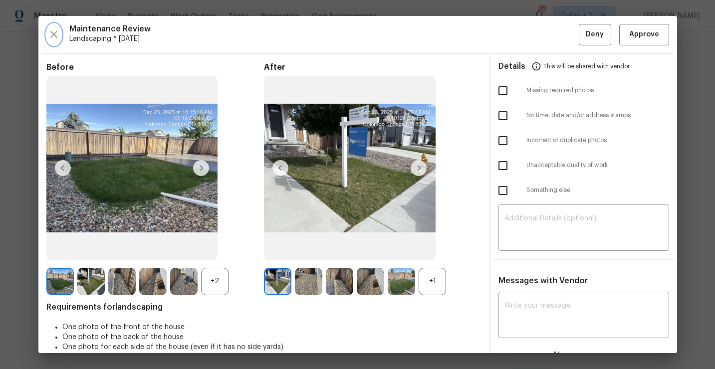
click at [53, 31] on icon "button" at bounding box center [54, 34] width 12 height 12
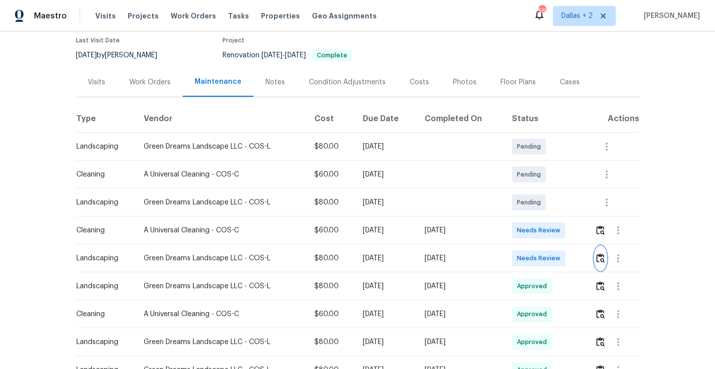
scroll to position [0, 0]
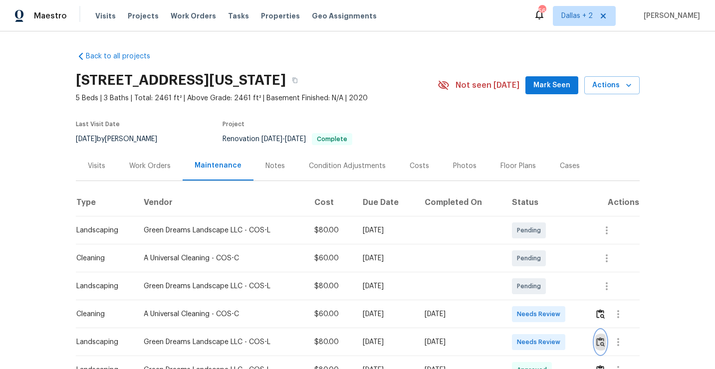
click at [604, 342] on img "button" at bounding box center [600, 341] width 8 height 9
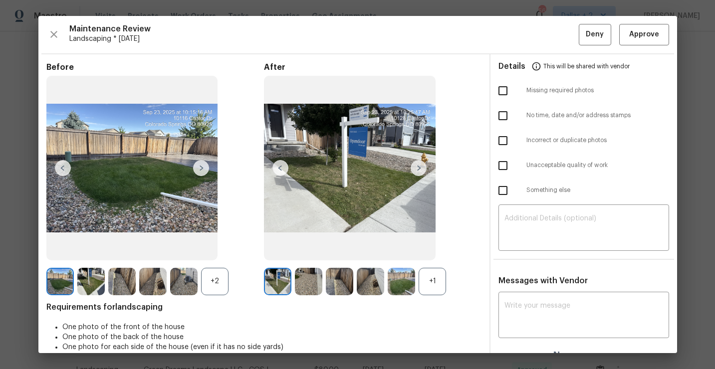
click at [423, 282] on div "+1" at bounding box center [431, 281] width 27 height 27
click at [207, 286] on div "+2" at bounding box center [214, 281] width 27 height 27
click at [246, 286] on img at bounding box center [245, 281] width 27 height 27
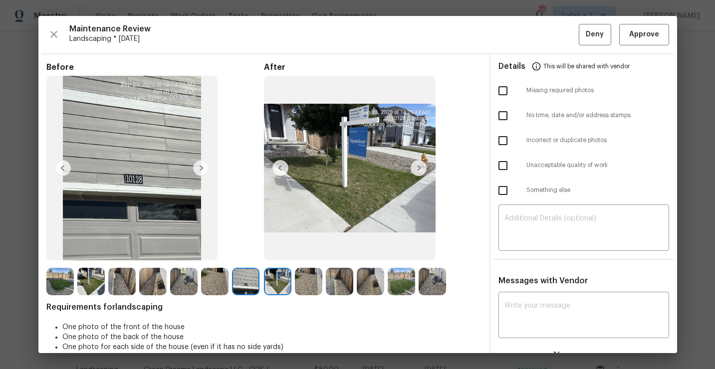
click at [419, 171] on img at bounding box center [418, 168] width 16 height 16
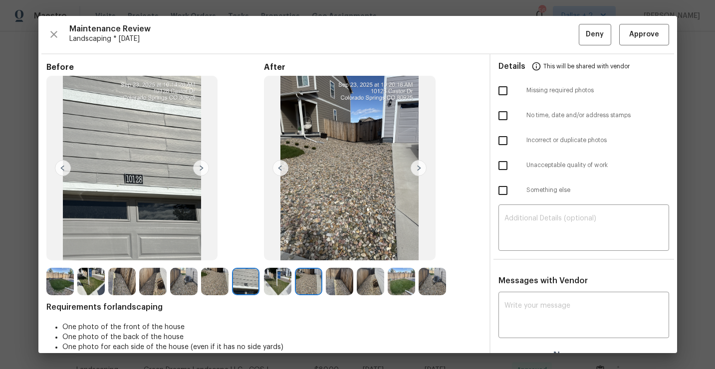
click at [419, 171] on img at bounding box center [418, 168] width 16 height 16
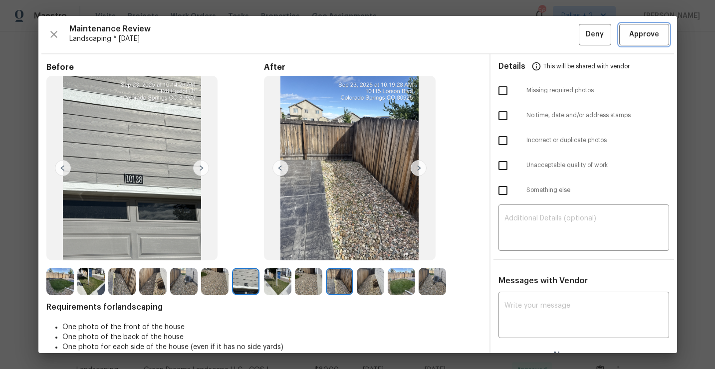
click at [633, 37] on span "Approve" at bounding box center [644, 34] width 30 height 12
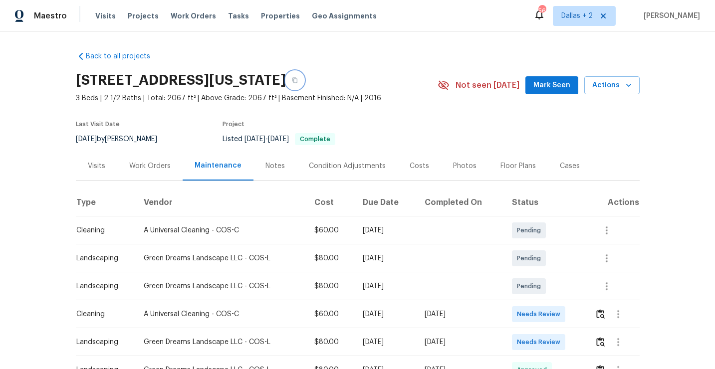
click at [304, 84] on button "button" at bounding box center [295, 80] width 18 height 18
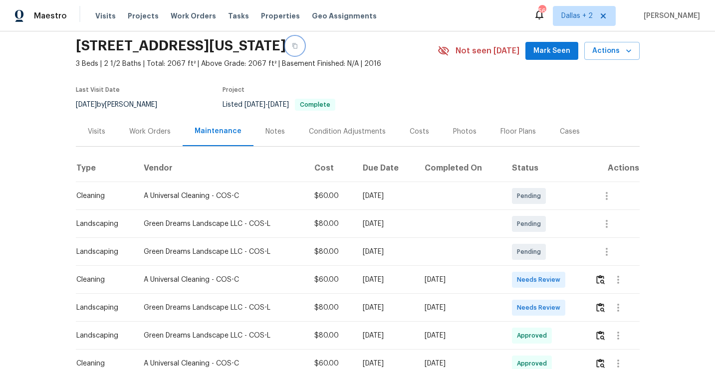
scroll to position [37, 0]
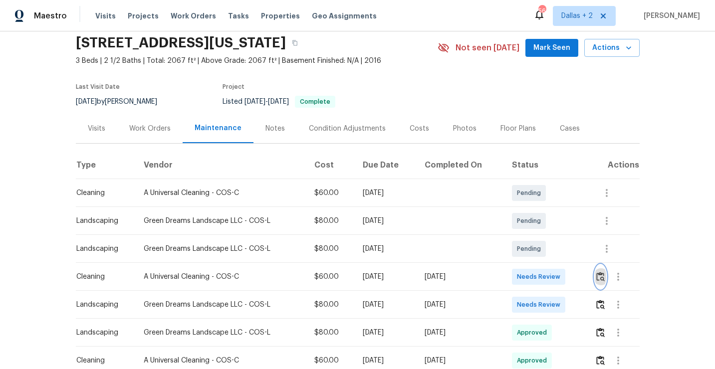
click at [604, 274] on img "button" at bounding box center [600, 276] width 8 height 9
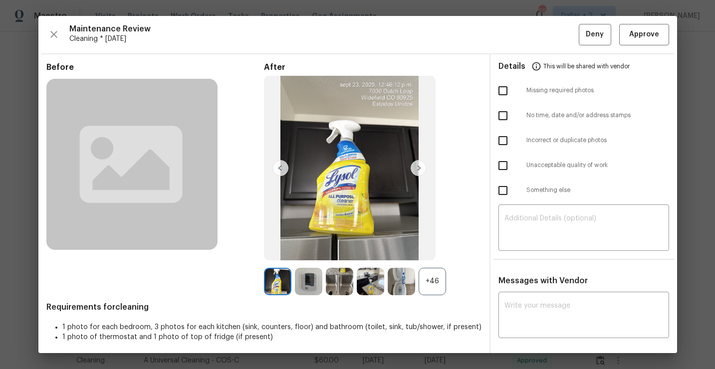
click at [432, 281] on div "+46" at bounding box center [431, 281] width 27 height 27
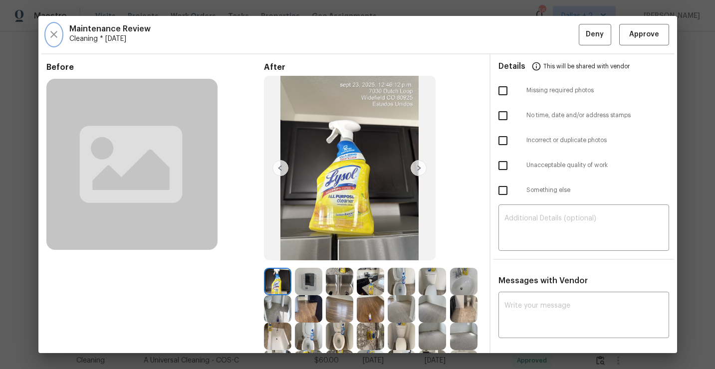
click at [60, 32] on button "button" at bounding box center [53, 34] width 15 height 21
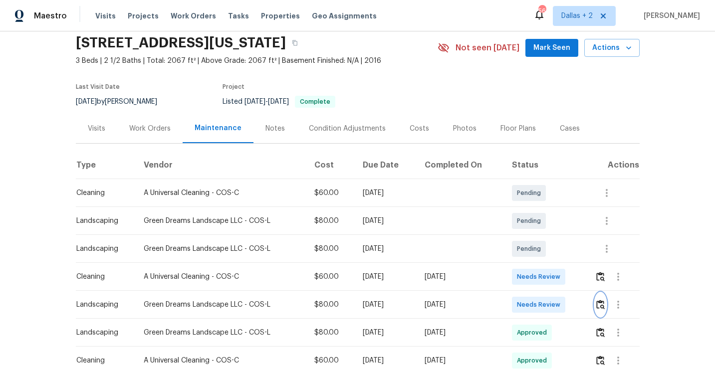
click at [600, 306] on img "button" at bounding box center [600, 304] width 8 height 9
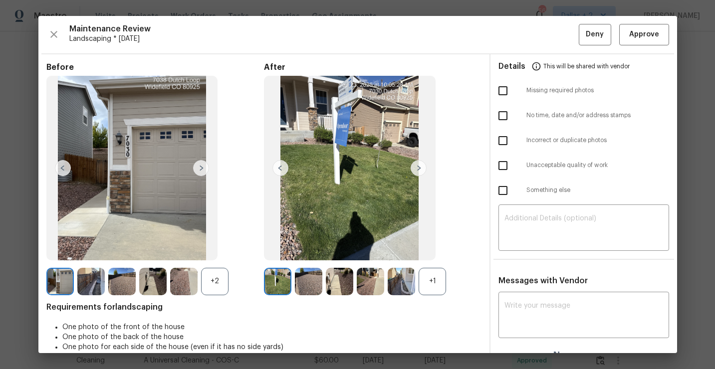
click at [448, 285] on div "+1" at bounding box center [372, 281] width 217 height 27
click at [429, 284] on div "+1" at bounding box center [431, 281] width 27 height 27
click at [218, 277] on div "+2" at bounding box center [214, 281] width 27 height 27
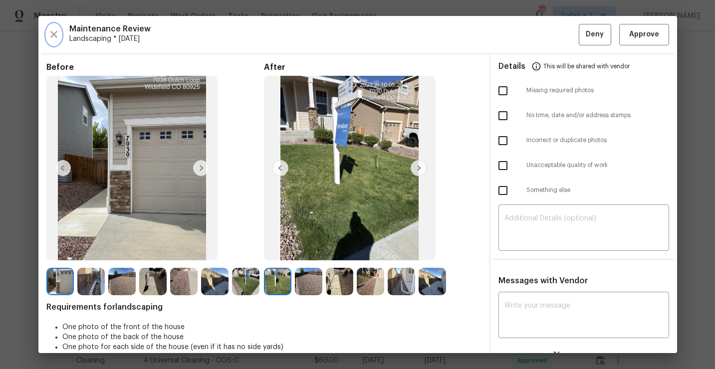
click at [56, 35] on icon "button" at bounding box center [54, 34] width 12 height 12
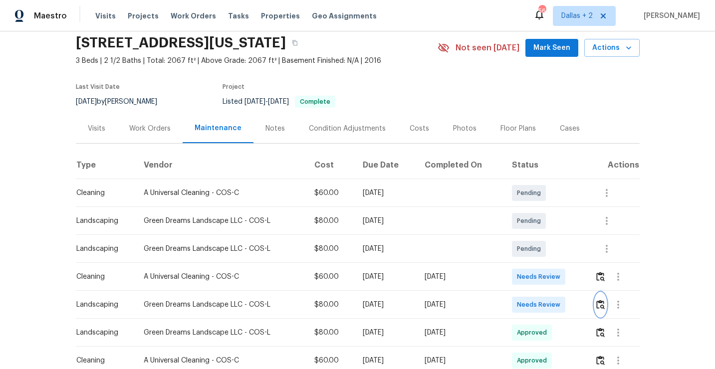
scroll to position [0, 0]
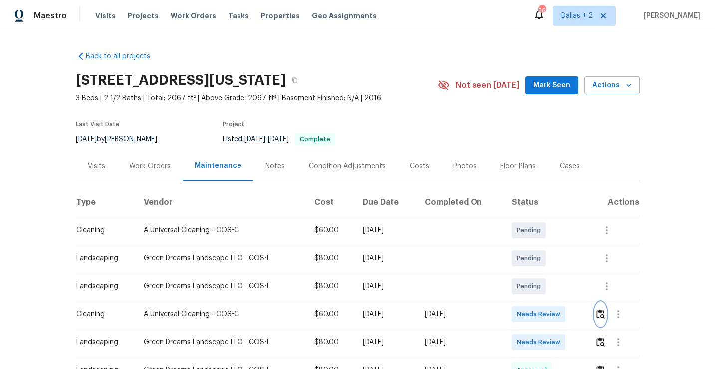
click at [601, 315] on img "button" at bounding box center [600, 313] width 8 height 9
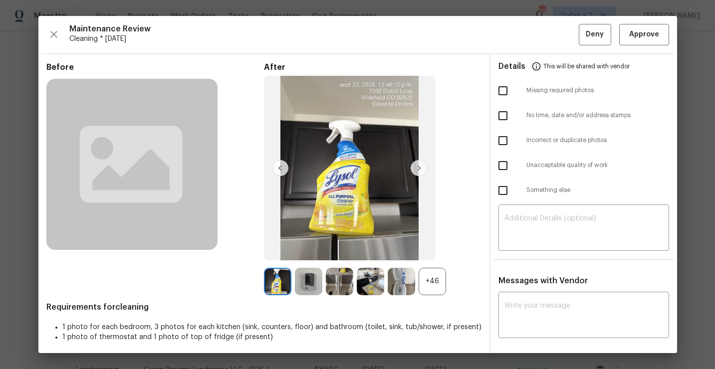
click at [438, 271] on div "+46" at bounding box center [431, 281] width 27 height 27
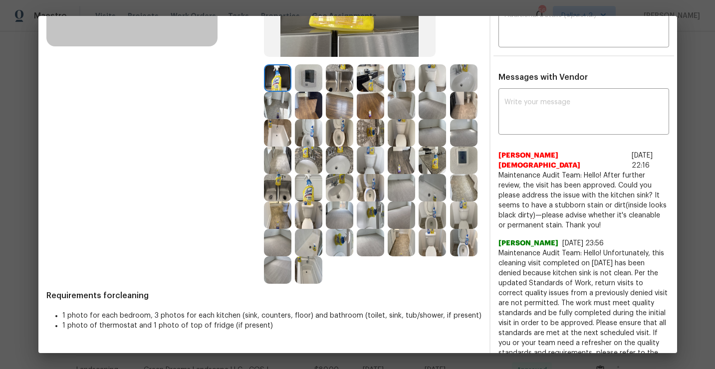
scroll to position [199, 0]
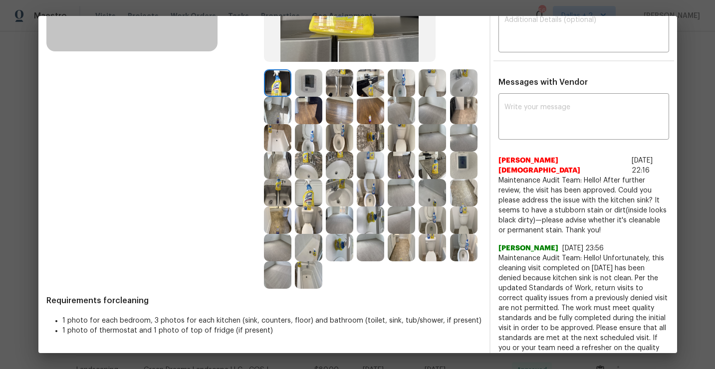
click at [302, 204] on img at bounding box center [308, 192] width 27 height 27
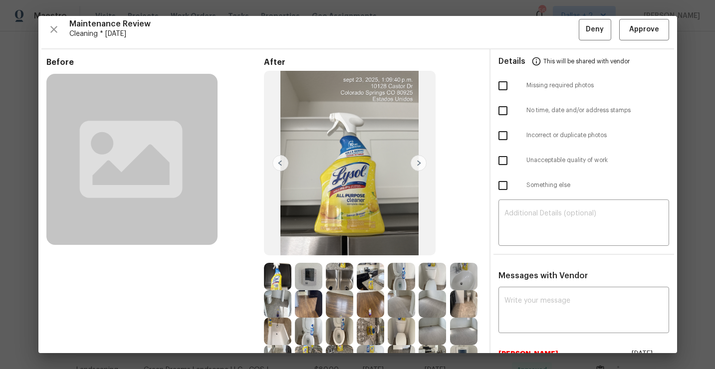
scroll to position [0, 0]
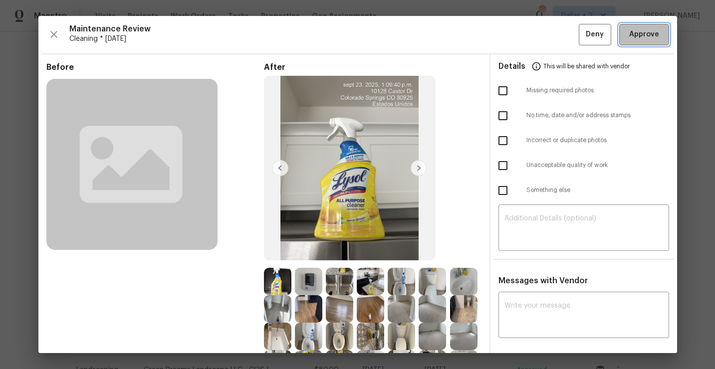
click at [648, 39] on span "Approve" at bounding box center [644, 34] width 30 height 12
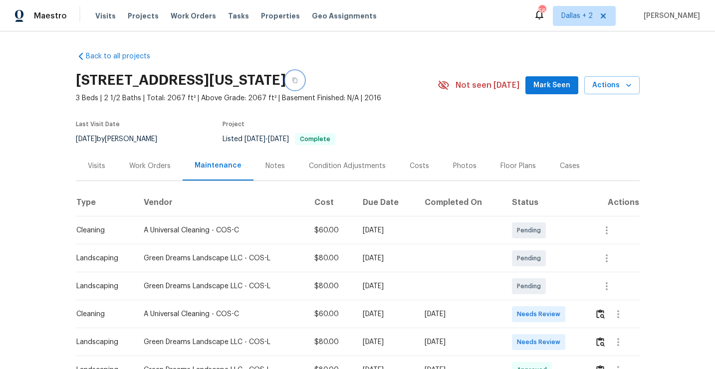
click at [298, 81] on icon "button" at bounding box center [295, 80] width 6 height 6
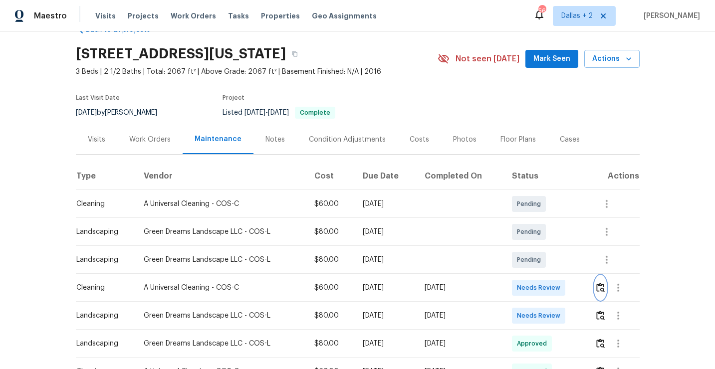
click at [602, 286] on img "button" at bounding box center [600, 287] width 8 height 9
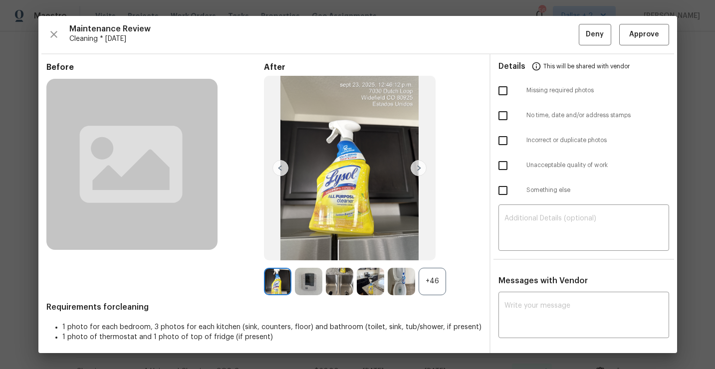
click at [431, 277] on div "+46" at bounding box center [431, 281] width 27 height 27
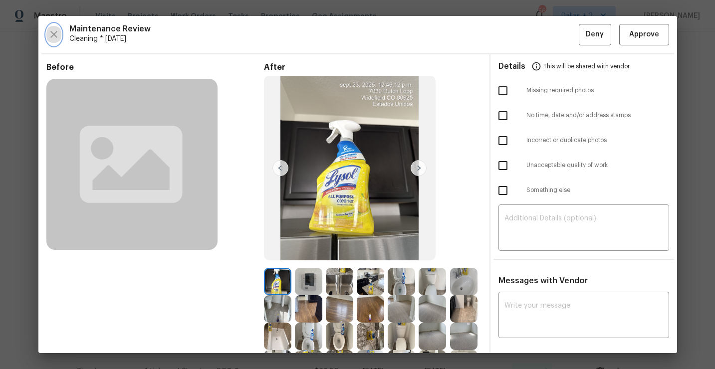
click at [54, 29] on icon "button" at bounding box center [54, 34] width 12 height 12
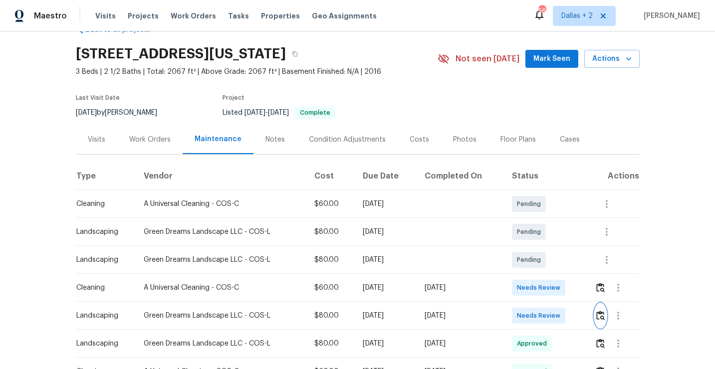
click at [604, 319] on img "button" at bounding box center [600, 315] width 8 height 9
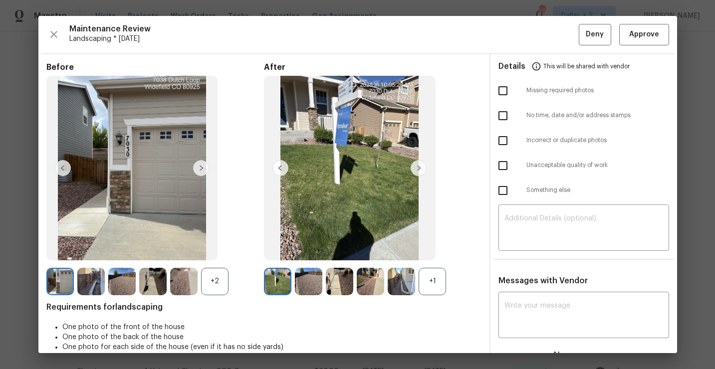
click at [425, 279] on div "+1" at bounding box center [431, 281] width 27 height 27
click at [217, 282] on div "+2" at bounding box center [214, 281] width 27 height 27
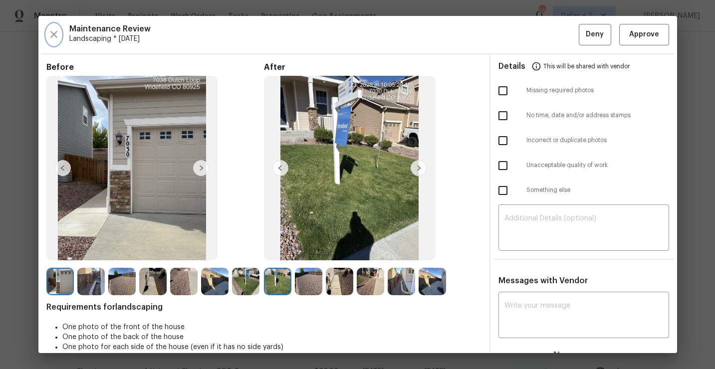
click at [54, 33] on icon "button" at bounding box center [53, 34] width 7 height 7
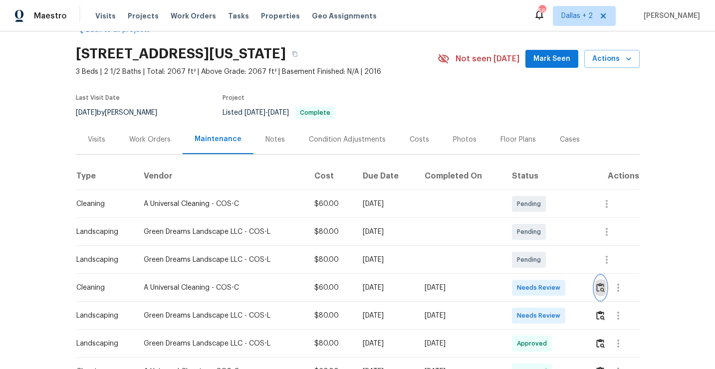
click at [604, 291] on img "button" at bounding box center [600, 287] width 8 height 9
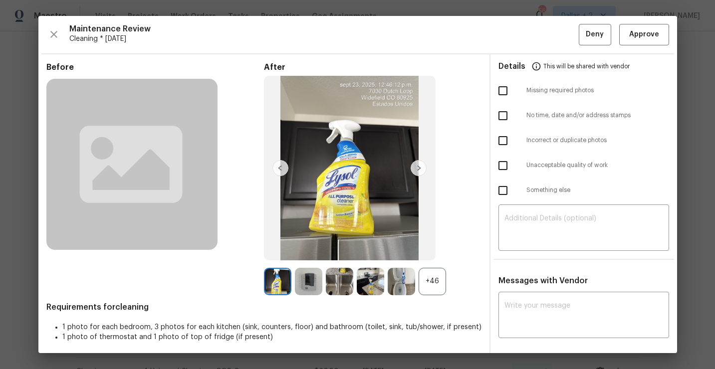
click at [438, 285] on div "+46" at bounding box center [431, 281] width 27 height 27
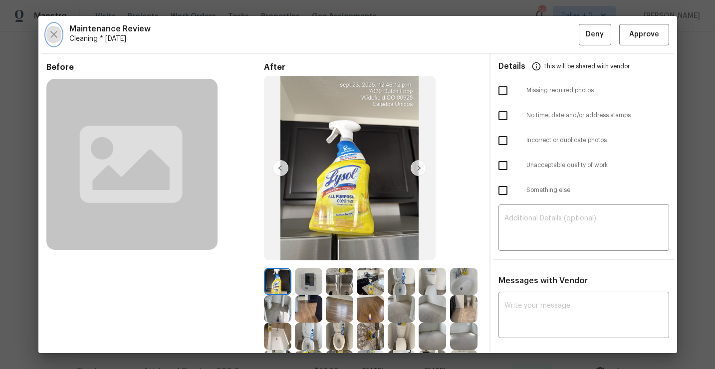
click at [57, 33] on icon "button" at bounding box center [54, 34] width 12 height 12
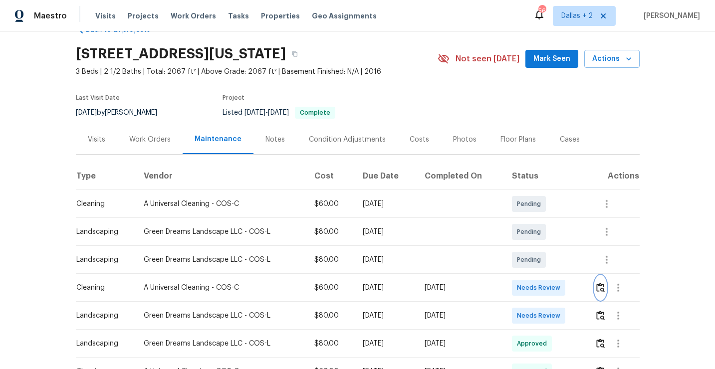
scroll to position [0, 0]
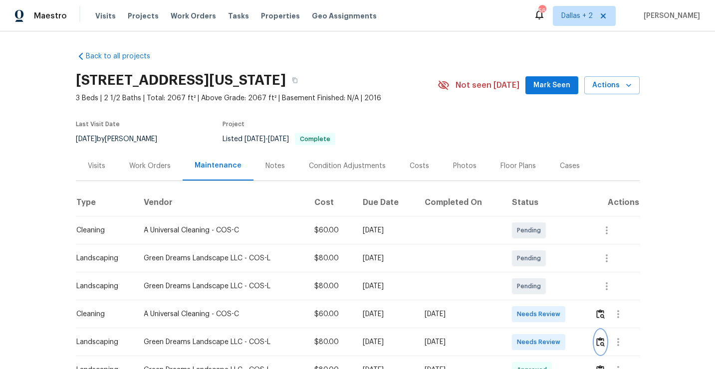
click at [600, 338] on img "button" at bounding box center [600, 341] width 8 height 9
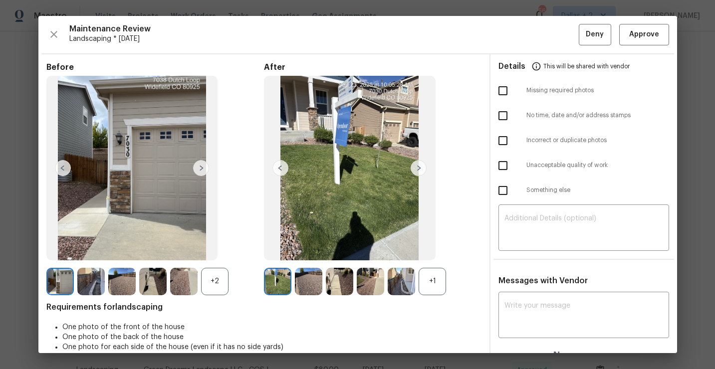
click at [431, 284] on div "+1" at bounding box center [431, 281] width 27 height 27
click at [417, 171] on img at bounding box center [418, 168] width 16 height 16
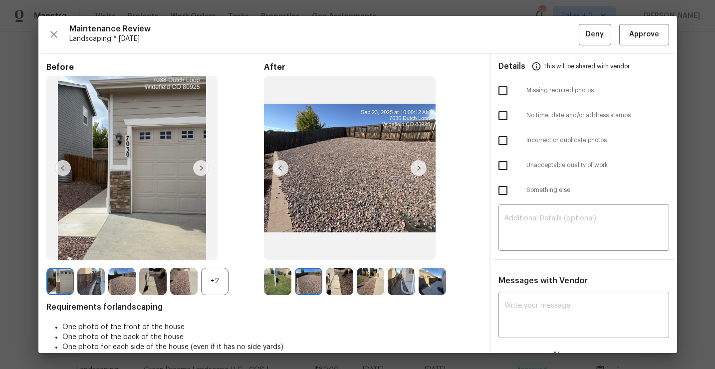
click at [322, 276] on div at bounding box center [310, 281] width 31 height 27
click at [339, 276] on img at bounding box center [339, 281] width 27 height 27
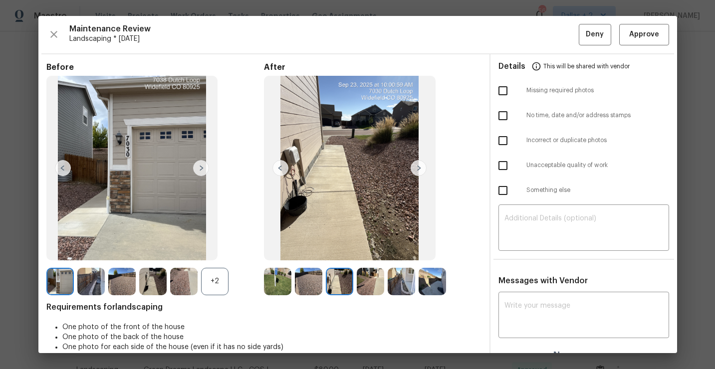
click at [218, 286] on div "+2" at bounding box center [214, 281] width 27 height 27
click at [309, 278] on img at bounding box center [308, 281] width 27 height 27
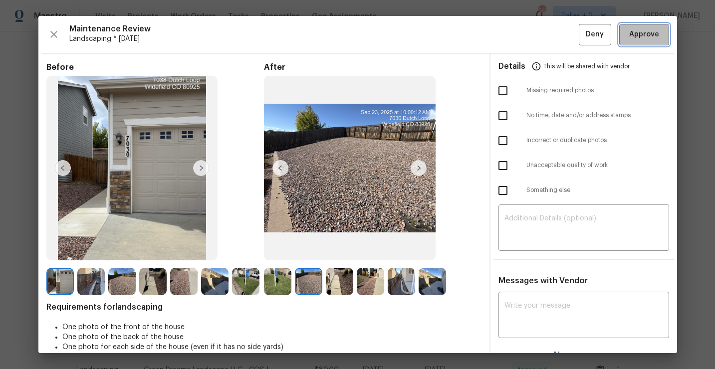
click at [634, 26] on button "Approve" at bounding box center [644, 34] width 50 height 21
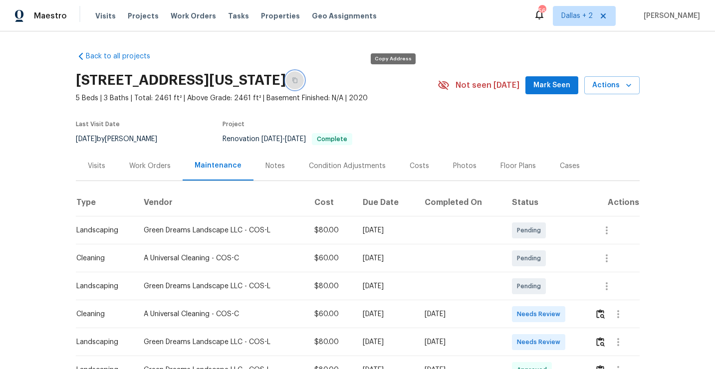
click at [298, 82] on icon "button" at bounding box center [295, 80] width 6 height 6
click at [605, 348] on button "button" at bounding box center [600, 342] width 11 height 24
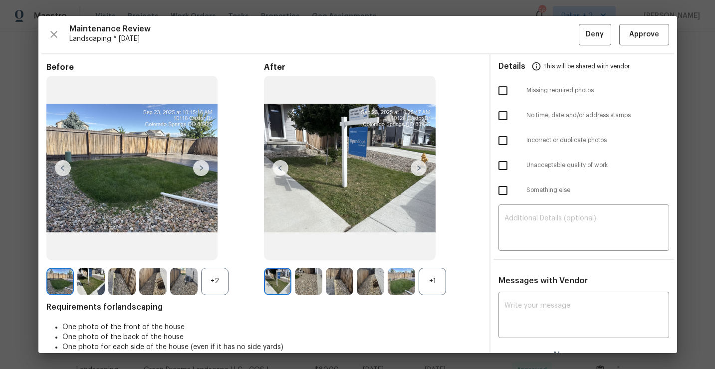
click at [424, 286] on div "+1" at bounding box center [431, 281] width 27 height 27
click at [219, 272] on div "+2" at bounding box center [214, 281] width 27 height 27
click at [52, 38] on icon "button" at bounding box center [54, 34] width 12 height 12
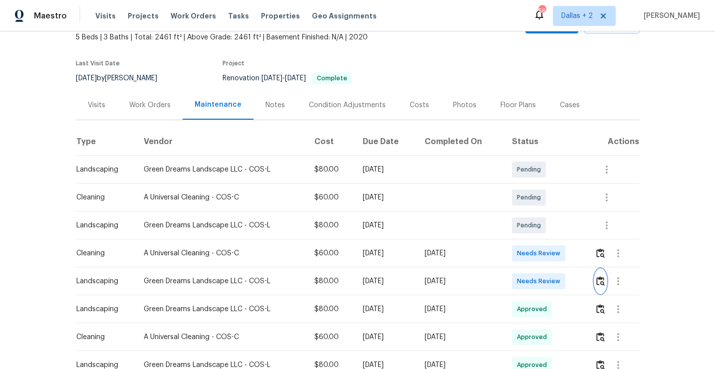
scroll to position [75, 0]
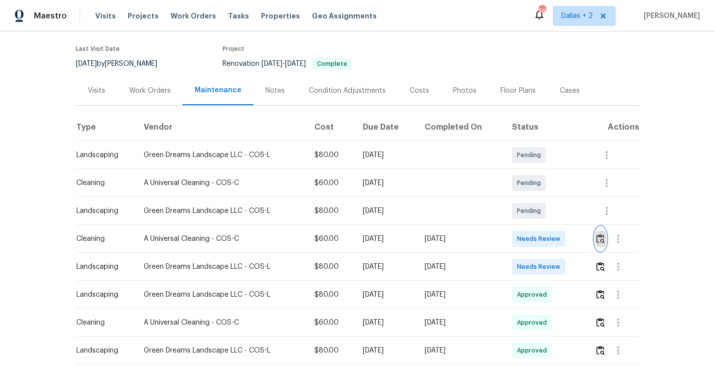
click at [602, 238] on img "button" at bounding box center [600, 238] width 8 height 9
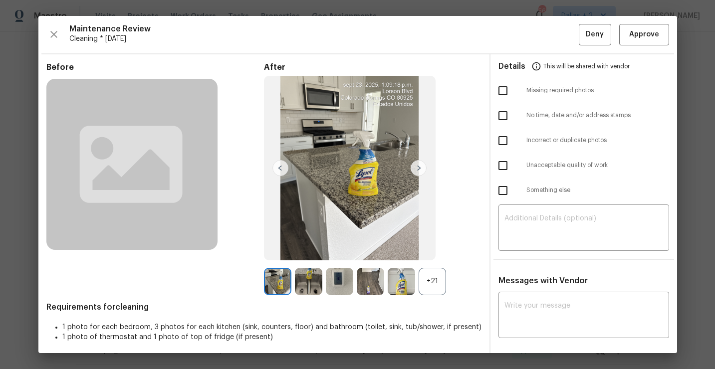
click at [437, 281] on div "+21" at bounding box center [431, 281] width 27 height 27
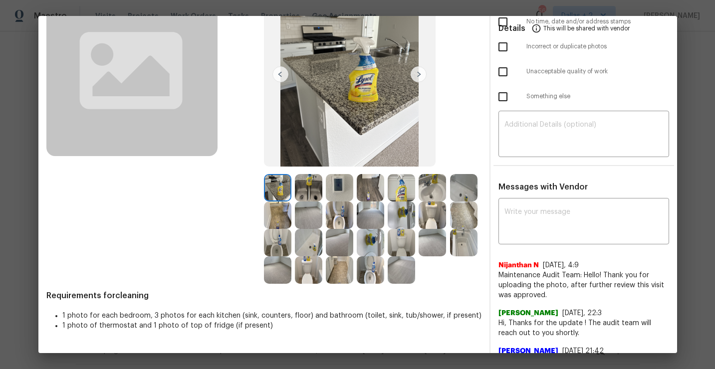
scroll to position [0, 0]
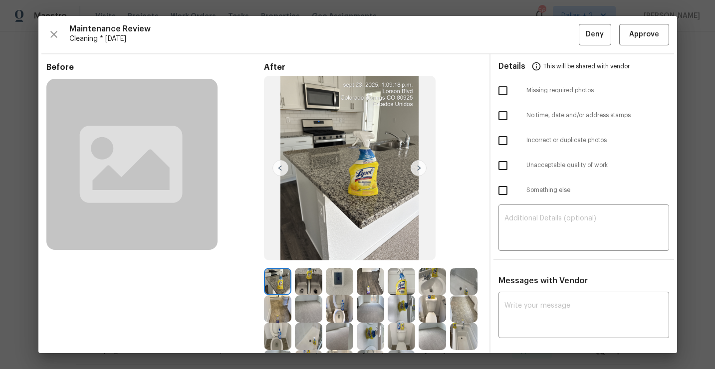
click at [44, 31] on div "Maintenance Review Cleaning * [DATE] Deny Approve Before After Requirements for…" at bounding box center [357, 184] width 638 height 337
click at [49, 36] on icon "button" at bounding box center [54, 34] width 12 height 12
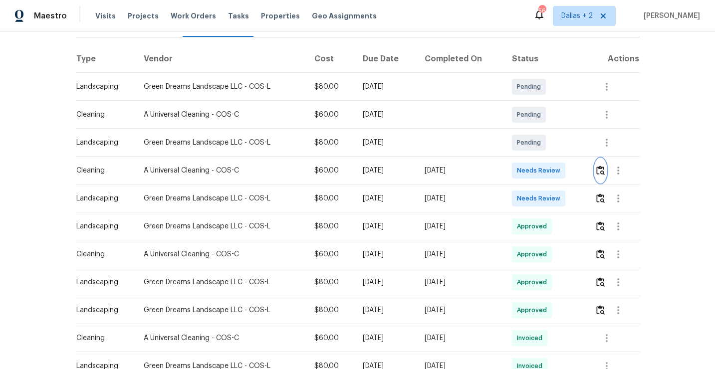
scroll to position [201, 0]
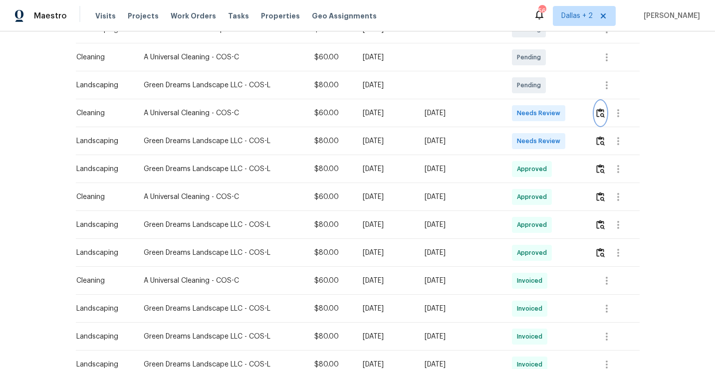
click at [601, 114] on img "button" at bounding box center [600, 112] width 8 height 9
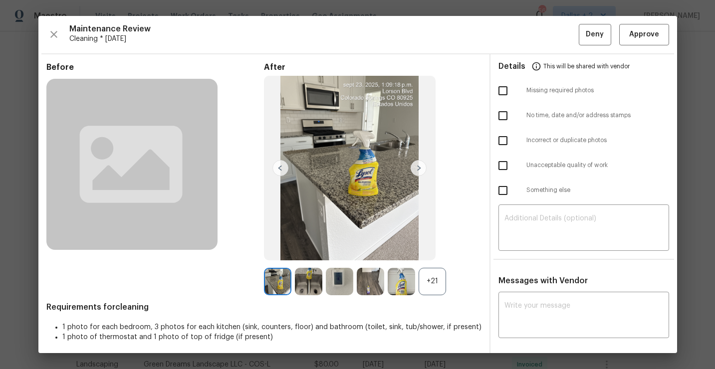
click at [435, 288] on div "+21" at bounding box center [431, 281] width 27 height 27
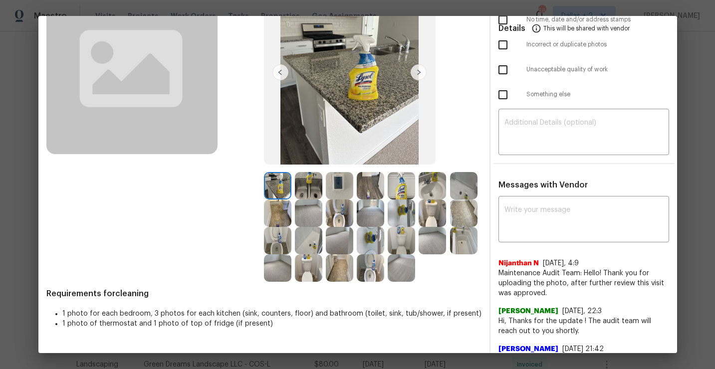
scroll to position [96, 0]
click at [307, 215] on img at bounding box center [308, 212] width 27 height 27
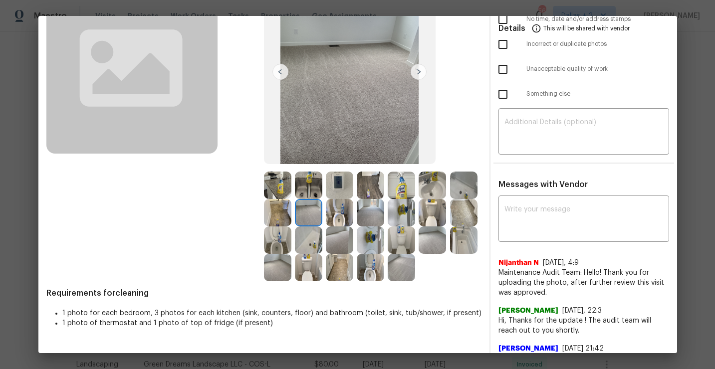
click at [345, 203] on img at bounding box center [339, 212] width 27 height 27
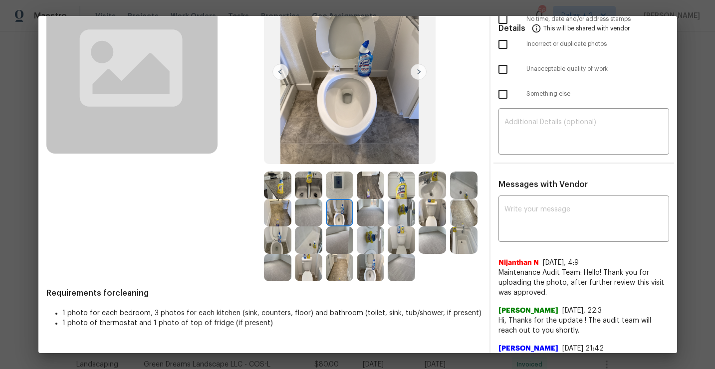
click at [375, 187] on img at bounding box center [370, 185] width 27 height 27
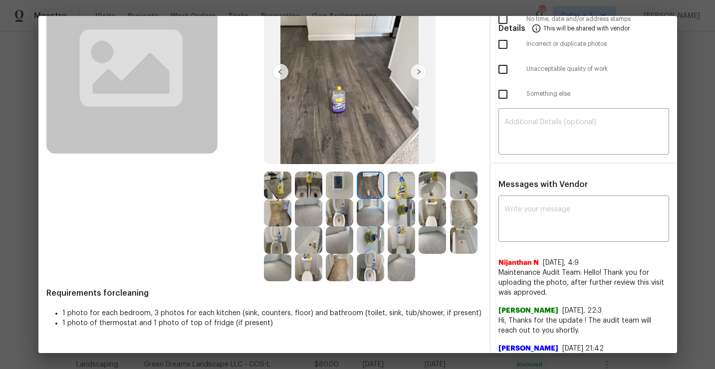
scroll to position [102, 0]
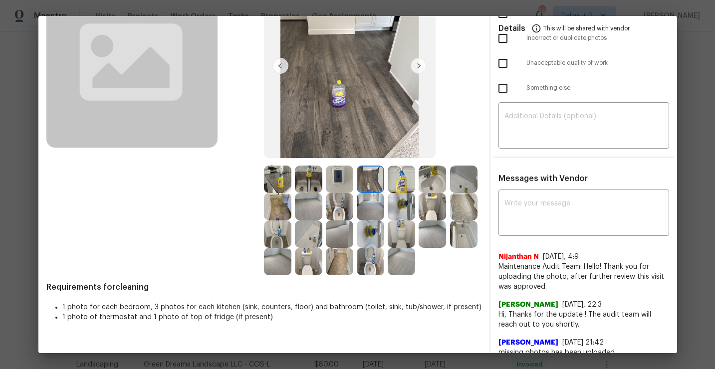
click at [271, 172] on img at bounding box center [277, 179] width 27 height 27
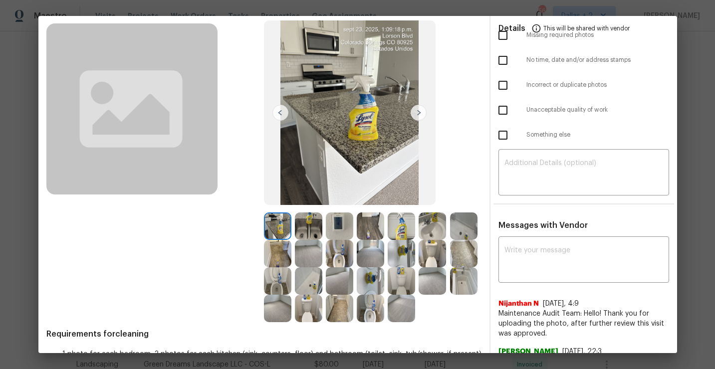
scroll to position [66, 0]
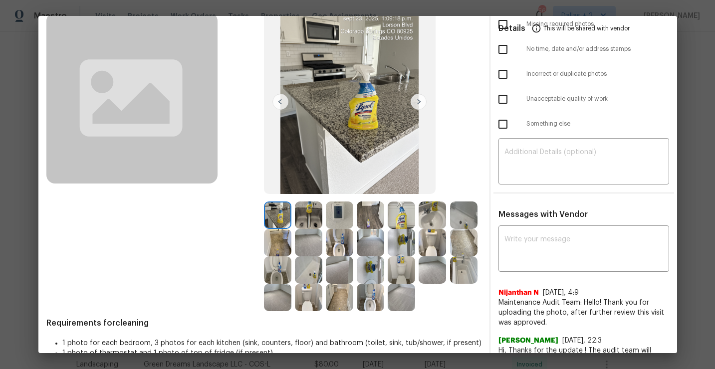
click at [307, 206] on img at bounding box center [308, 214] width 27 height 27
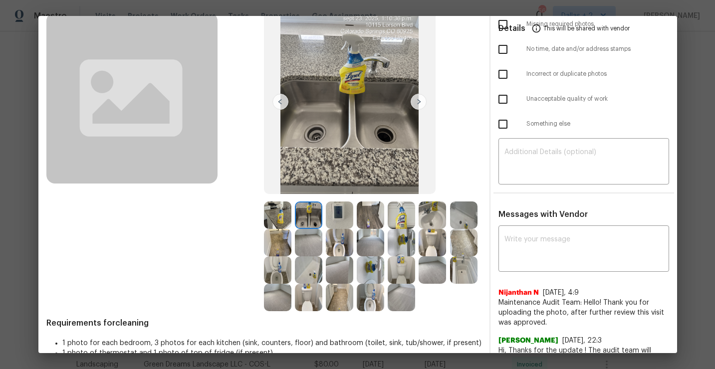
click at [365, 212] on img at bounding box center [370, 214] width 27 height 27
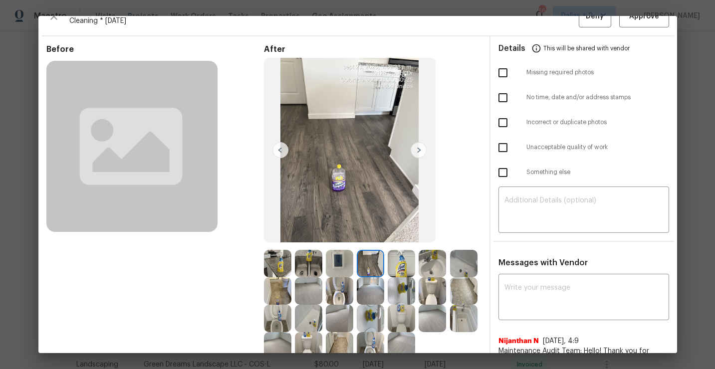
scroll to position [0, 0]
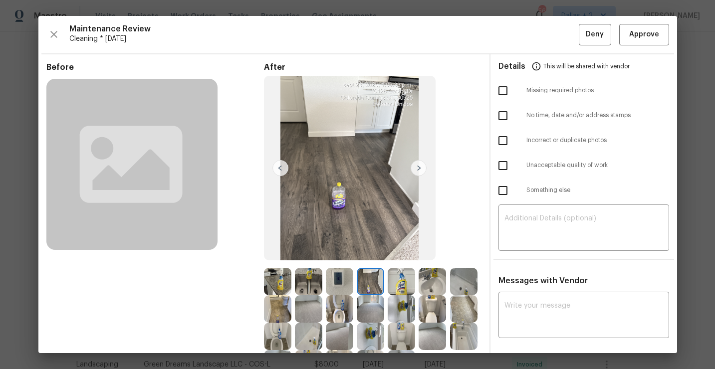
click at [402, 278] on img at bounding box center [401, 281] width 27 height 27
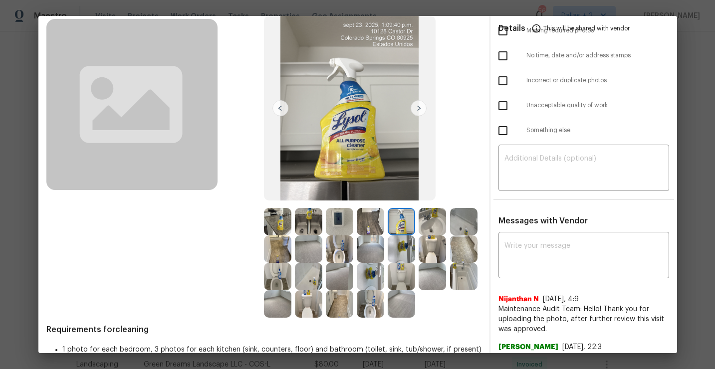
scroll to position [61, 0]
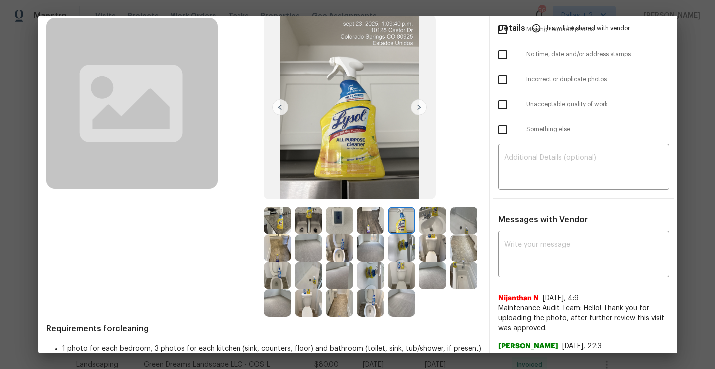
click at [462, 226] on img at bounding box center [463, 220] width 27 height 27
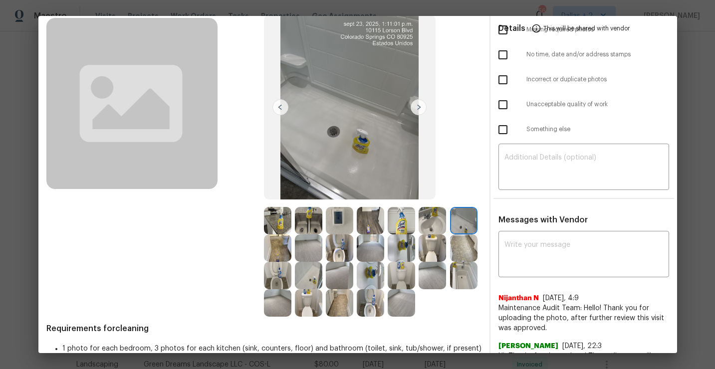
scroll to position [59, 0]
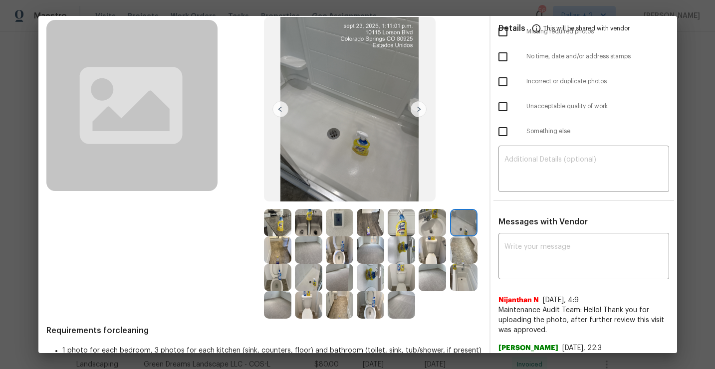
click at [274, 218] on img at bounding box center [277, 222] width 27 height 27
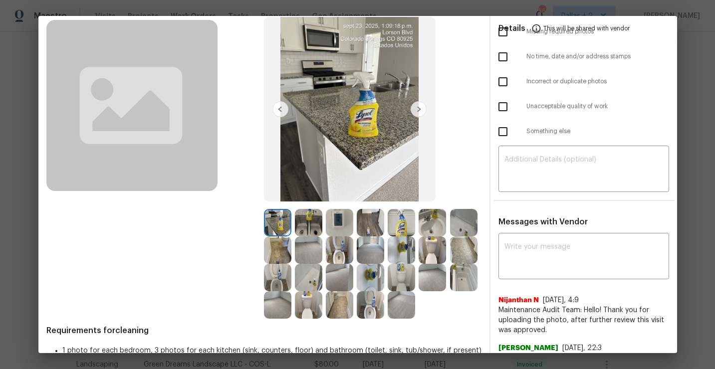
click at [416, 105] on img at bounding box center [418, 109] width 16 height 16
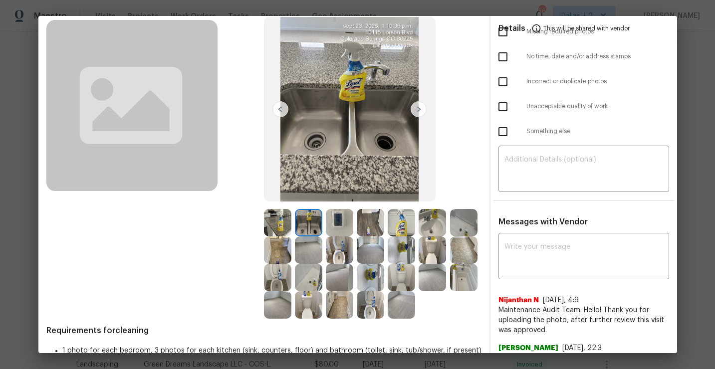
click at [419, 105] on img at bounding box center [418, 109] width 16 height 16
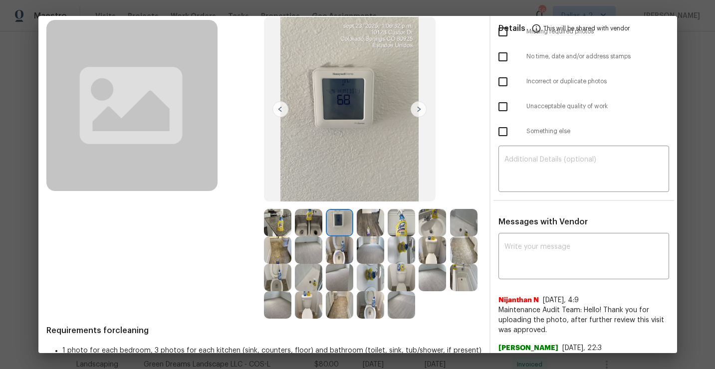
click at [400, 221] on img at bounding box center [401, 222] width 27 height 27
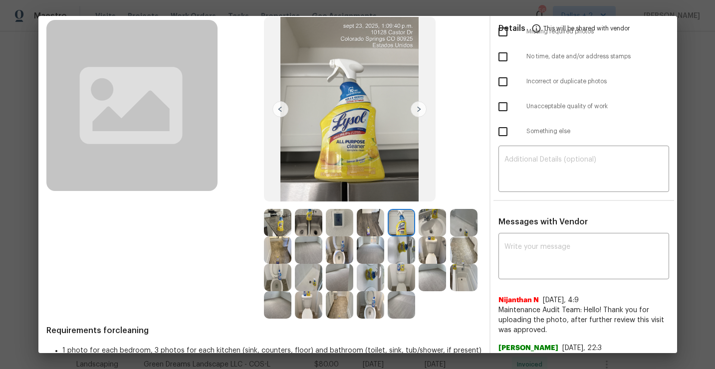
scroll to position [0, 0]
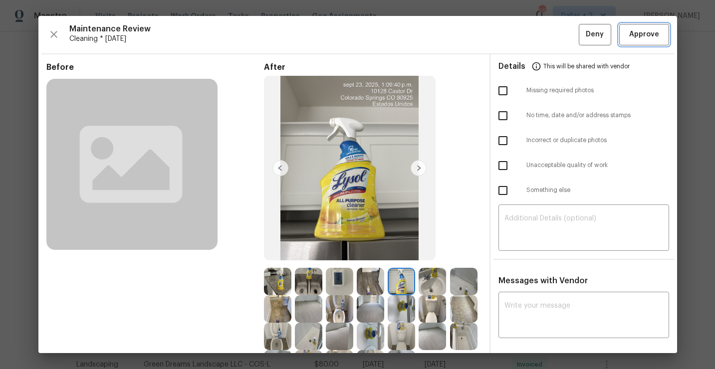
click at [654, 42] on button "Approve" at bounding box center [644, 34] width 50 height 21
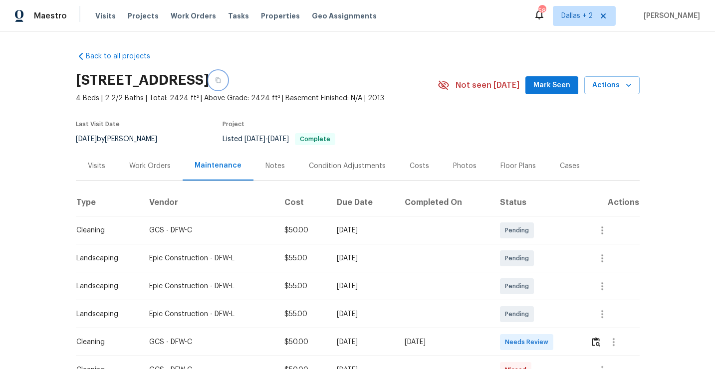
click at [221, 78] on icon "button" at bounding box center [218, 80] width 6 height 6
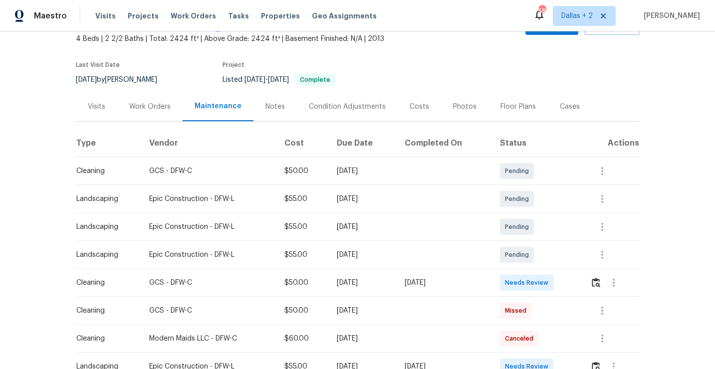
scroll to position [80, 0]
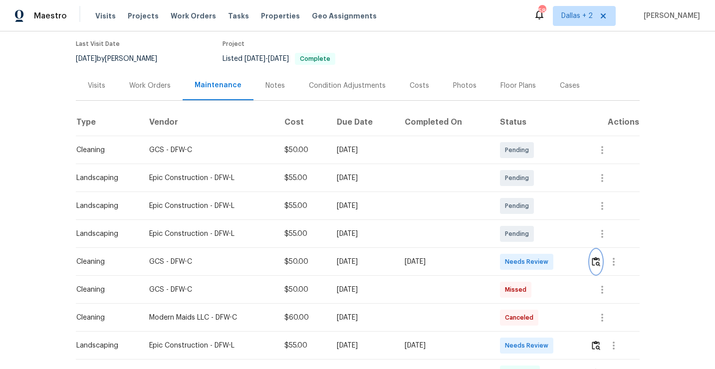
click at [600, 260] on img "button" at bounding box center [596, 261] width 8 height 9
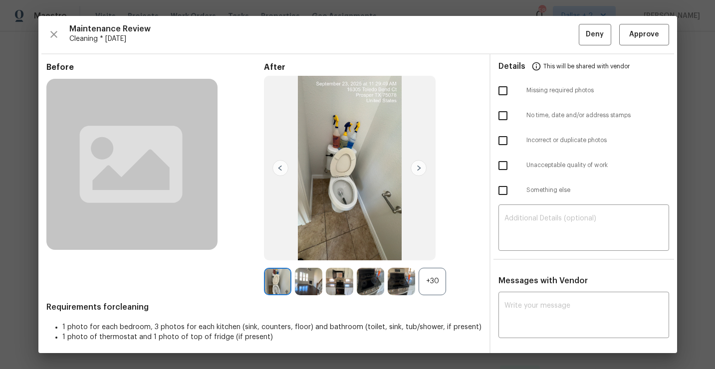
click at [431, 282] on div "+30" at bounding box center [431, 281] width 27 height 27
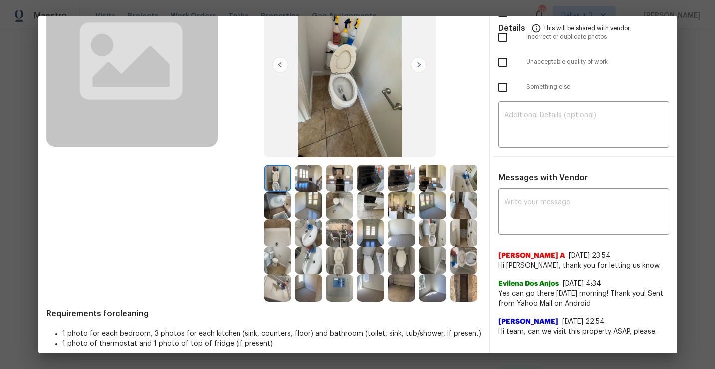
scroll to position [113, 0]
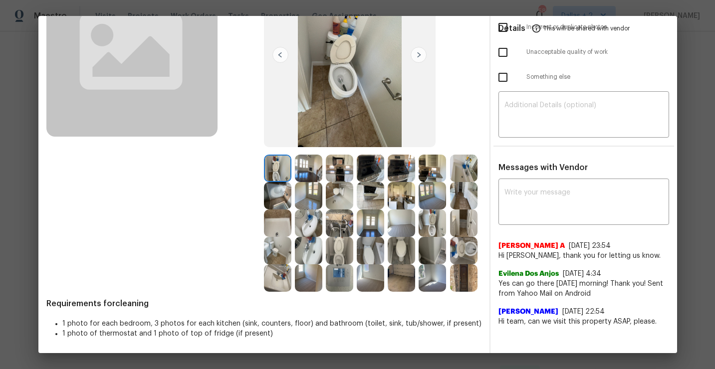
click at [429, 169] on img at bounding box center [431, 168] width 27 height 27
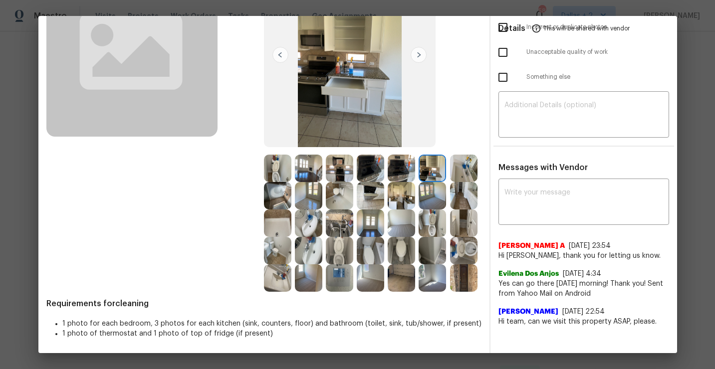
click at [420, 57] on img at bounding box center [418, 55] width 16 height 16
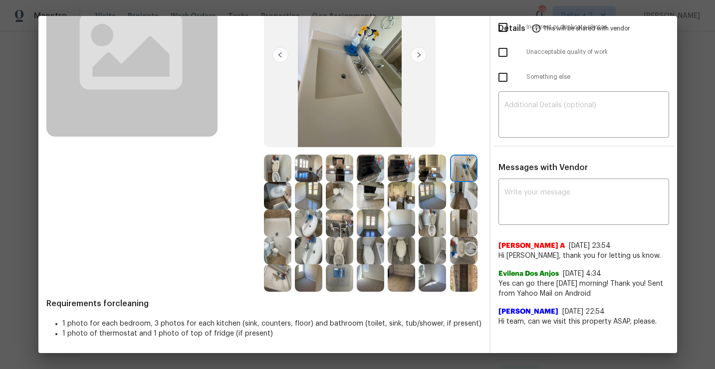
click at [418, 55] on img at bounding box center [418, 55] width 16 height 16
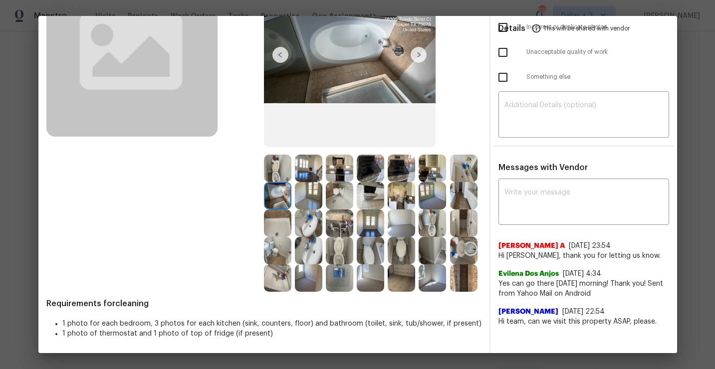
scroll to position [110, 0]
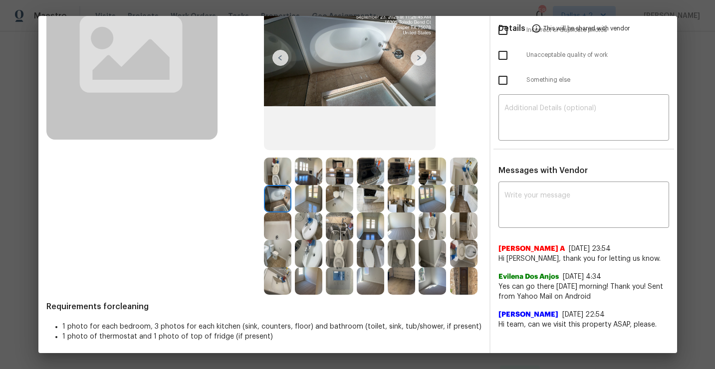
click at [418, 55] on img at bounding box center [418, 58] width 16 height 16
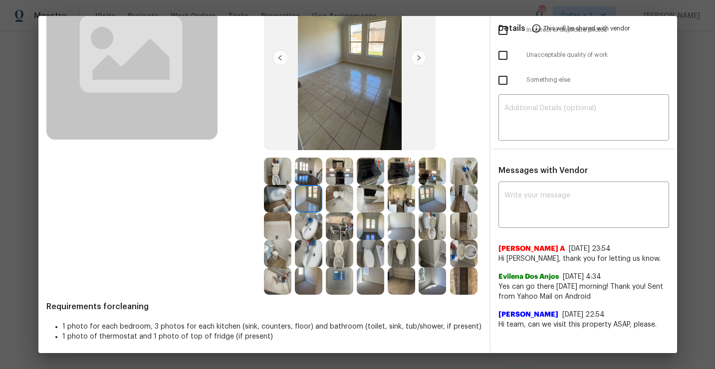
click at [373, 189] on img at bounding box center [370, 198] width 27 height 27
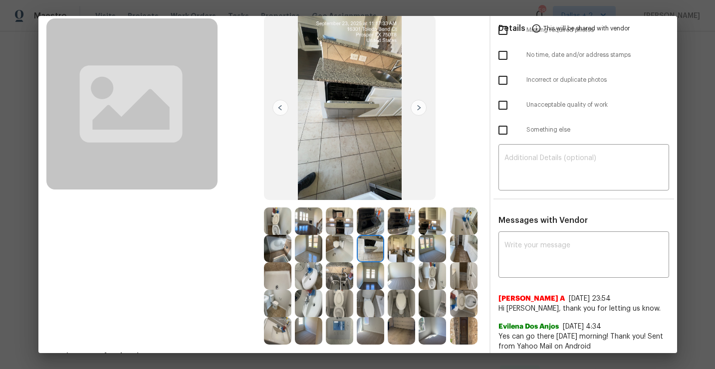
scroll to position [51, 0]
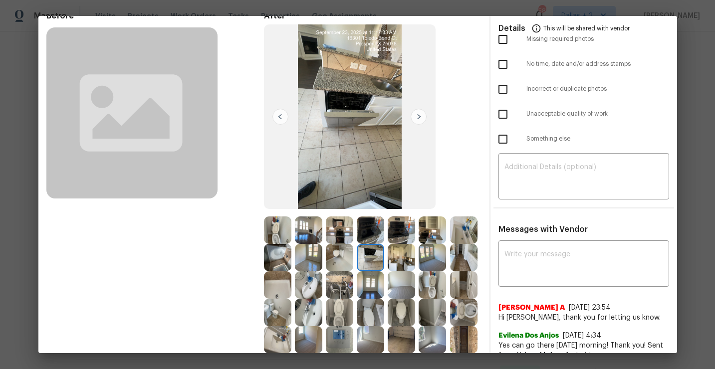
click at [414, 122] on img at bounding box center [418, 117] width 16 height 16
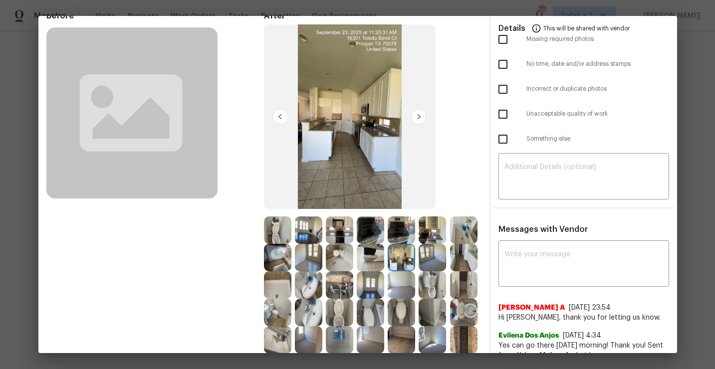
click at [416, 117] on img at bounding box center [418, 117] width 16 height 16
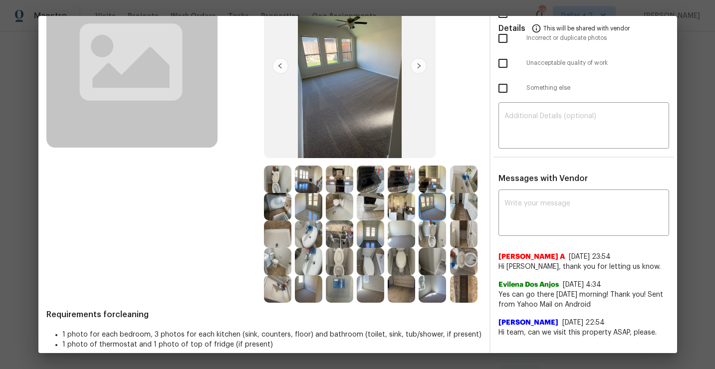
scroll to position [103, 0]
click at [460, 220] on img at bounding box center [463, 233] width 27 height 27
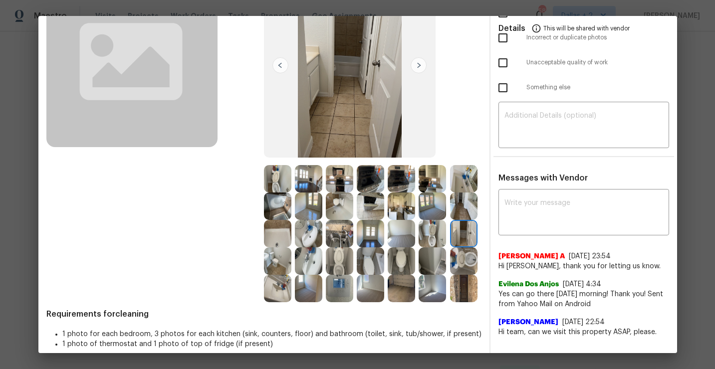
click at [462, 211] on img at bounding box center [463, 206] width 27 height 27
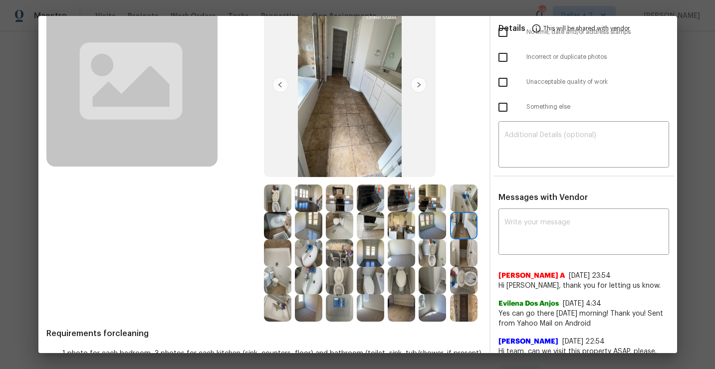
scroll to position [81, 0]
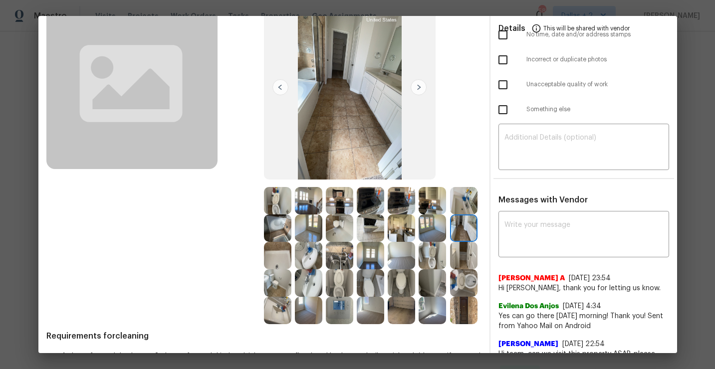
click at [420, 86] on img at bounding box center [418, 87] width 16 height 16
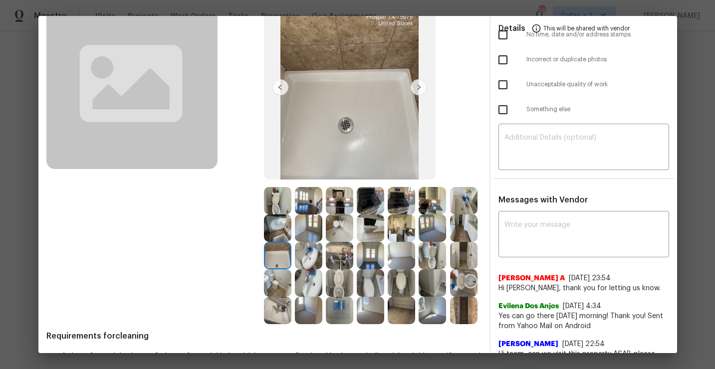
click at [420, 86] on img at bounding box center [418, 87] width 16 height 16
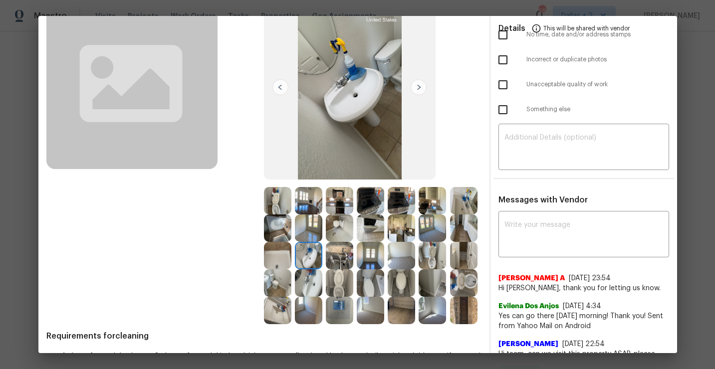
click at [420, 86] on img at bounding box center [418, 87] width 16 height 16
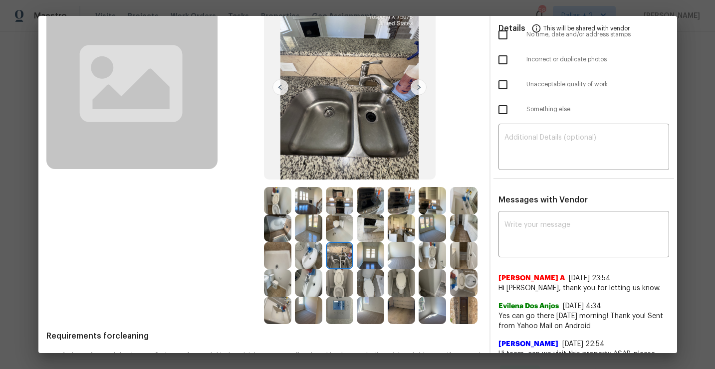
click at [423, 90] on img at bounding box center [418, 87] width 16 height 16
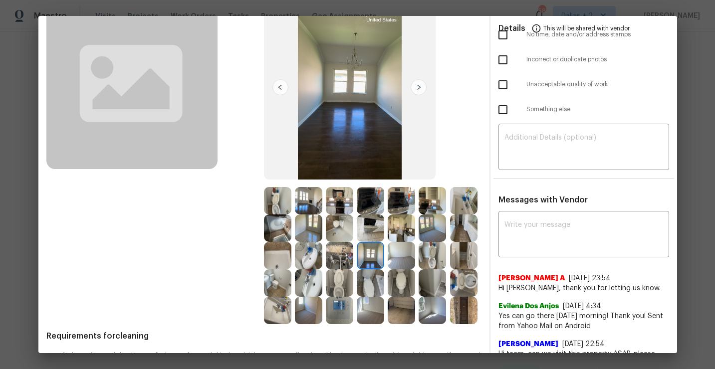
click at [421, 88] on img at bounding box center [418, 87] width 16 height 16
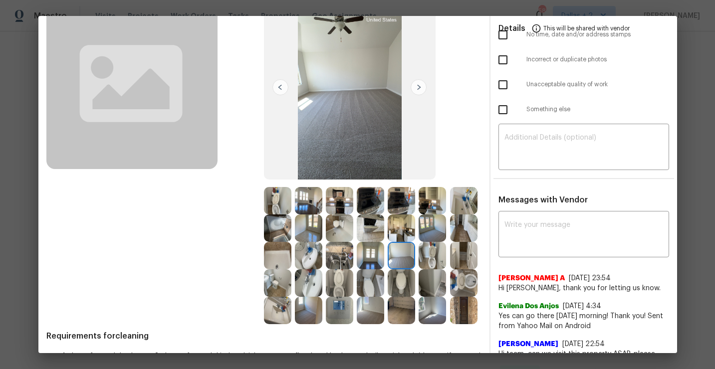
click at [420, 89] on img at bounding box center [418, 87] width 16 height 16
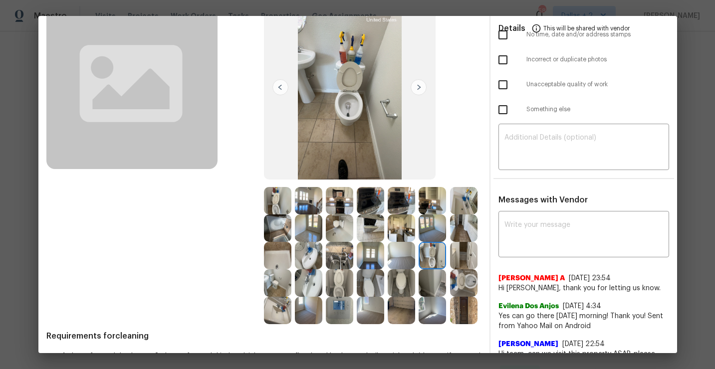
click at [420, 89] on img at bounding box center [418, 87] width 16 height 16
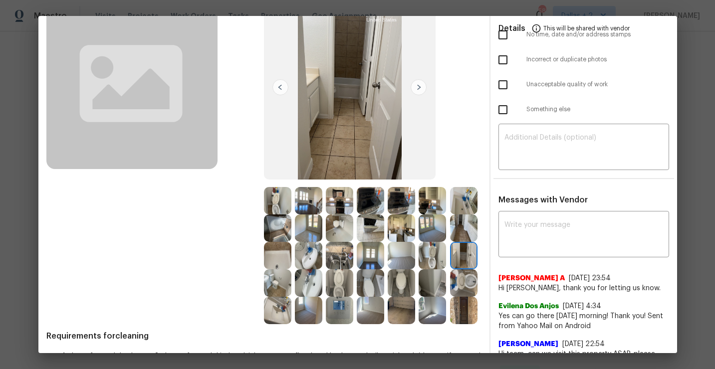
click at [420, 89] on img at bounding box center [418, 87] width 16 height 16
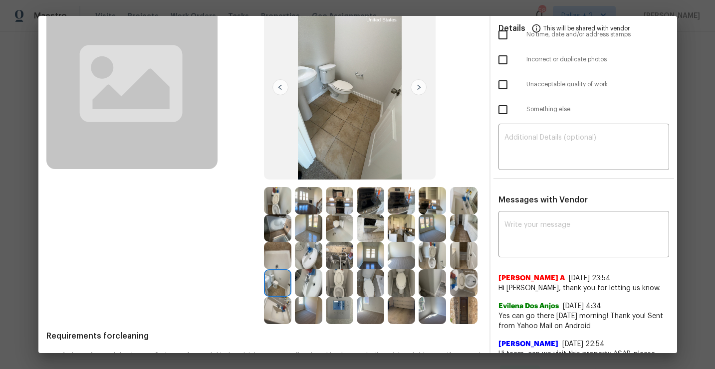
scroll to position [113, 0]
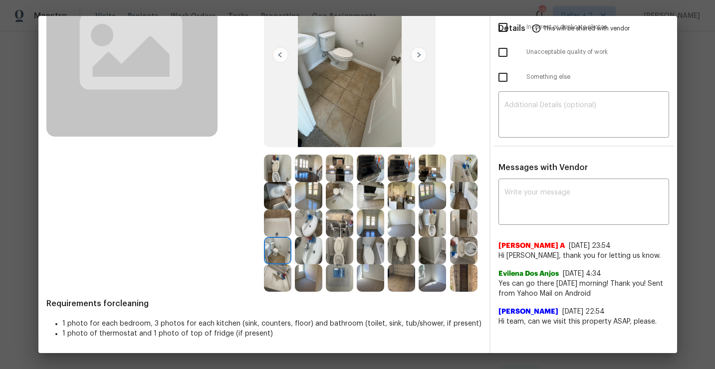
click at [439, 284] on img at bounding box center [431, 277] width 27 height 27
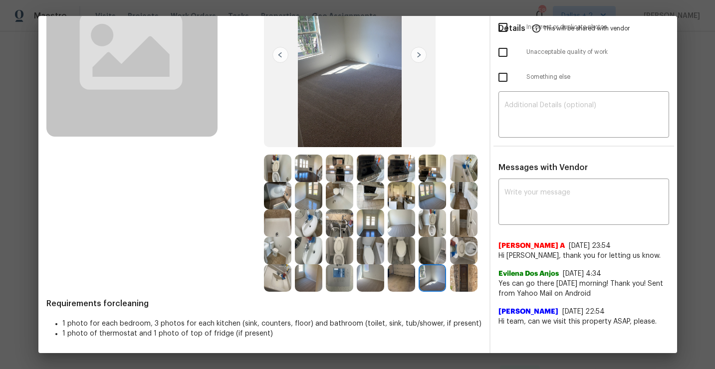
click at [276, 272] on img at bounding box center [277, 277] width 27 height 27
